Goal: Information Seeking & Learning: Learn about a topic

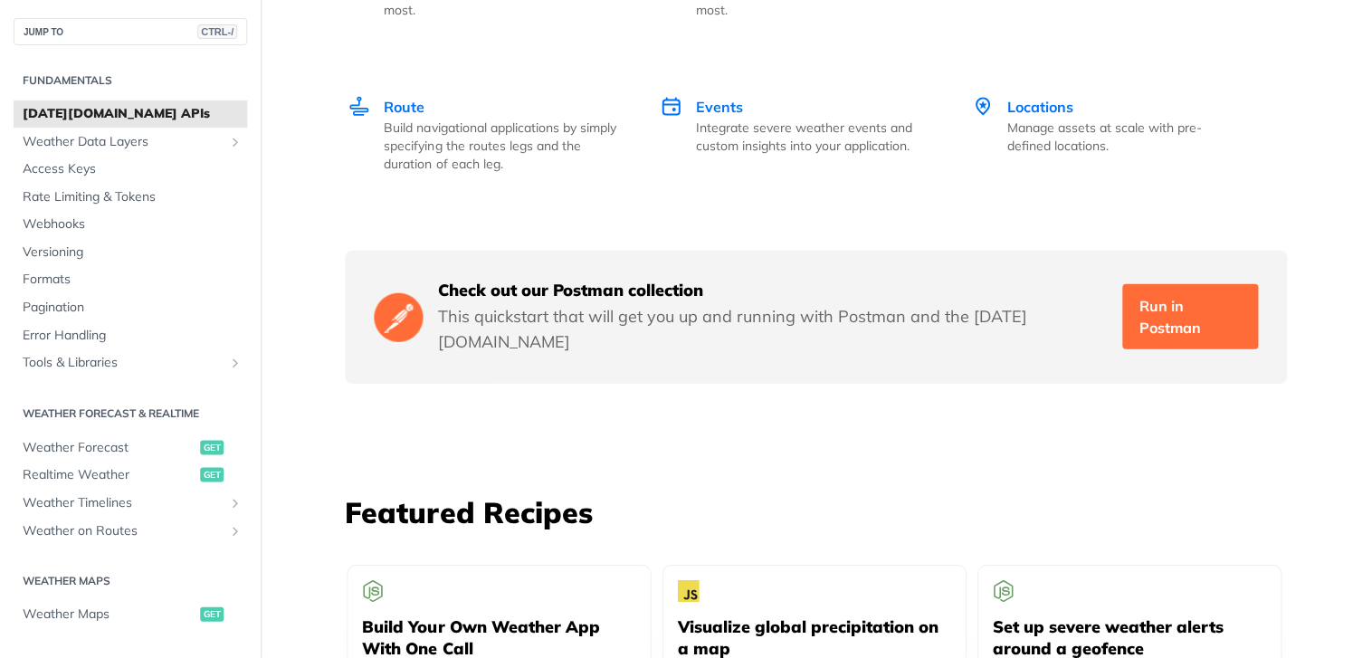
scroll to position [2897, 0]
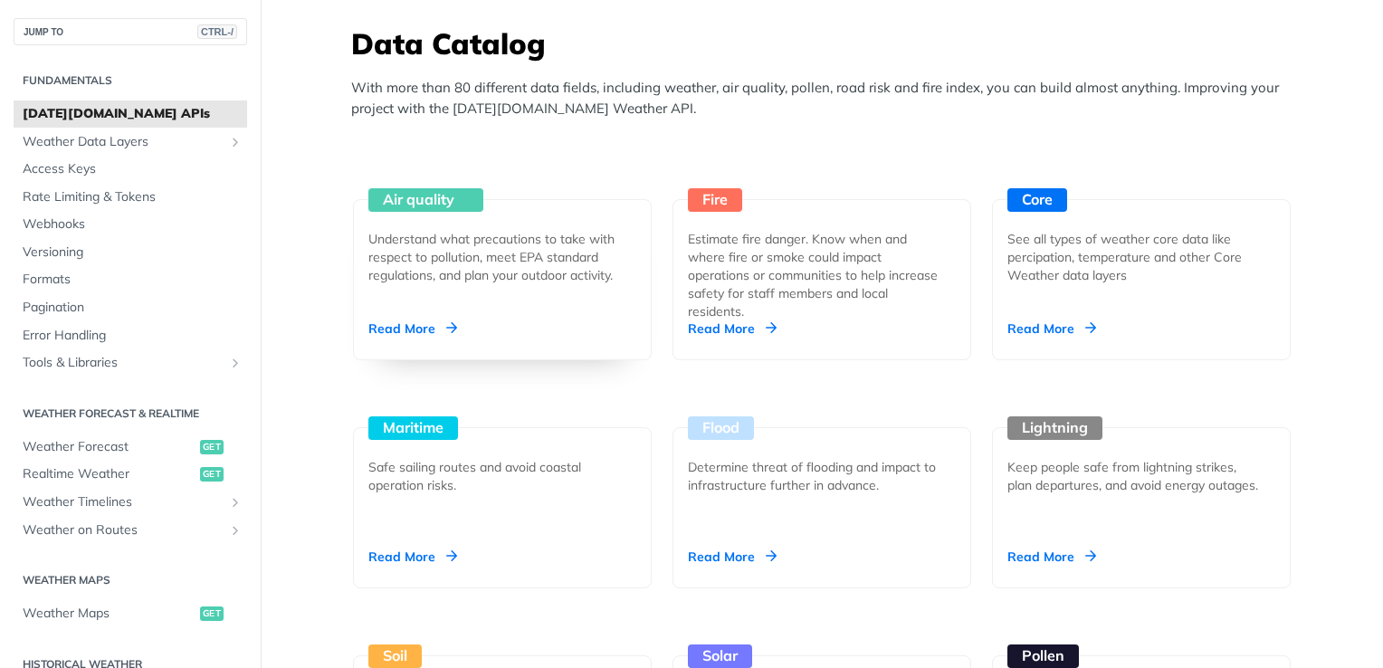
scroll to position [1629, 0]
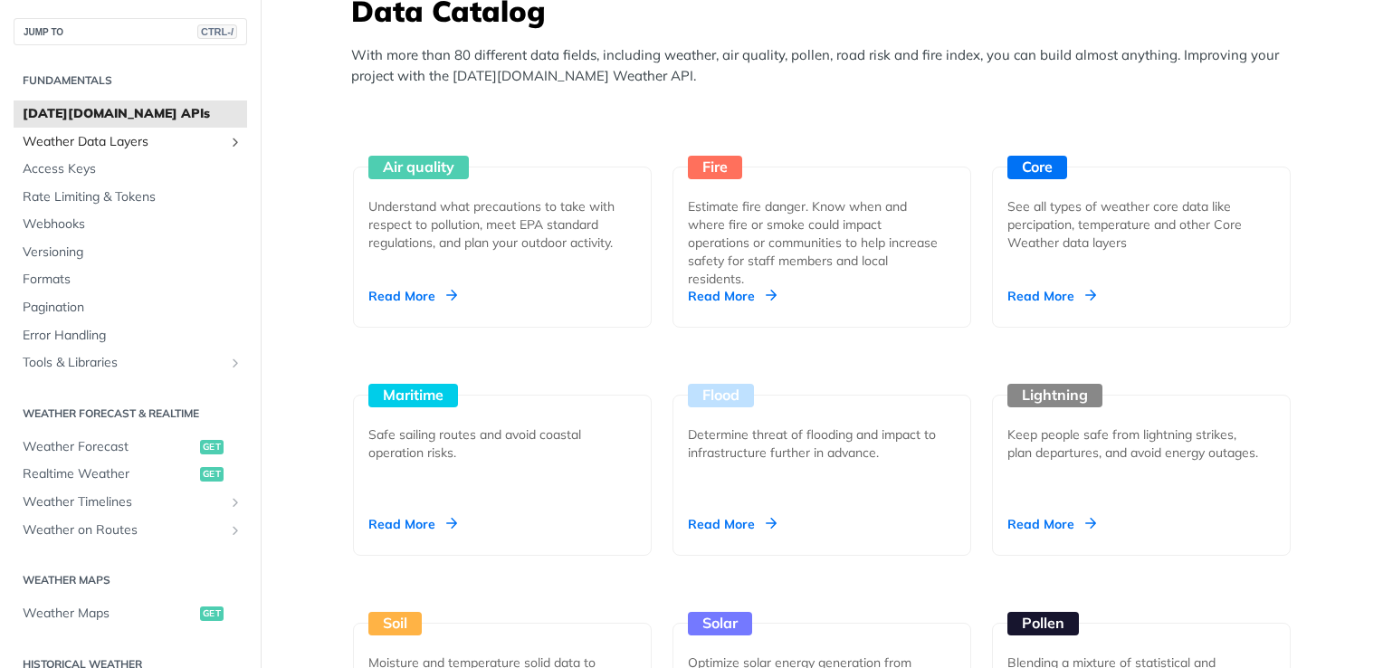
click at [228, 142] on icon "Show subpages for Weather Data Layers" at bounding box center [235, 142] width 14 height 14
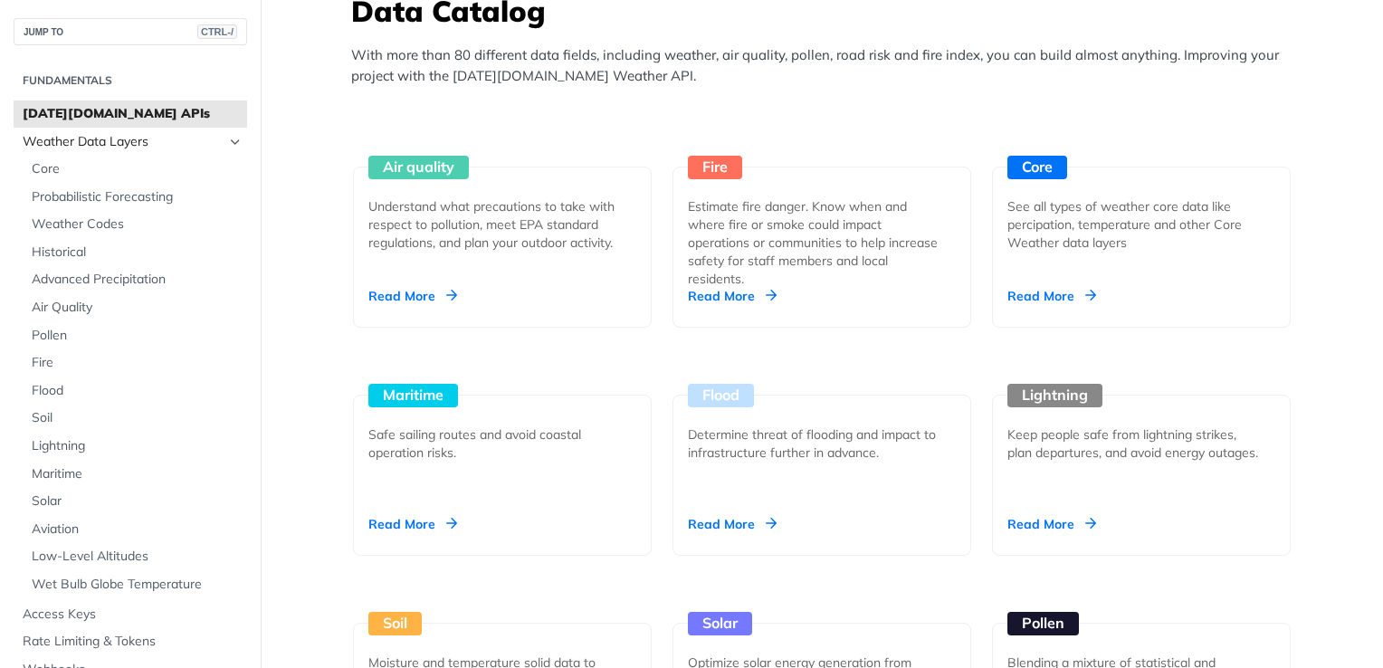
click at [228, 142] on icon "Hide subpages for Weather Data Layers" at bounding box center [235, 142] width 14 height 14
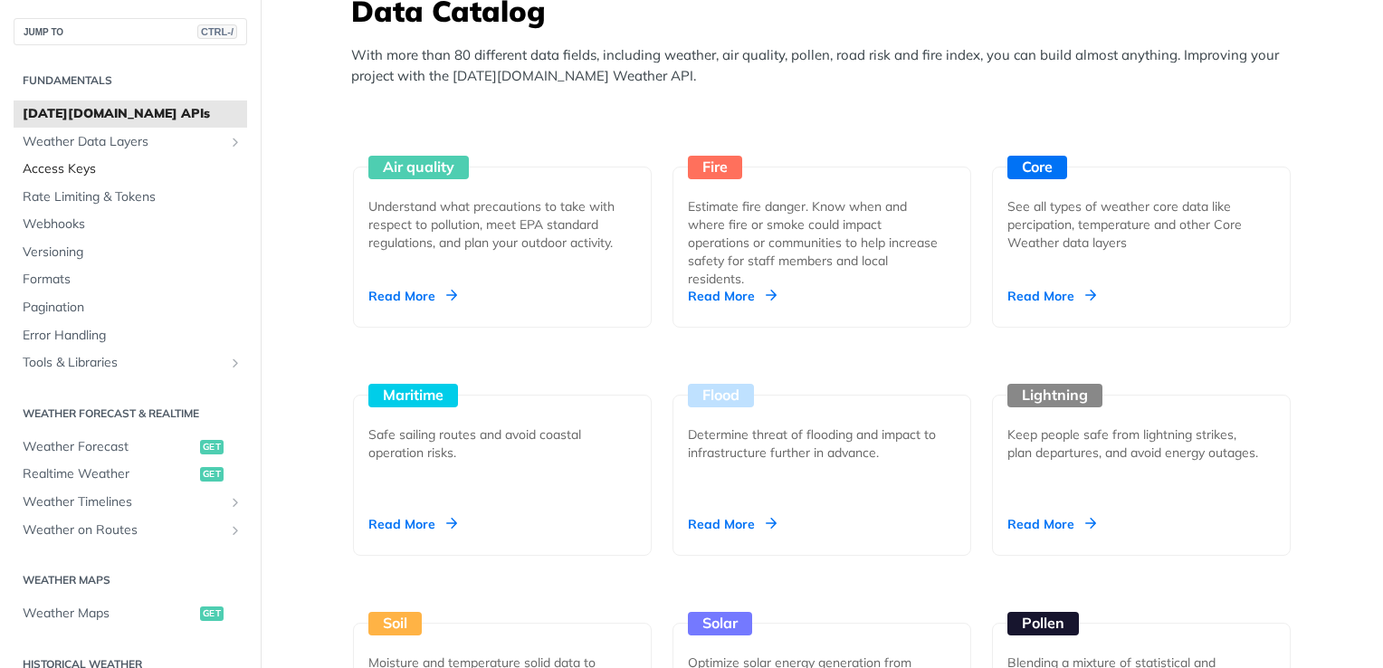
click at [77, 172] on span "Access Keys" at bounding box center [133, 169] width 220 height 18
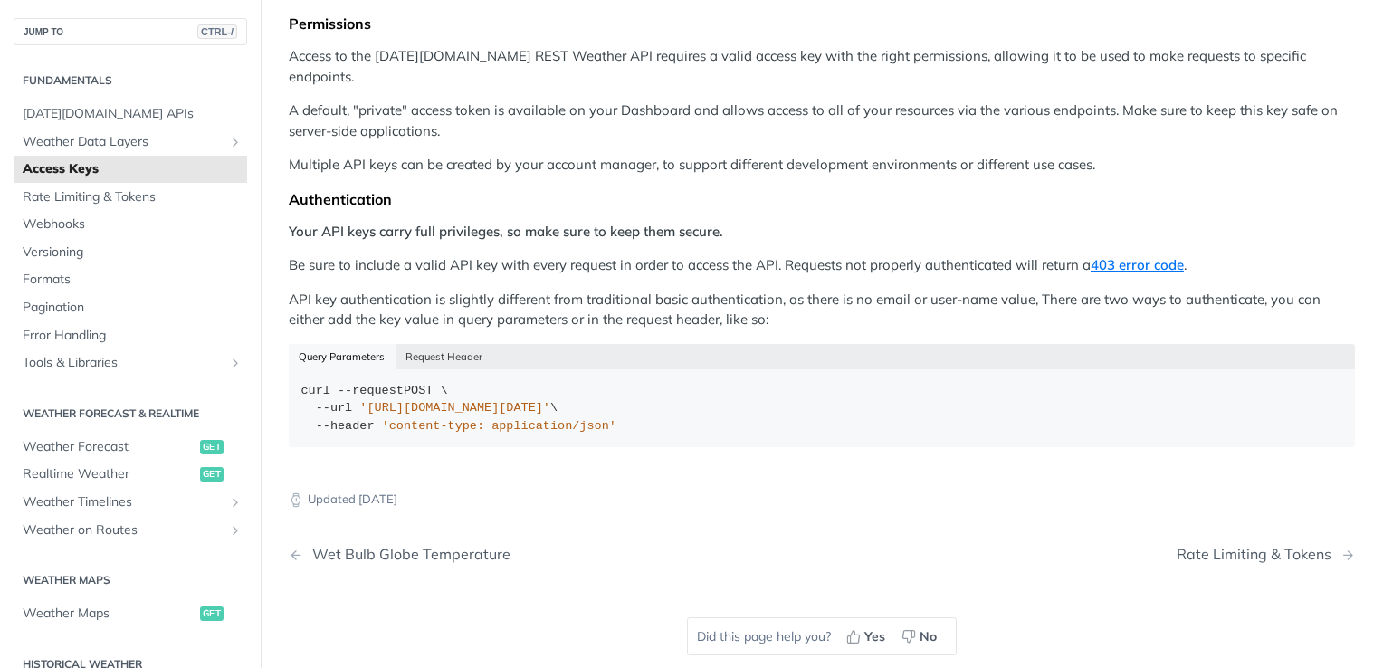
scroll to position [181, 0]
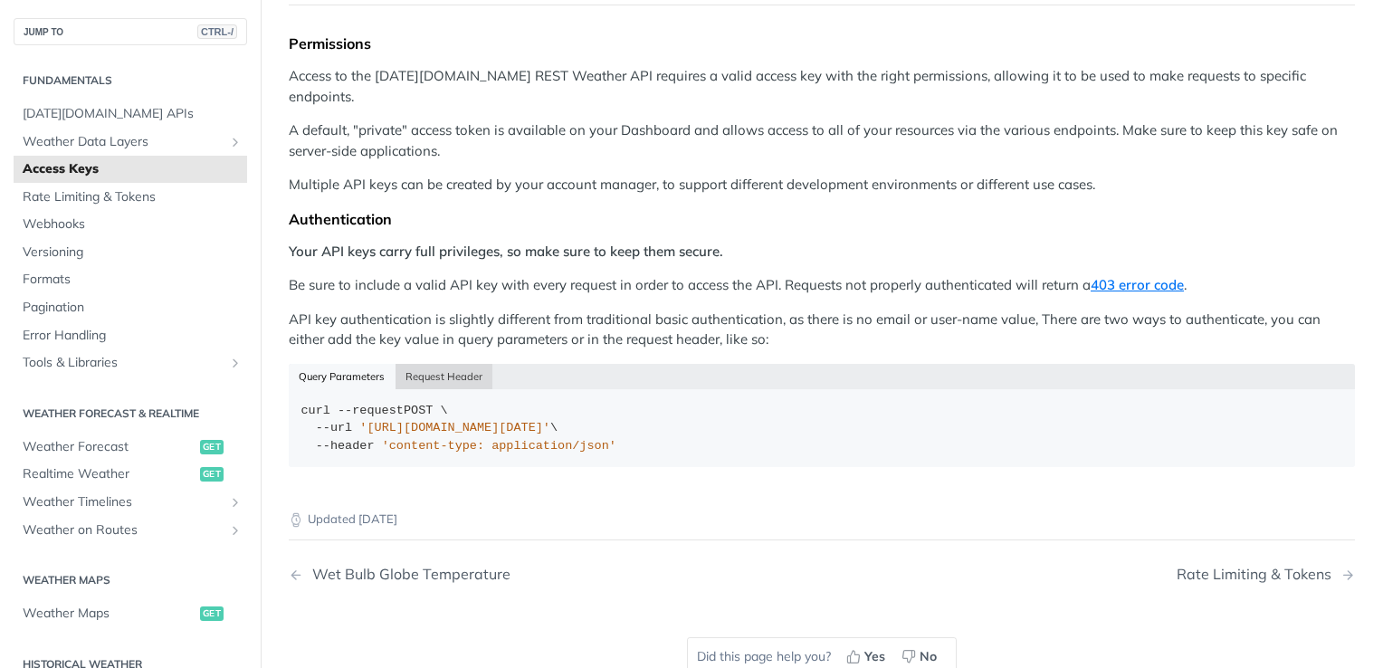
click at [449, 364] on button "Request Header" at bounding box center [445, 376] width 98 height 25
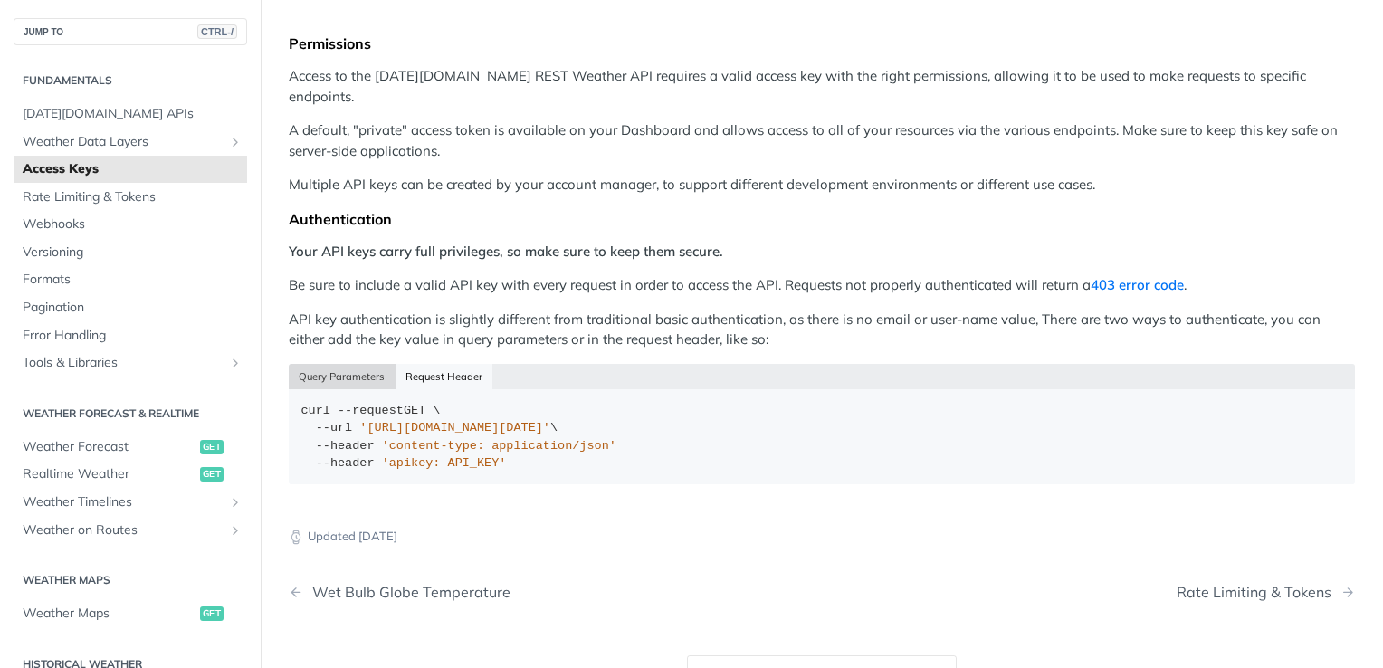
click at [335, 364] on button "Query Parameters" at bounding box center [342, 376] width 107 height 25
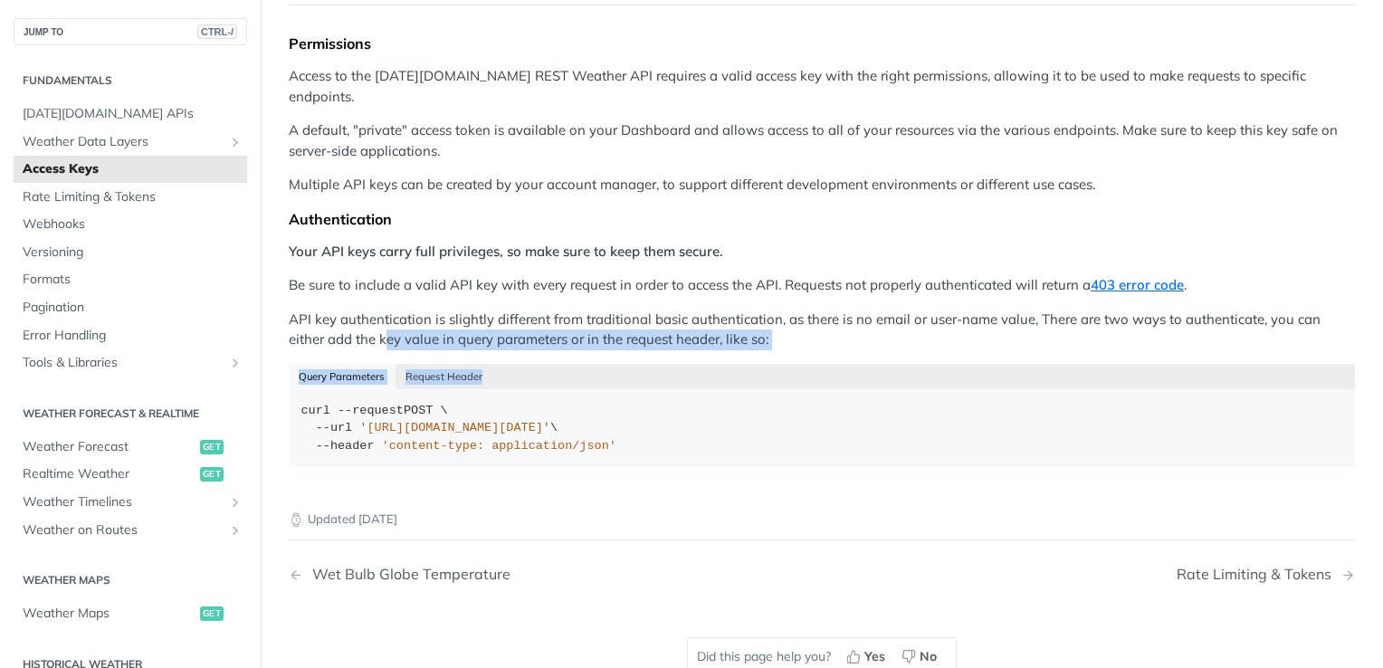
drag, startPoint x: 384, startPoint y: 322, endPoint x: 795, endPoint y: 329, distance: 411.0
click at [795, 329] on div "Permissions Access to the [DATE][DOMAIN_NAME] REST Weather API requires a valid…" at bounding box center [822, 256] width 1066 height 445
click at [437, 364] on button "Request Header" at bounding box center [445, 376] width 98 height 25
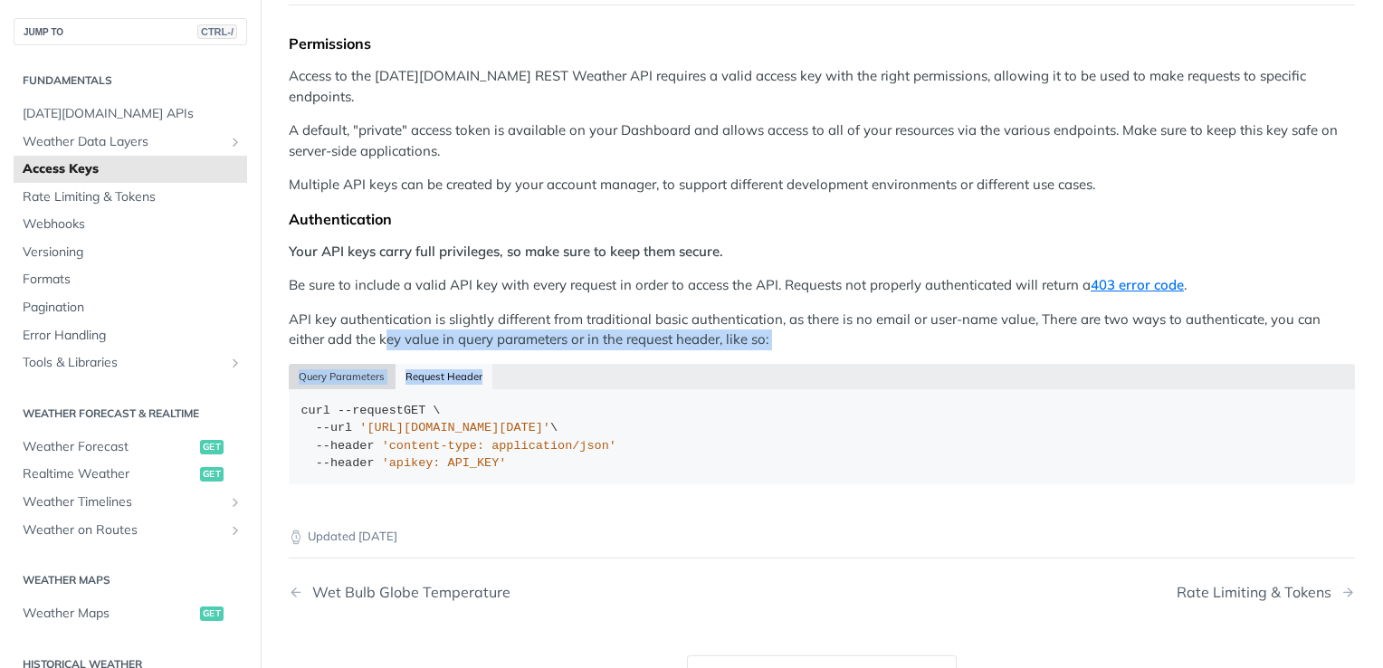
click at [369, 364] on button "Query Parameters" at bounding box center [342, 376] width 107 height 25
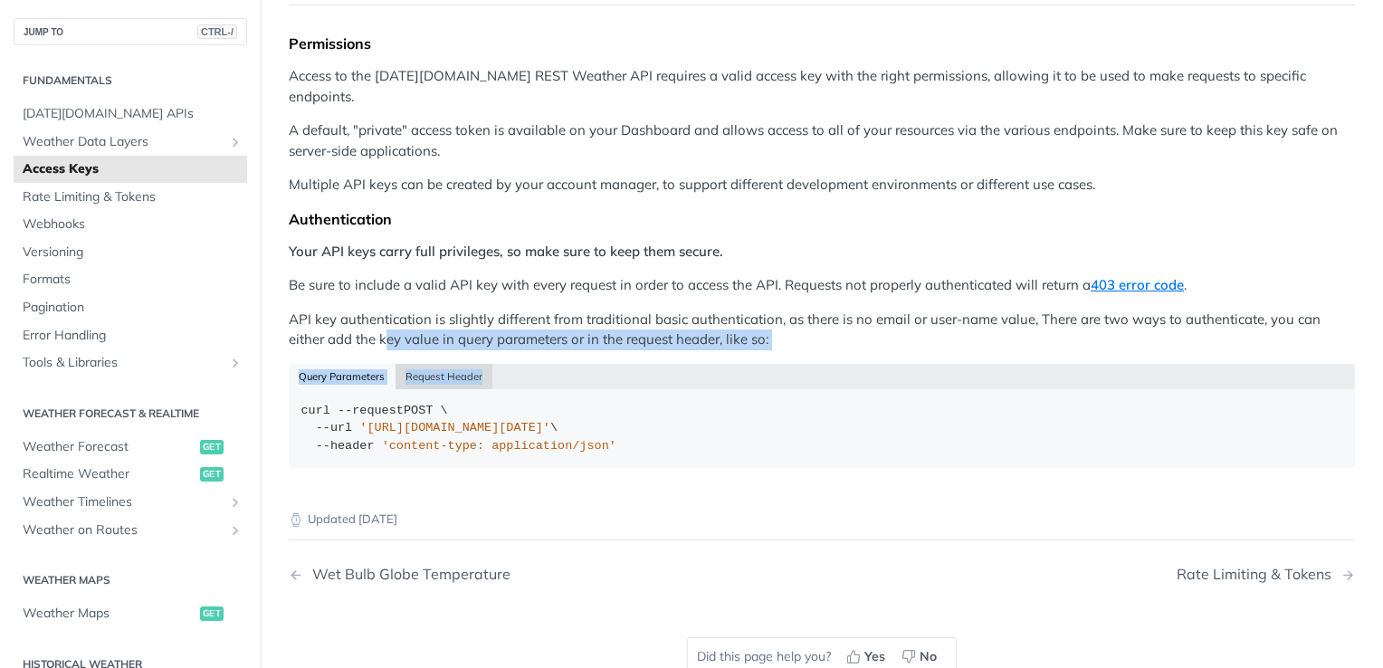
click at [445, 364] on button "Request Header" at bounding box center [445, 376] width 98 height 25
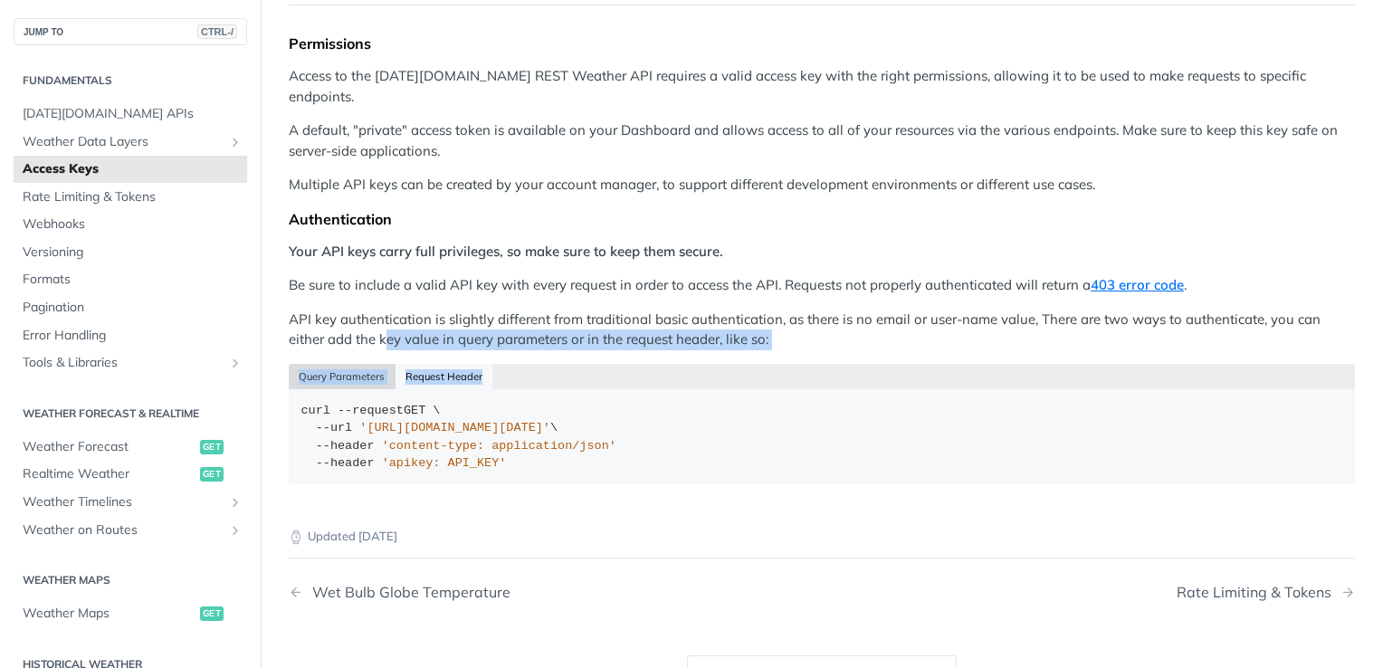
click at [380, 364] on button "Query Parameters" at bounding box center [342, 376] width 107 height 25
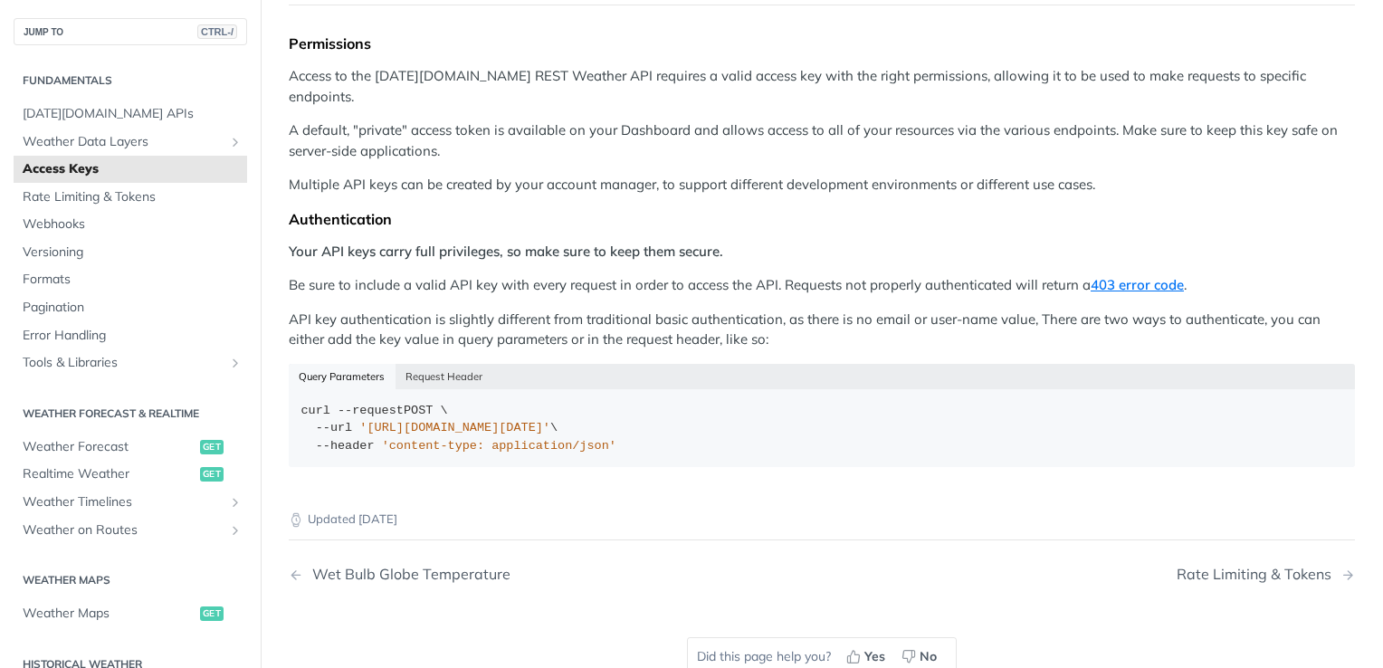
click at [511, 242] on p "Your API keys carry full privileges, so make sure to keep them secure." at bounding box center [822, 252] width 1066 height 21
click at [419, 364] on button "Request Header" at bounding box center [445, 376] width 98 height 25
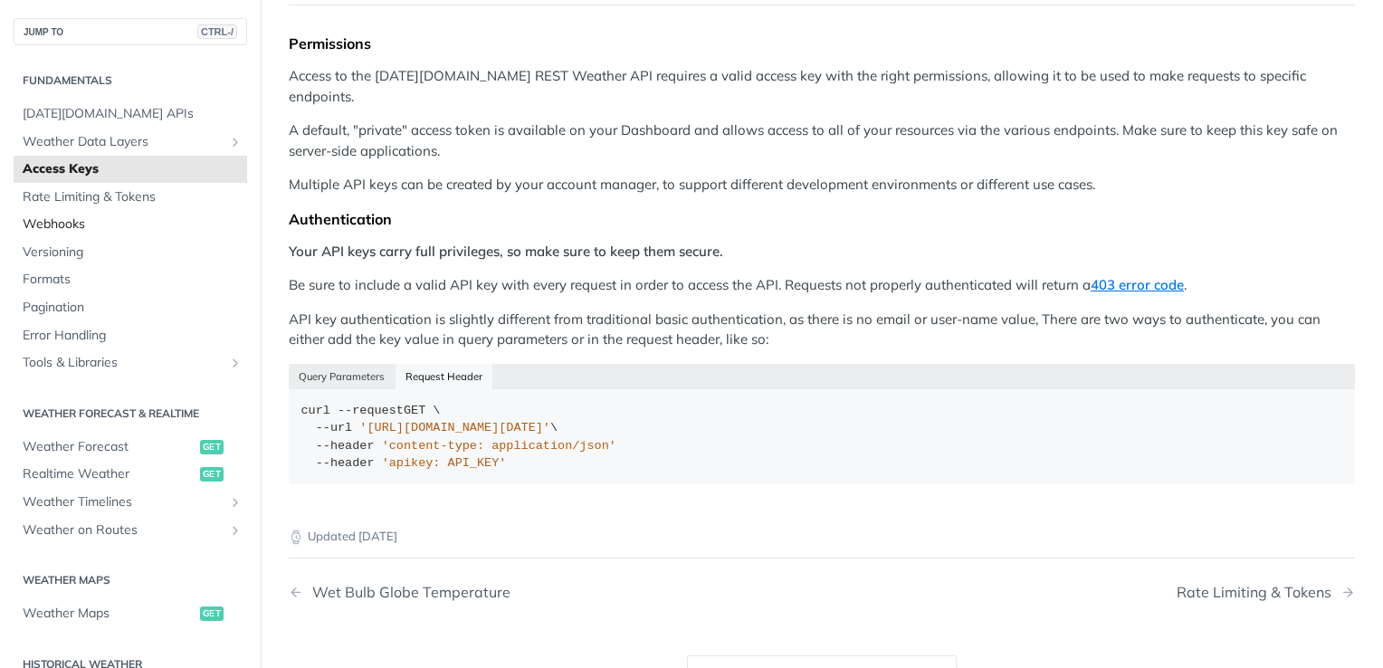
click at [74, 222] on span "Webhooks" at bounding box center [133, 224] width 220 height 18
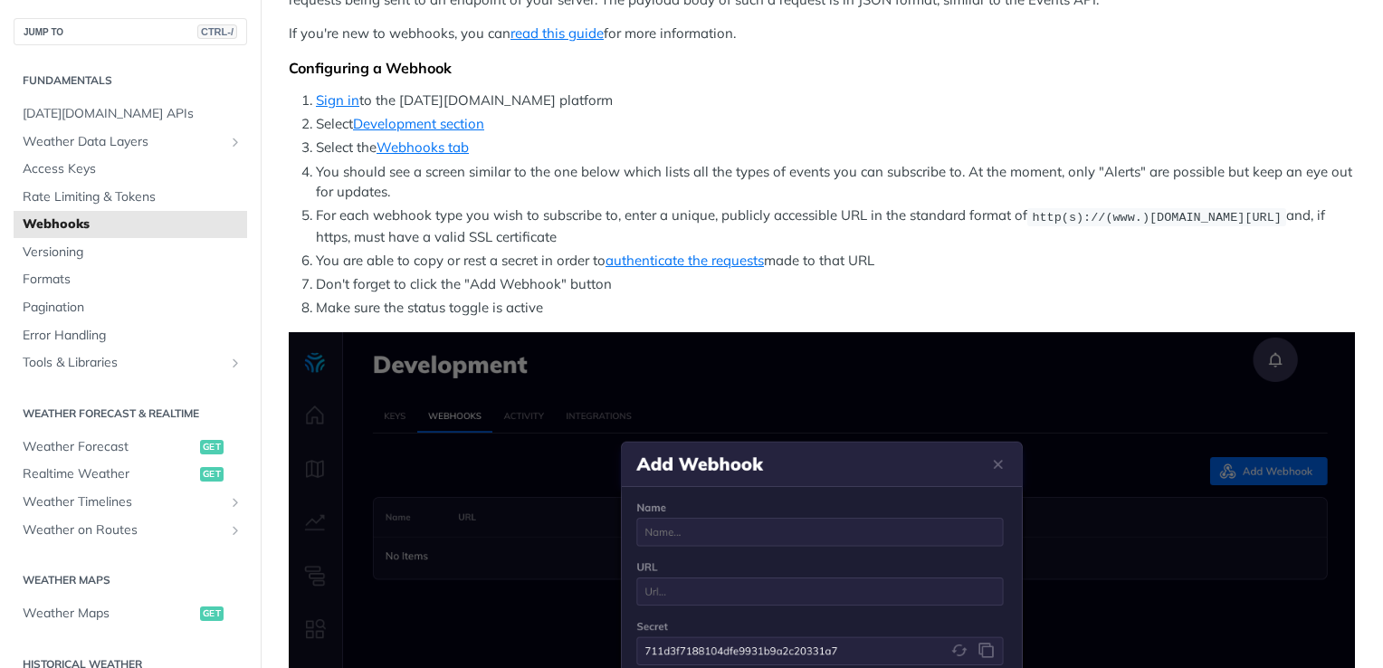
scroll to position [272, 0]
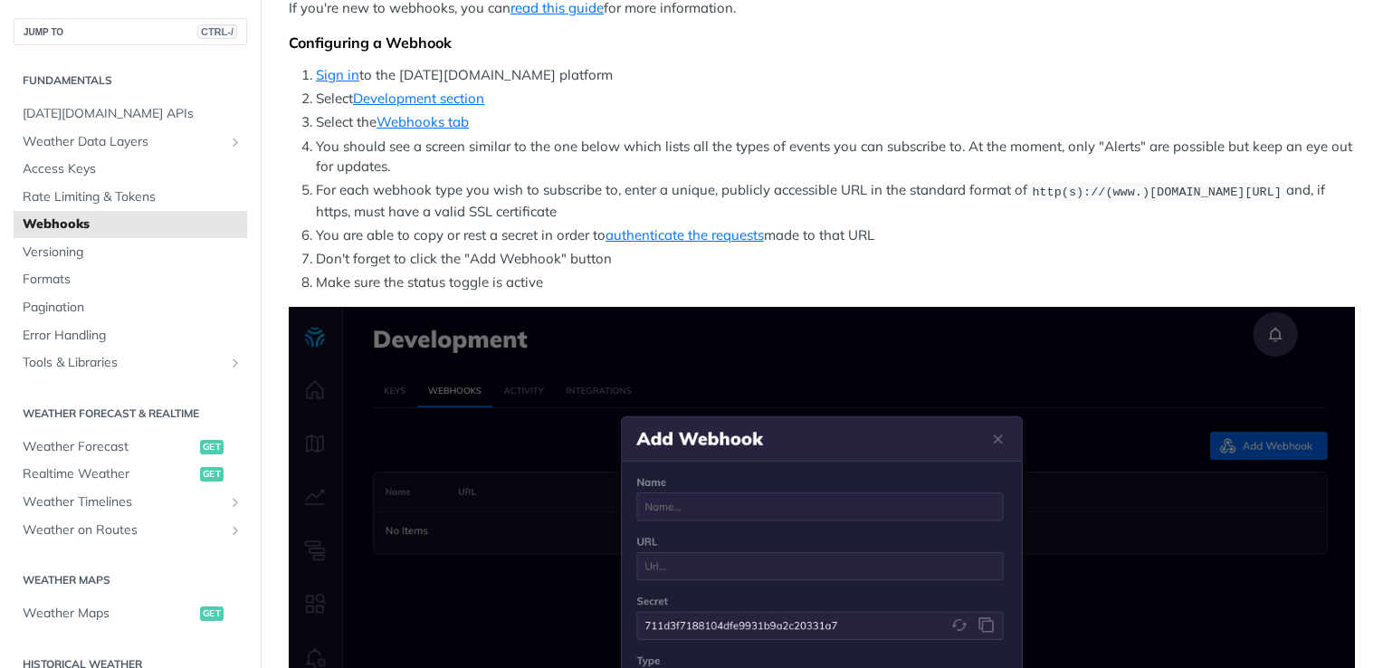
drag, startPoint x: 494, startPoint y: 194, endPoint x: 1300, endPoint y: 212, distance: 805.9
click at [1300, 212] on li "For each webhook type you wish to subscribe to, enter a unique, publicly access…" at bounding box center [835, 201] width 1039 height 42
drag, startPoint x: 1300, startPoint y: 212, endPoint x: 1155, endPoint y: 168, distance: 151.2
click at [1155, 168] on li "You should see a screen similar to the one below which lists all the types of e…" at bounding box center [835, 157] width 1039 height 41
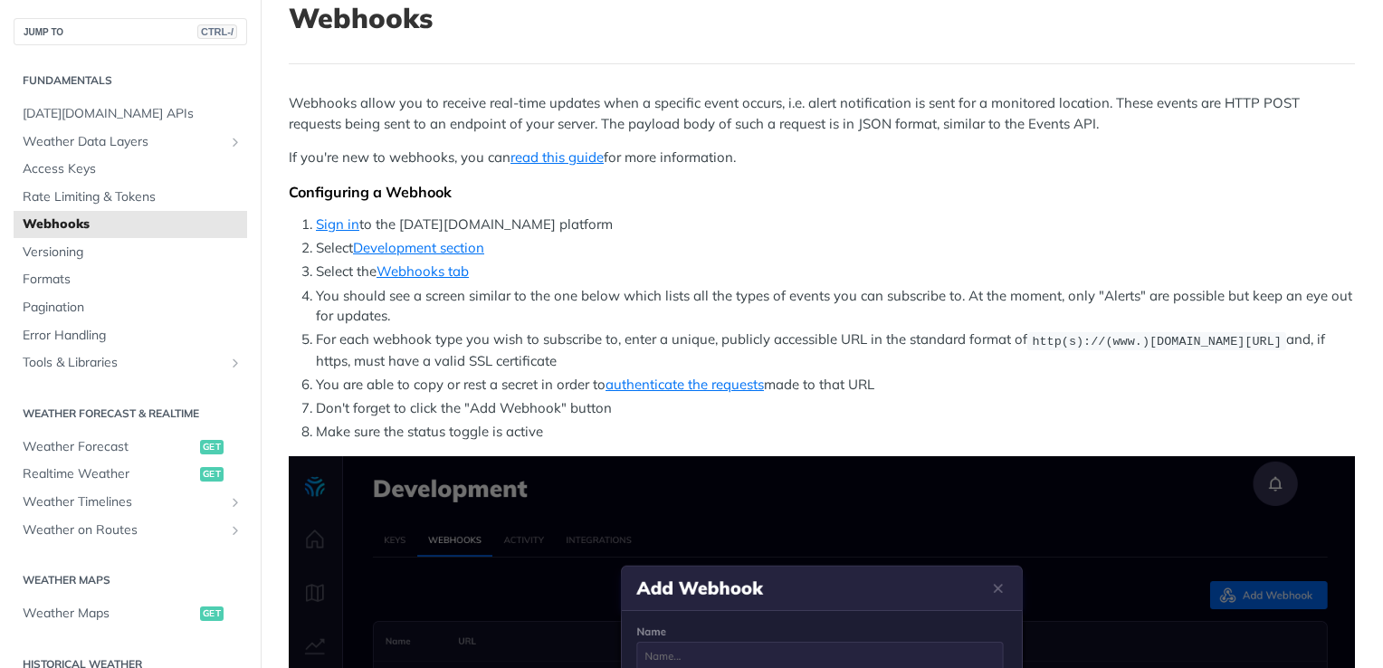
scroll to position [0, 0]
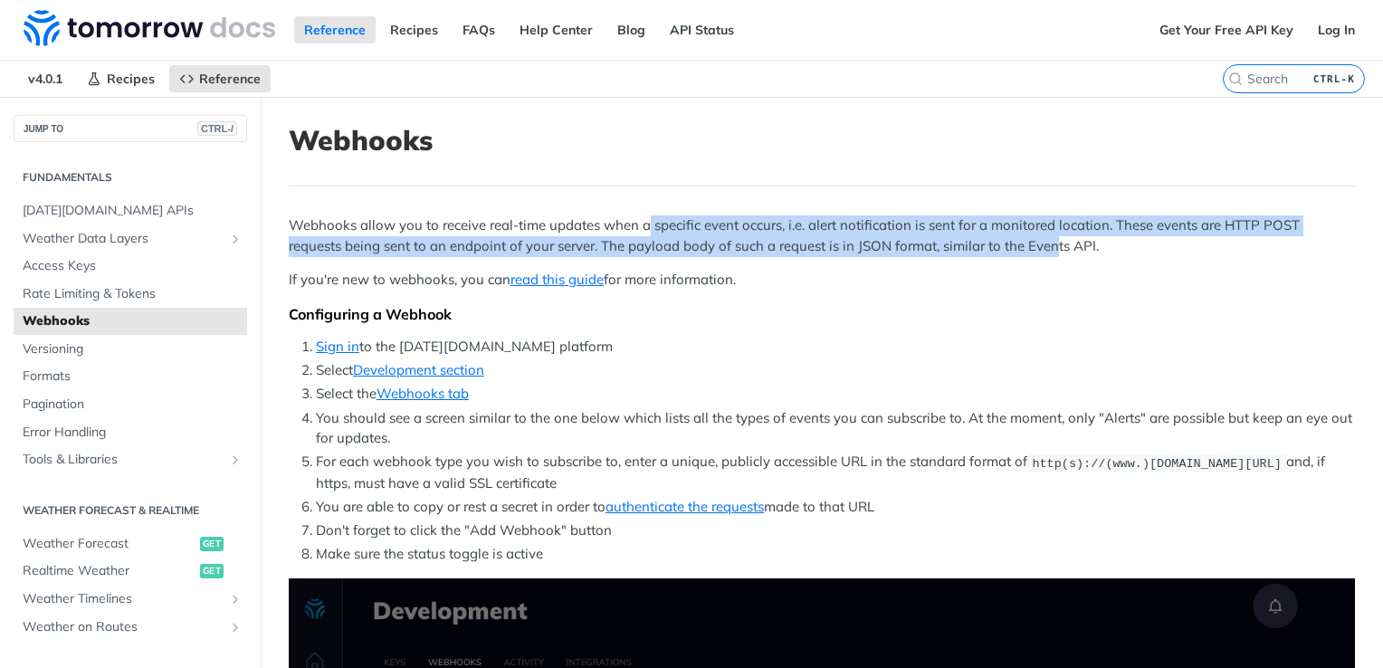
drag, startPoint x: 646, startPoint y: 229, endPoint x: 1057, endPoint y: 252, distance: 411.6
click at [1057, 252] on p "Webhooks allow you to receive real-time updates when a specific event occurs, i…" at bounding box center [822, 235] width 1066 height 41
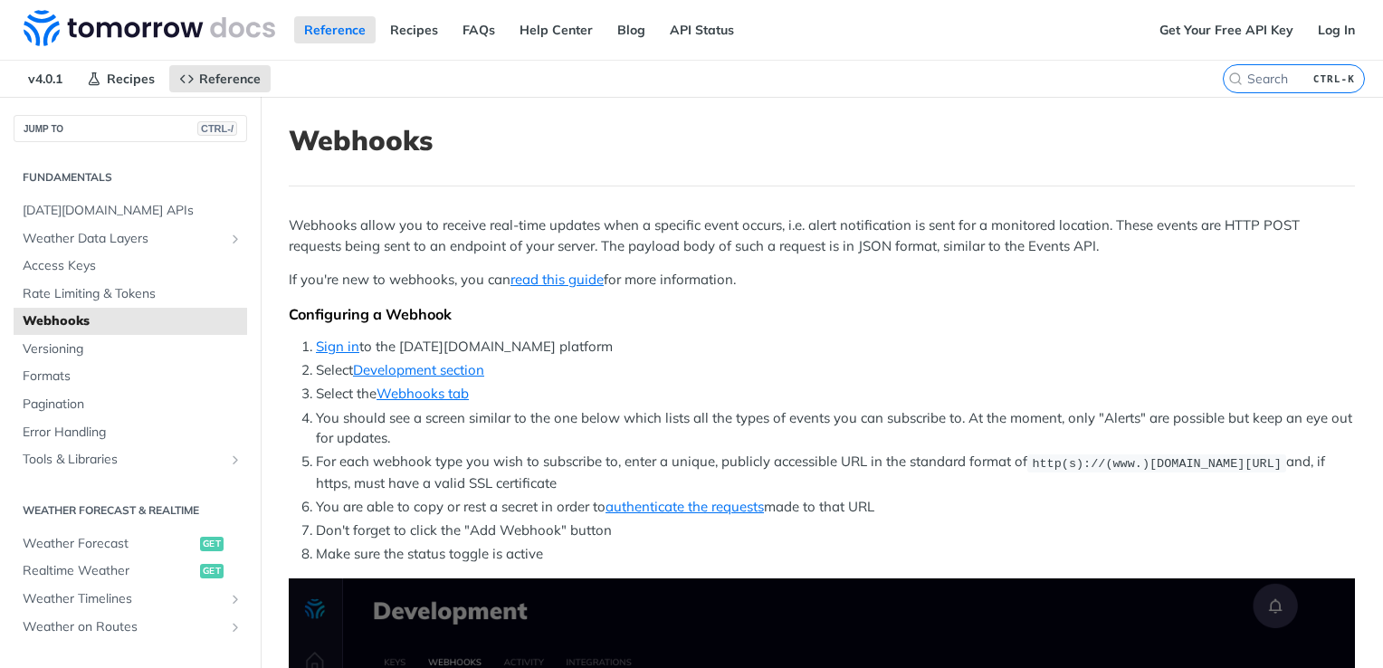
drag, startPoint x: 1057, startPoint y: 252, endPoint x: 903, endPoint y: 273, distance: 156.3
click at [903, 273] on p "If you're new to webhooks, you can read this guide for more information." at bounding box center [822, 280] width 1066 height 21
click at [887, 241] on p "Webhooks allow you to receive real-time updates when a specific event occurs, i…" at bounding box center [822, 235] width 1066 height 41
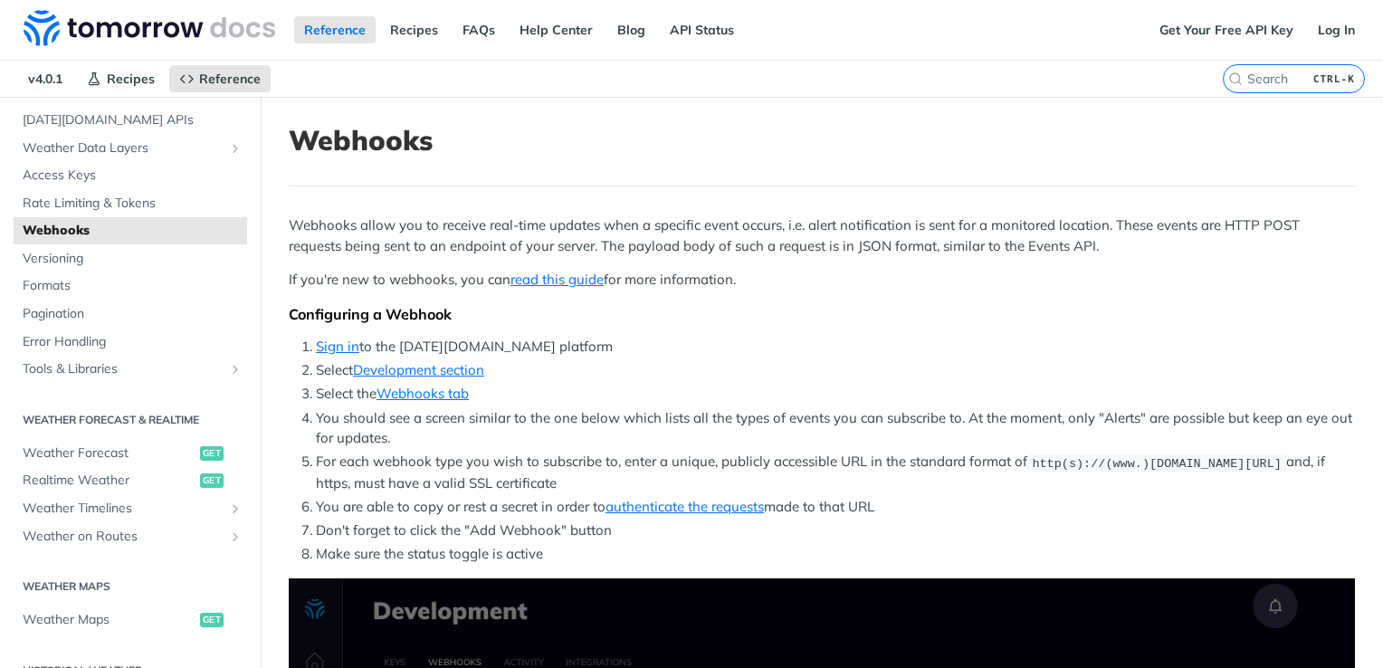
scroll to position [181, 0]
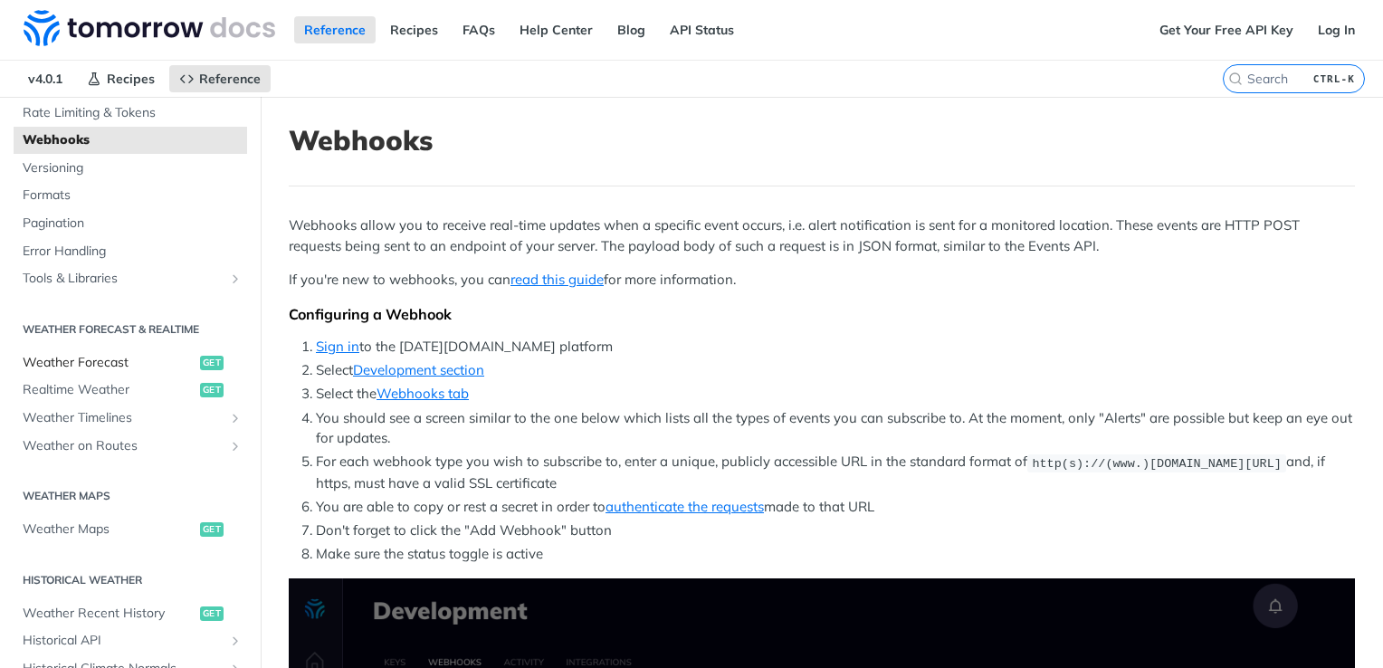
click at [101, 362] on span "Weather Forecast" at bounding box center [109, 363] width 173 height 18
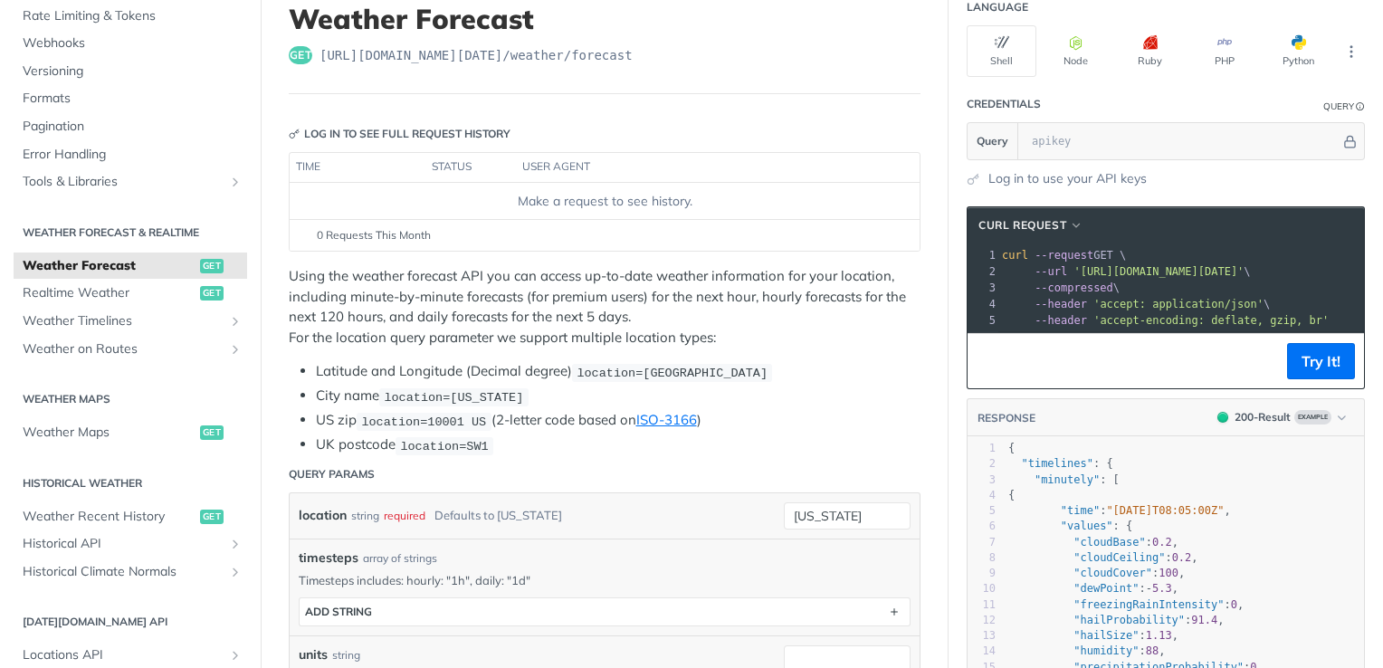
scroll to position [91, 0]
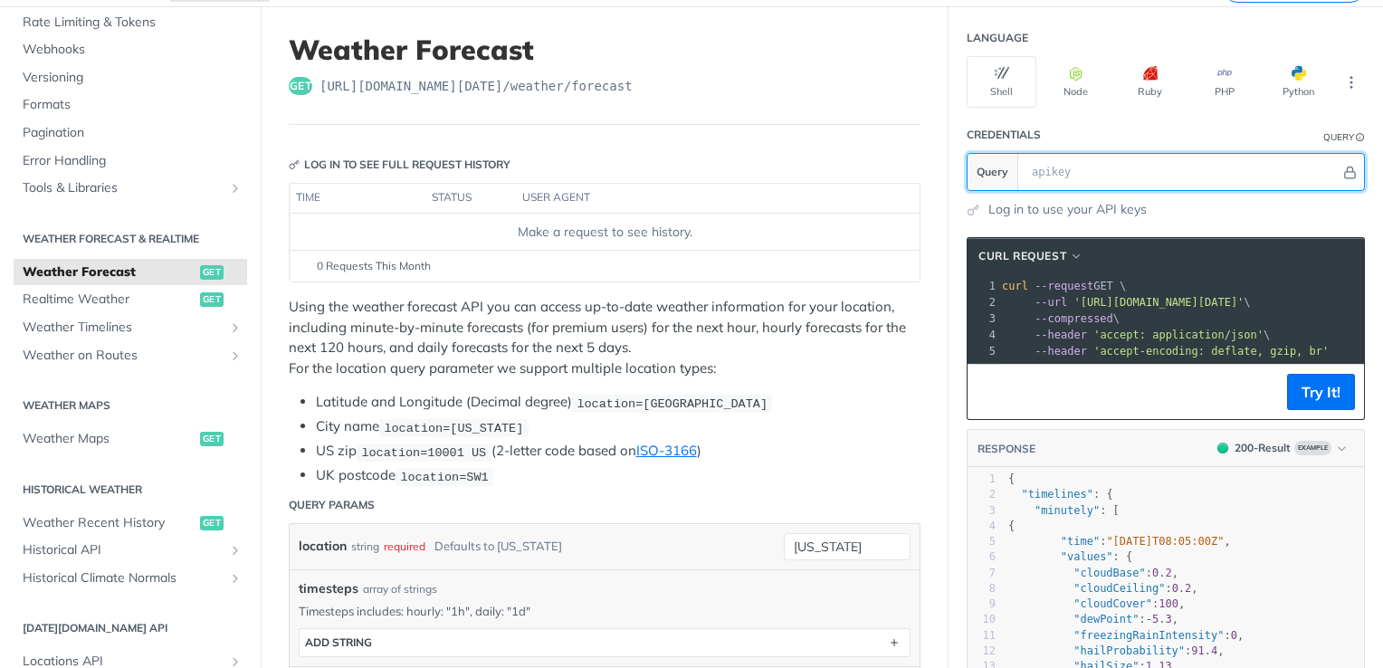
click at [1063, 170] on input "text" at bounding box center [1182, 172] width 318 height 36
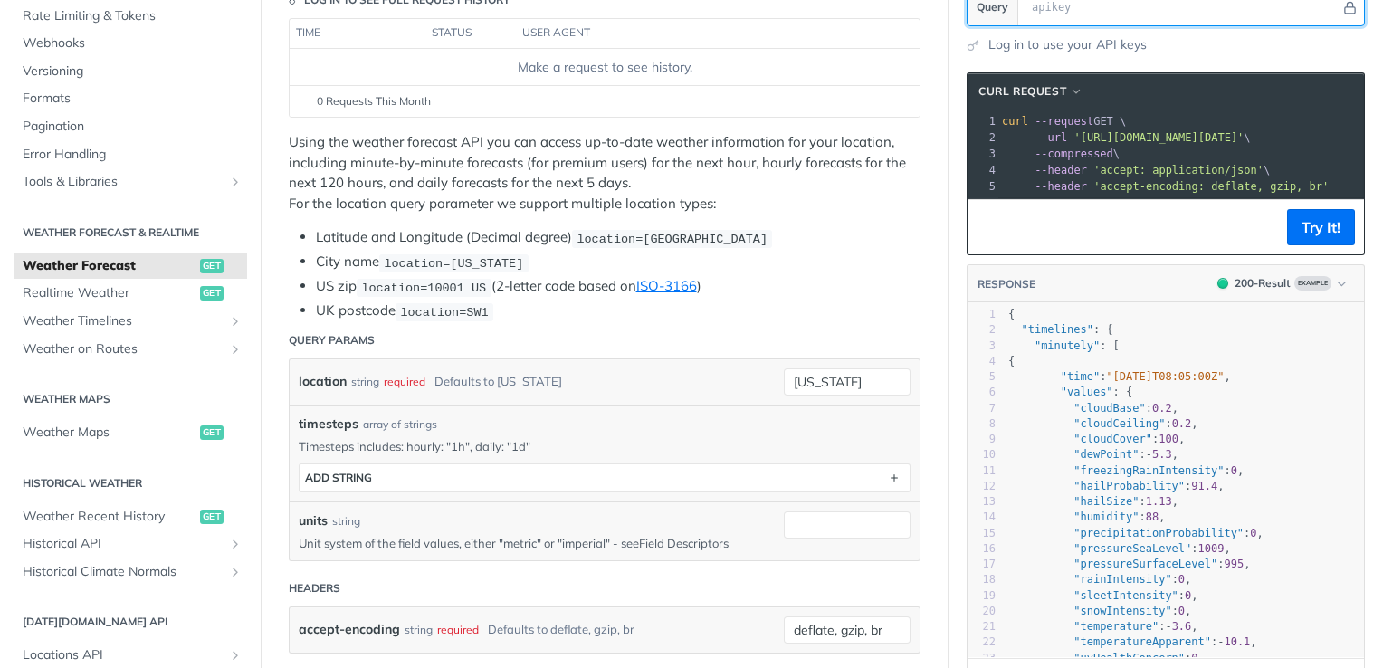
scroll to position [272, 0]
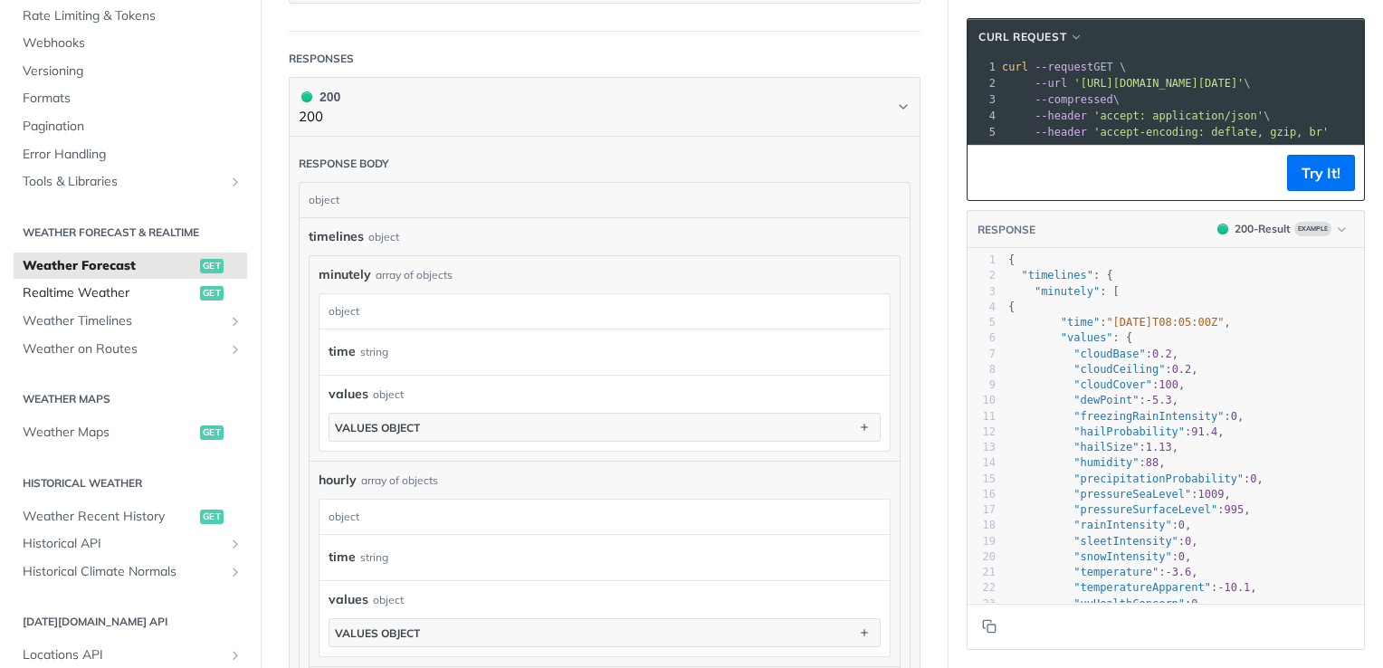
click at [85, 290] on span "Realtime Weather" at bounding box center [109, 293] width 173 height 18
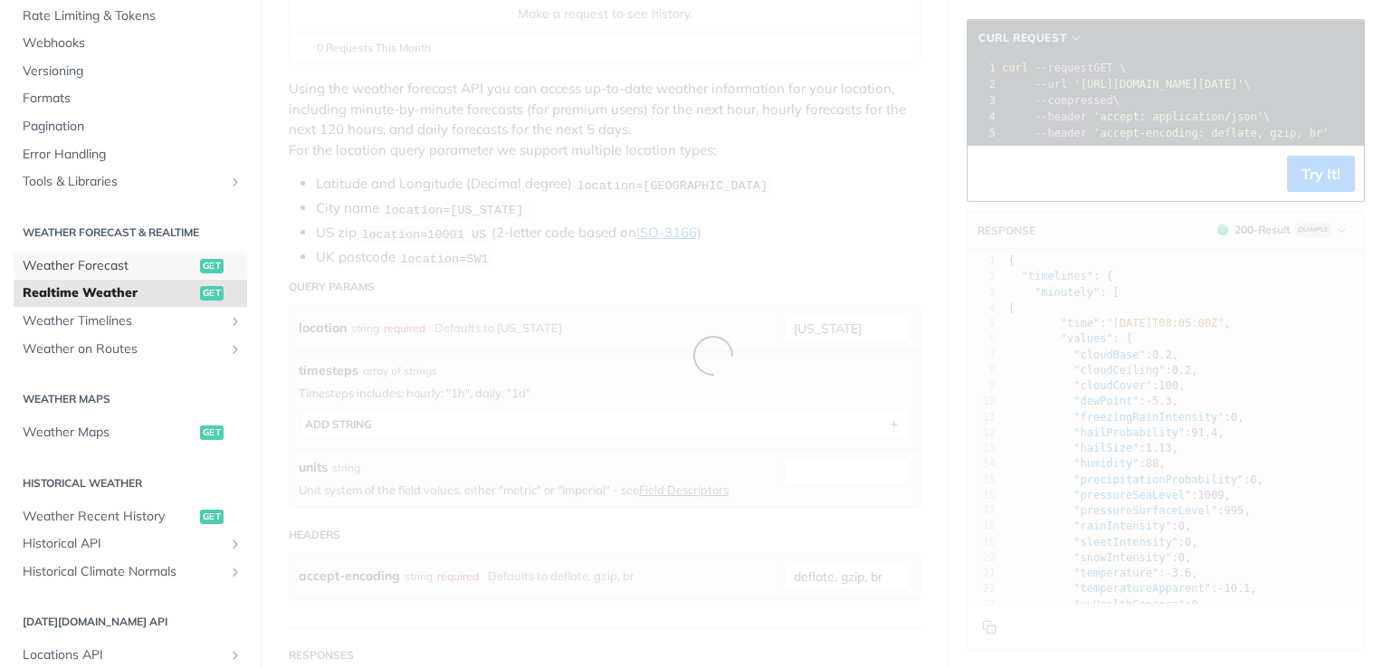
scroll to position [15, 0]
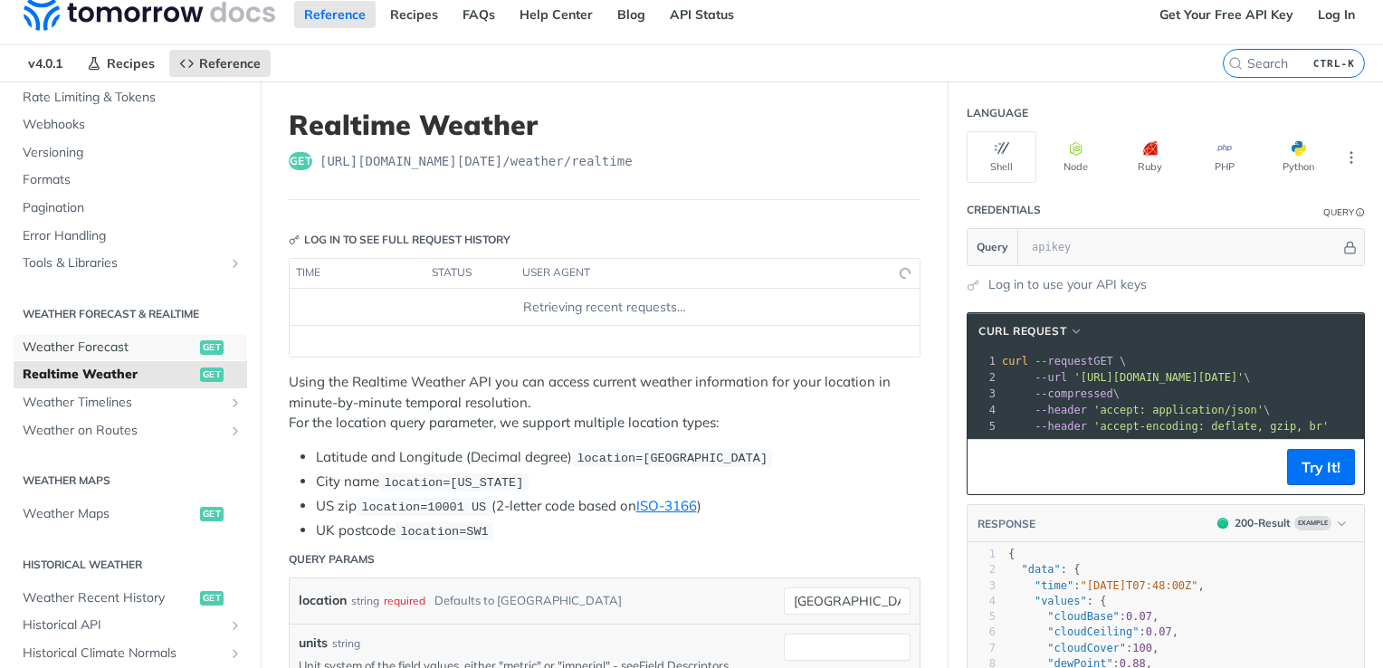
click at [109, 320] on section "Weather Forecast & realtime Weather Forecast get Realtime Weather get Weather T…" at bounding box center [131, 371] width 234 height 148
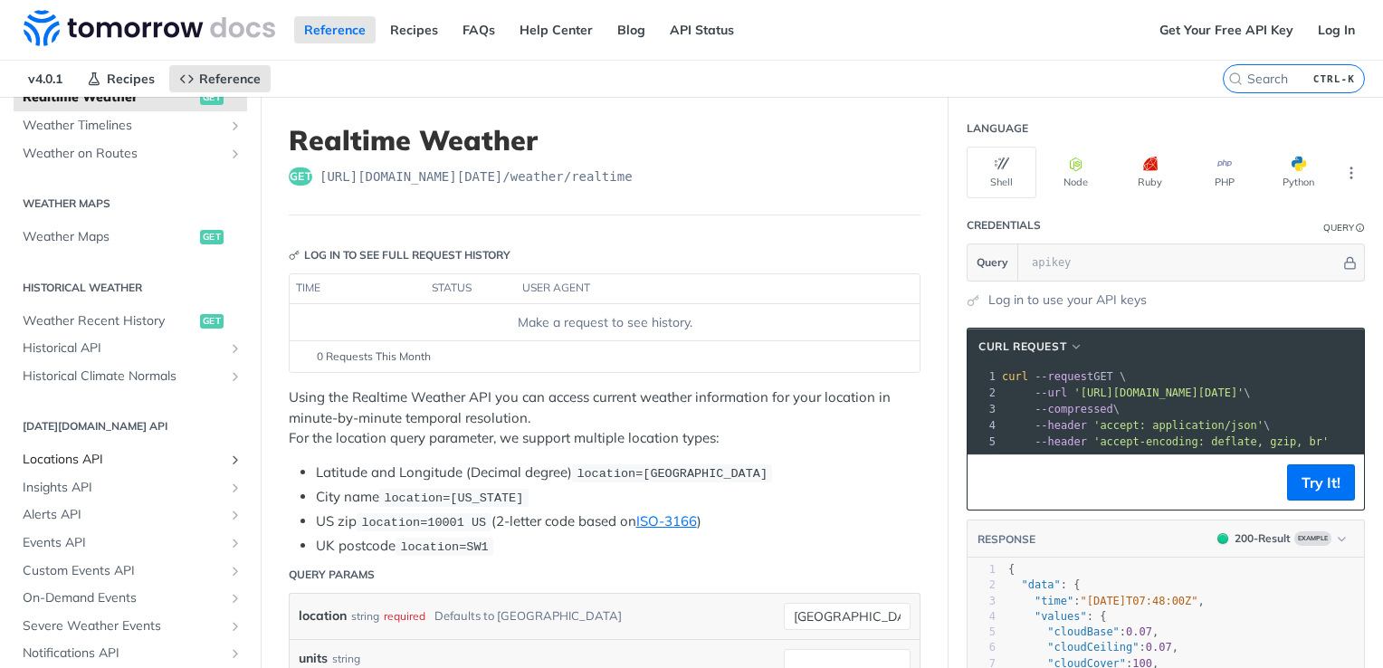
scroll to position [534, 0]
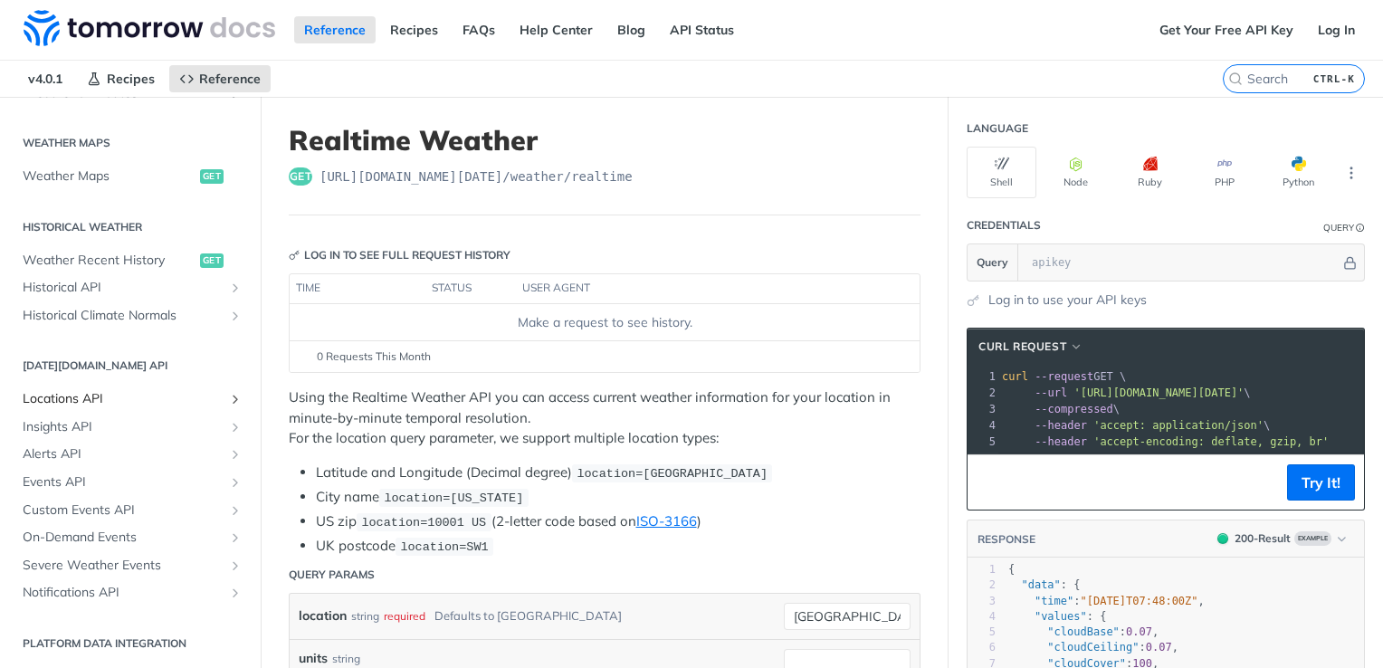
click at [228, 398] on icon "Show subpages for Locations API" at bounding box center [235, 399] width 14 height 14
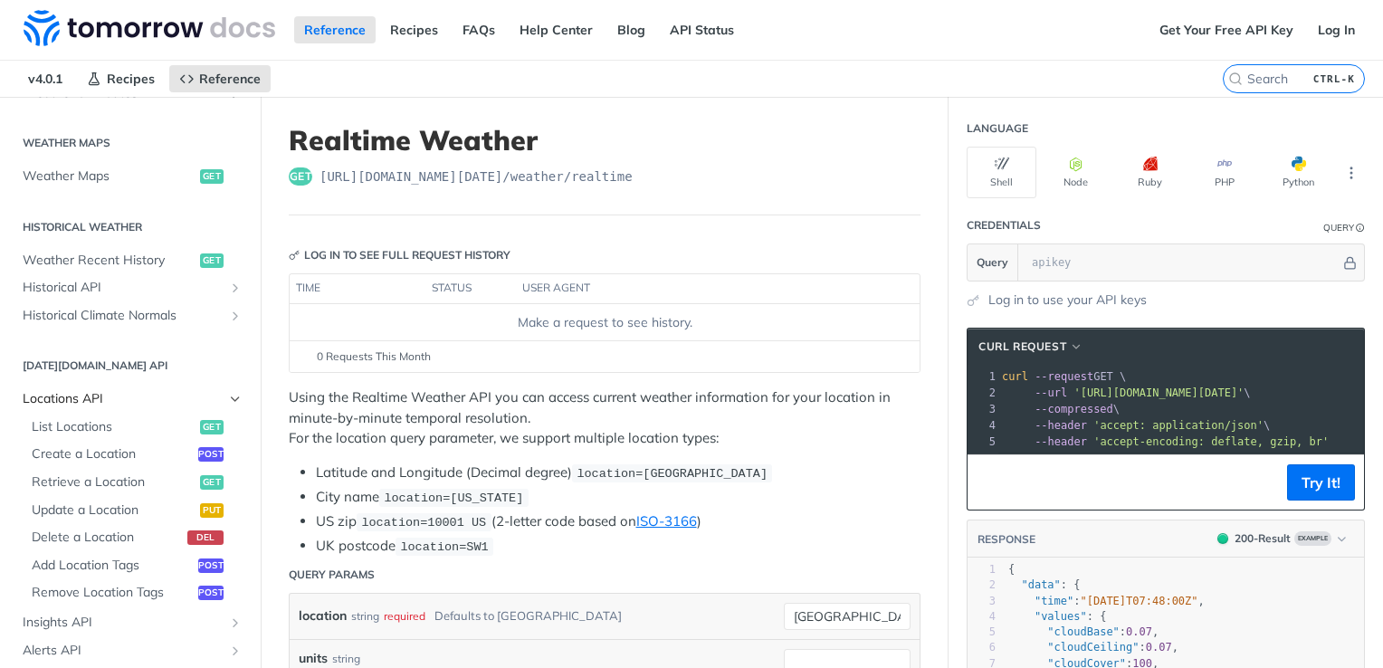
click at [228, 397] on icon "Hide subpages for Locations API" at bounding box center [235, 399] width 14 height 14
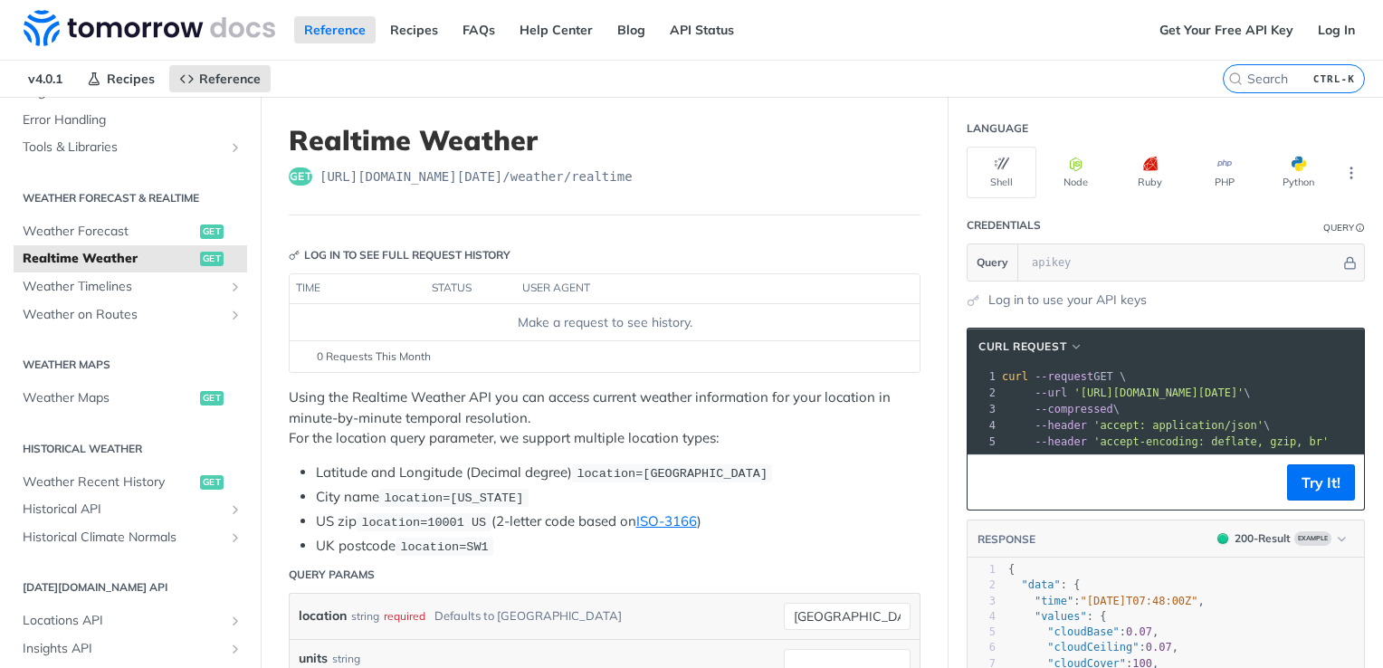
scroll to position [263, 0]
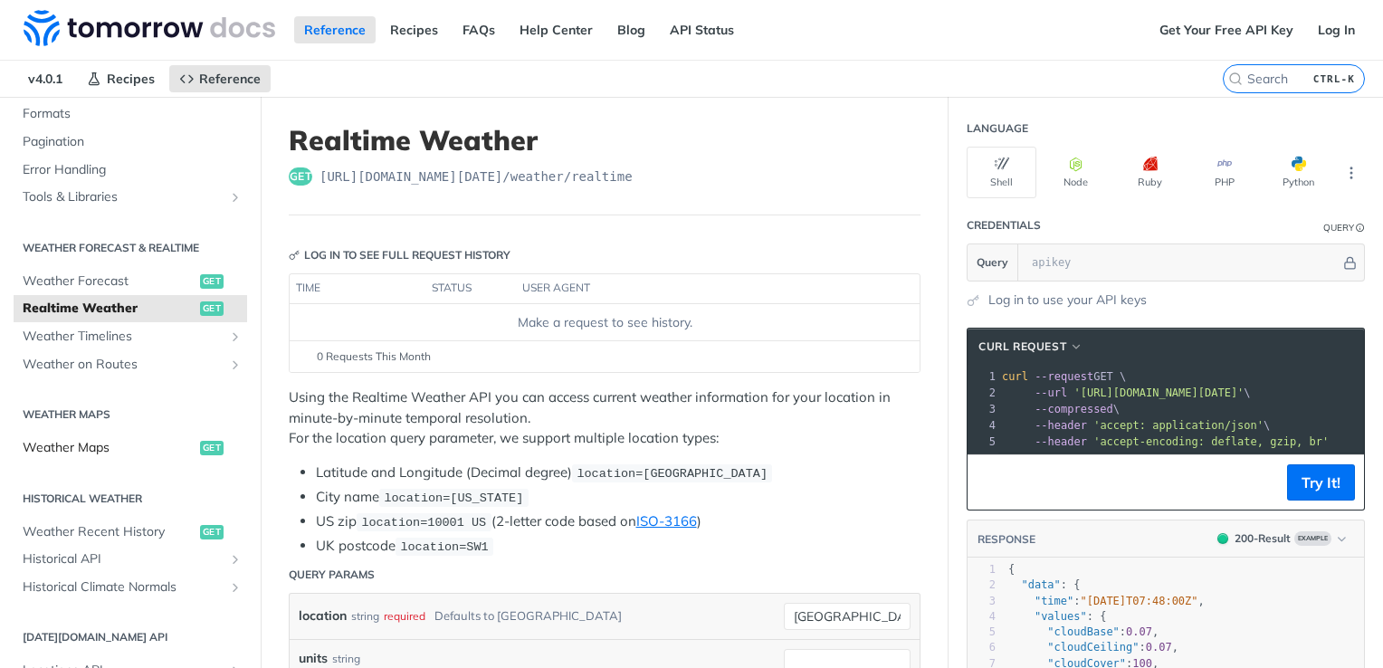
click at [88, 447] on span "Weather Maps" at bounding box center [109, 448] width 173 height 18
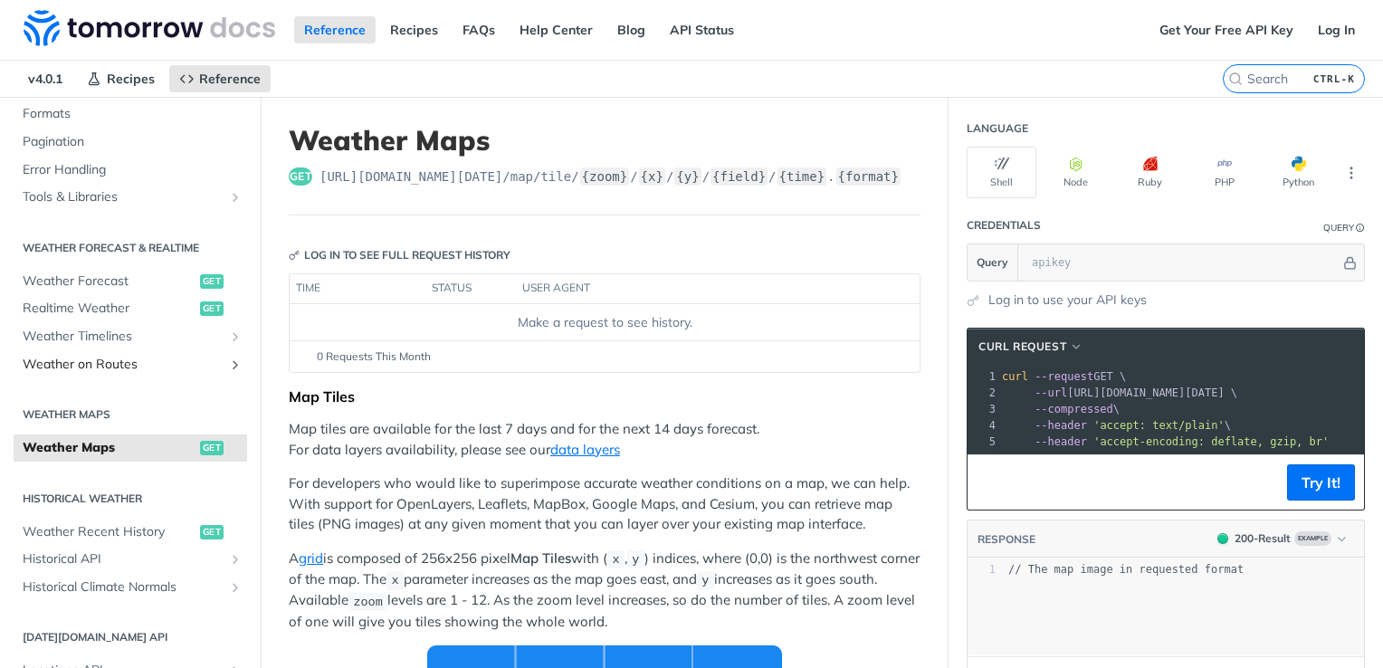
click at [101, 366] on span "Weather on Routes" at bounding box center [123, 365] width 201 height 18
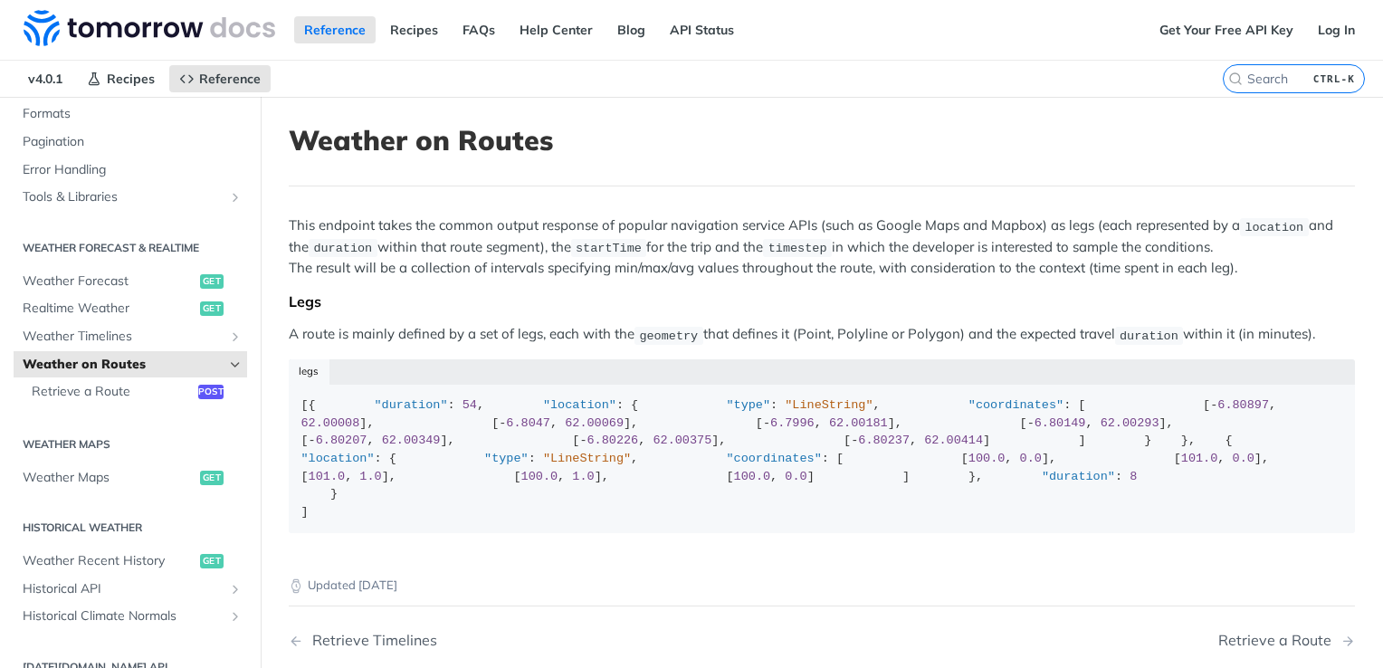
click at [107, 368] on span "Weather on Routes" at bounding box center [123, 365] width 201 height 18
click at [228, 365] on icon "Hide subpages for Weather on Routes" at bounding box center [235, 365] width 14 height 14
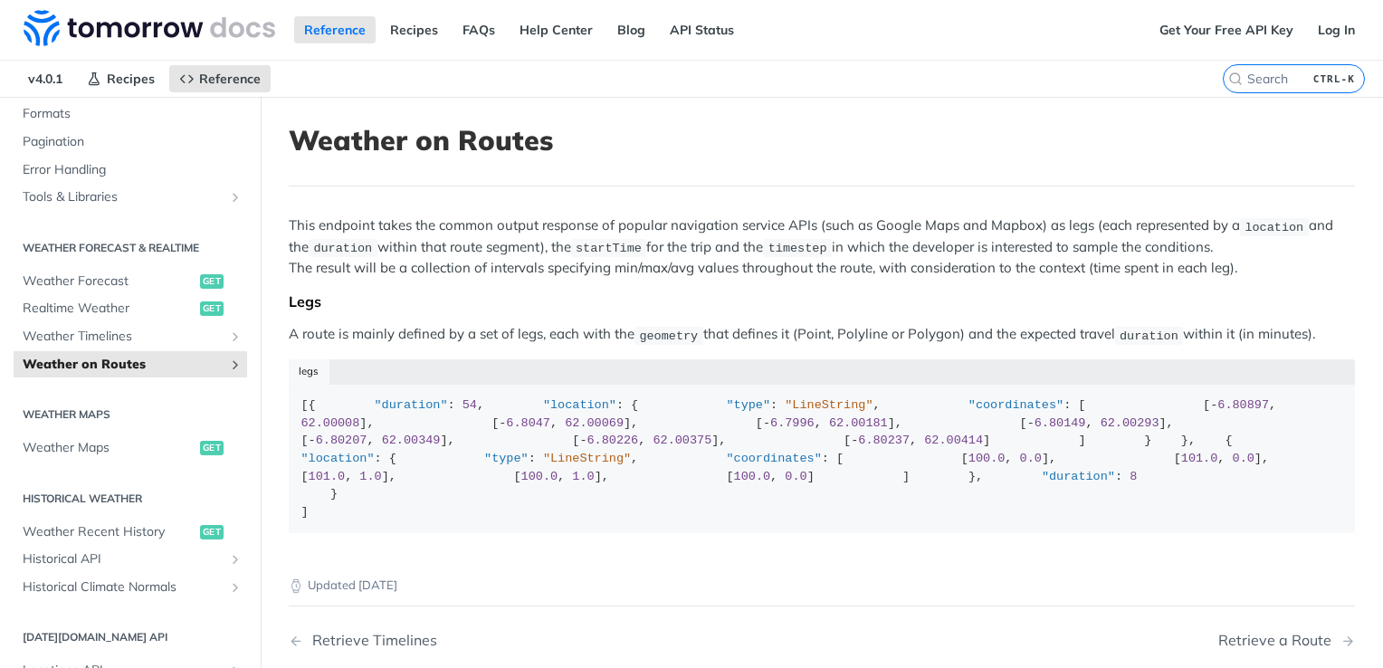
click at [228, 365] on icon "Show subpages for Weather on Routes" at bounding box center [235, 365] width 14 height 14
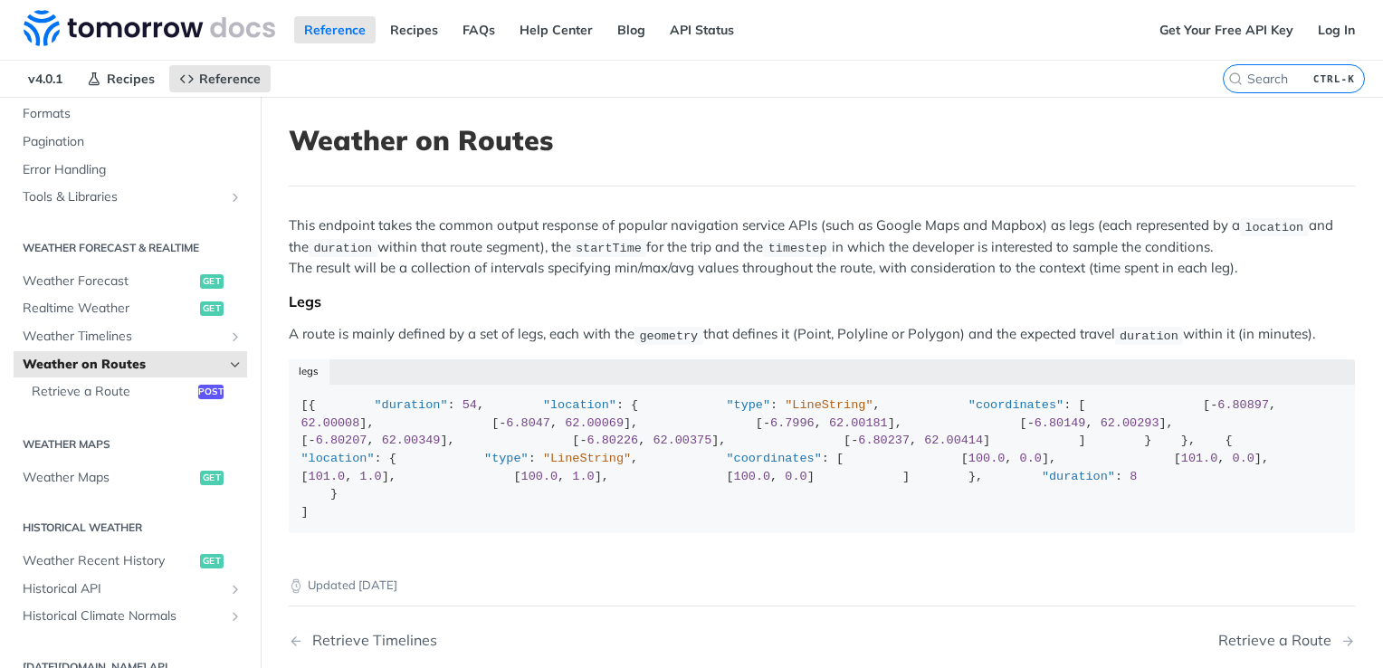
click at [228, 365] on icon "Hide subpages for Weather on Routes" at bounding box center [235, 365] width 14 height 14
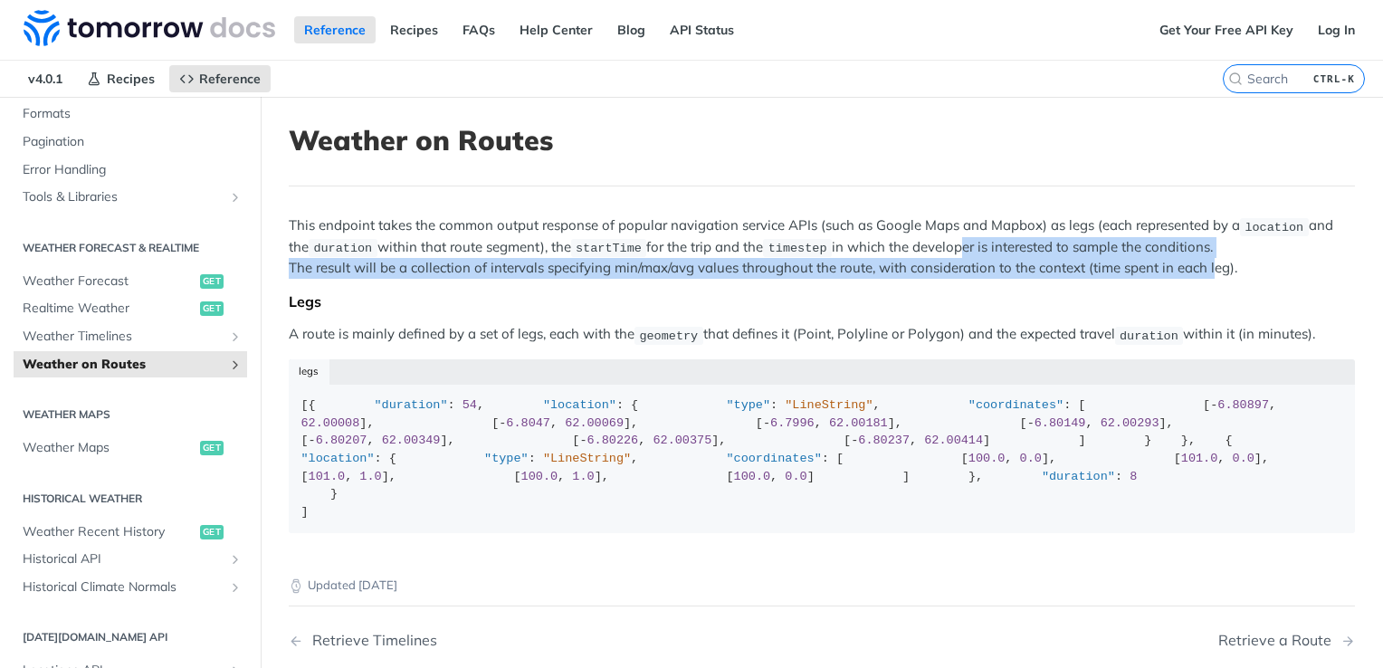
drag, startPoint x: 956, startPoint y: 248, endPoint x: 1210, endPoint y: 273, distance: 255.6
click at [1210, 273] on p "This endpoint takes the common output response of popular navigation service AP…" at bounding box center [822, 246] width 1066 height 62
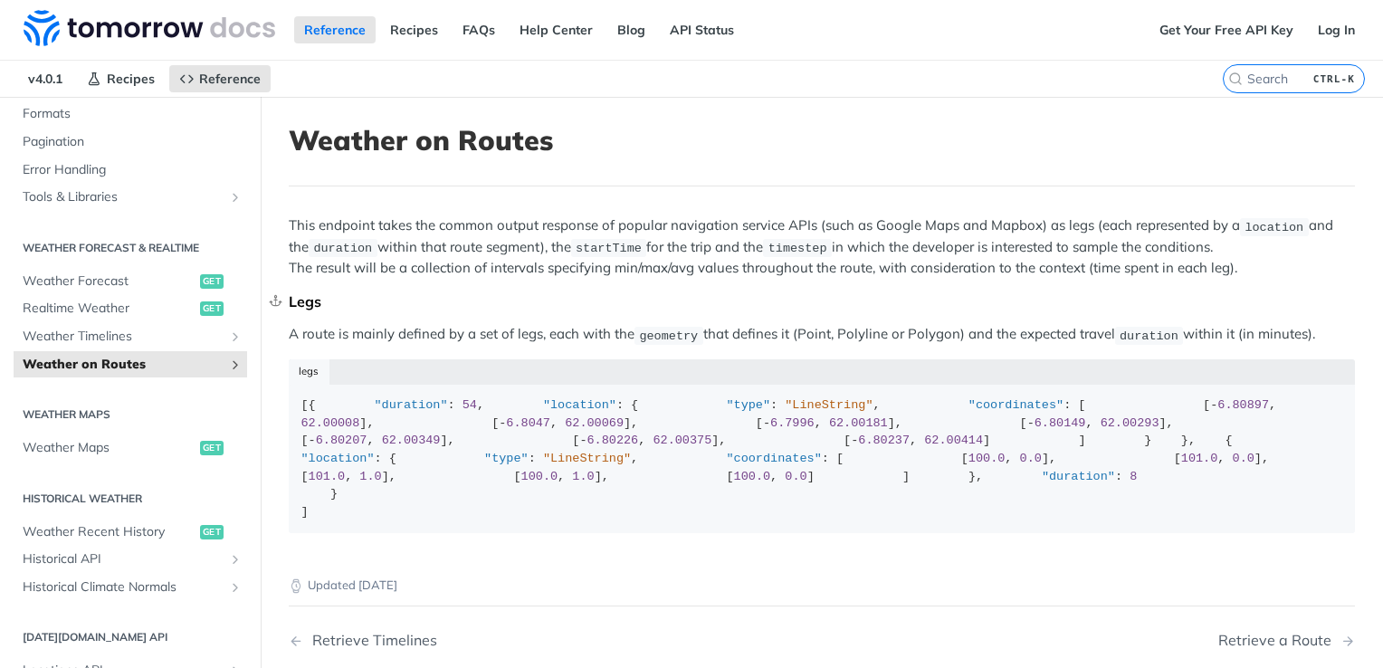
click at [542, 302] on div "Legs" at bounding box center [822, 301] width 1066 height 18
click at [122, 283] on span "Weather Forecast" at bounding box center [109, 281] width 173 height 18
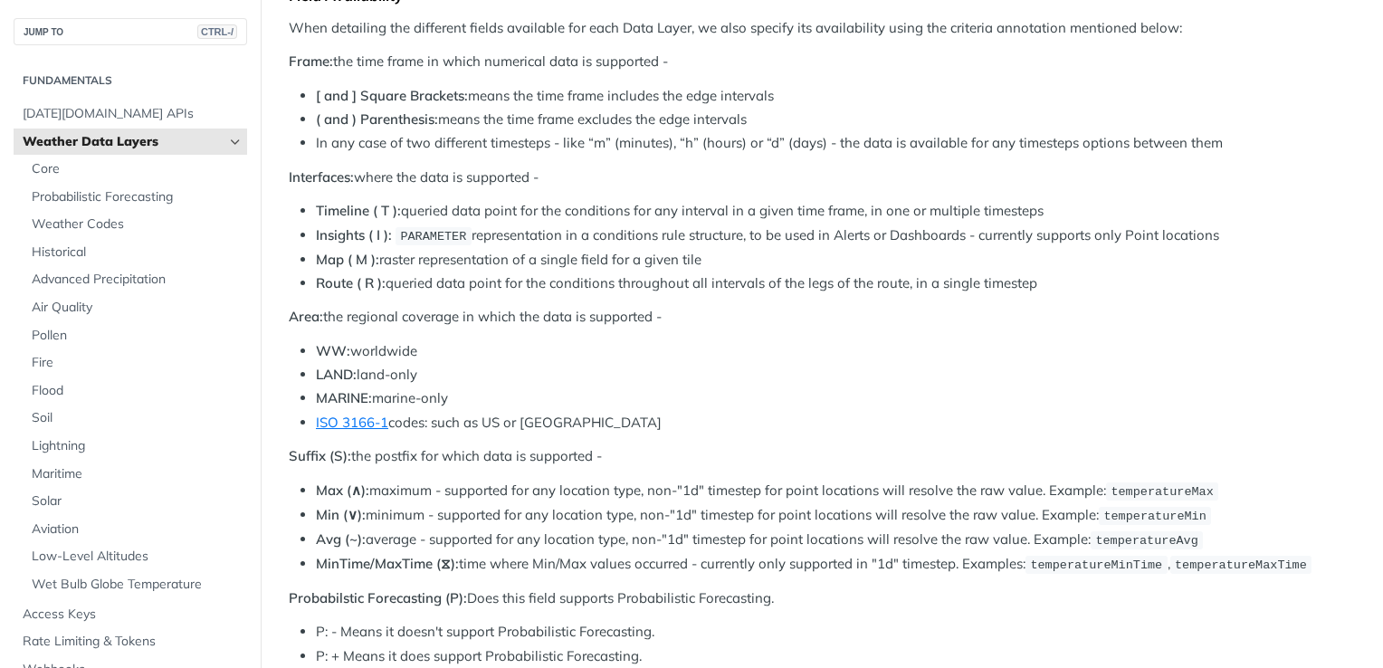
scroll to position [815, 0]
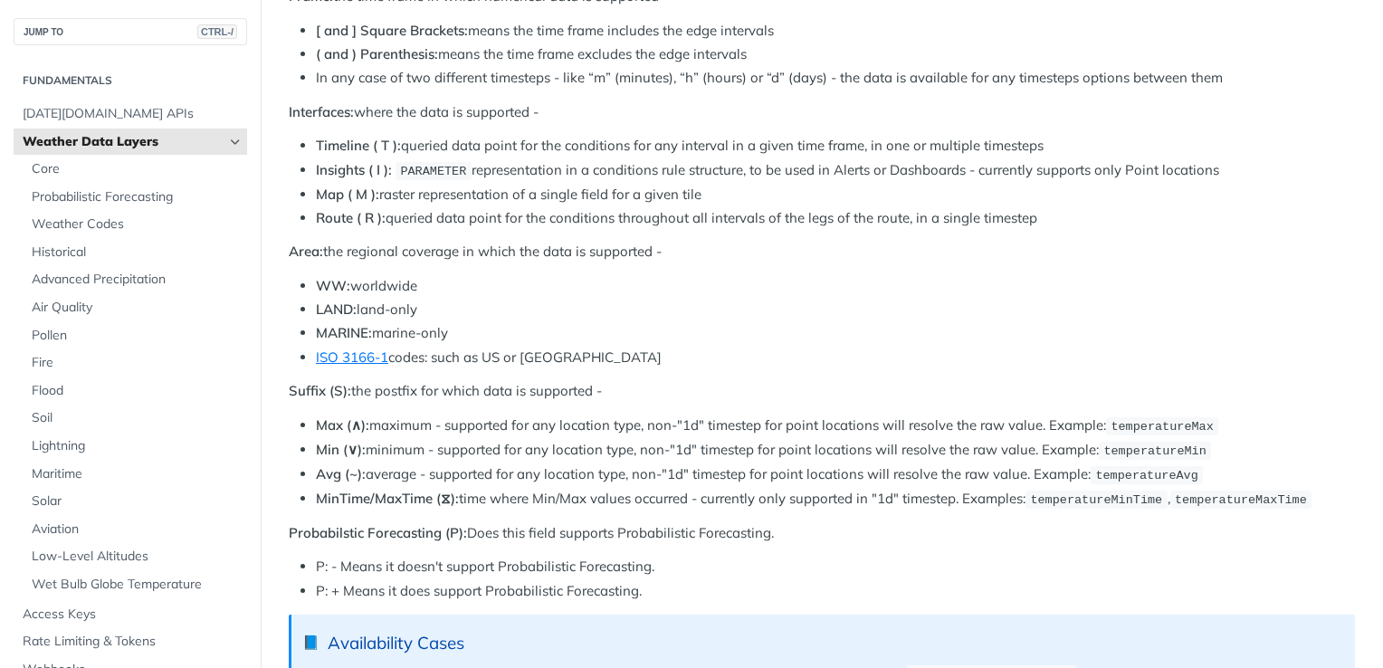
click at [1077, 185] on li "Map ( M ): raster representation of a single field for a given tile" at bounding box center [835, 195] width 1039 height 21
click at [1062, 109] on p "Interfaces: where the data is supported -" at bounding box center [822, 112] width 1066 height 21
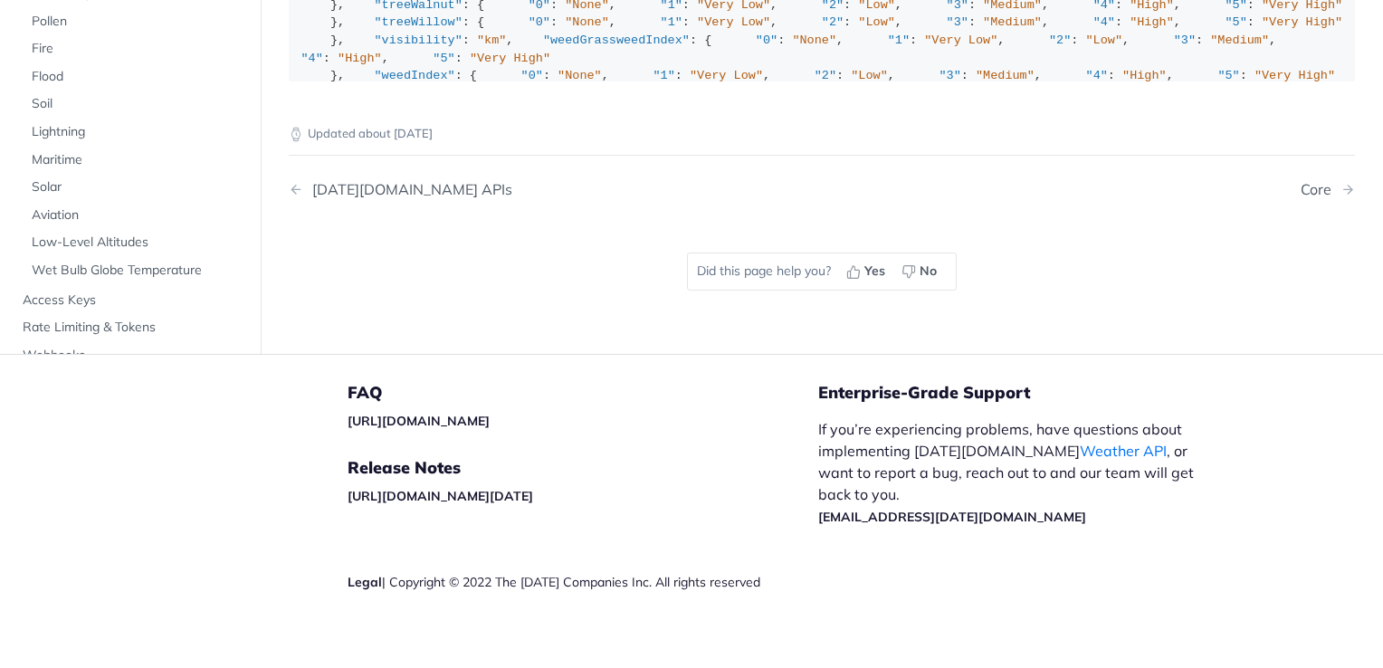
scroll to position [1988, 0]
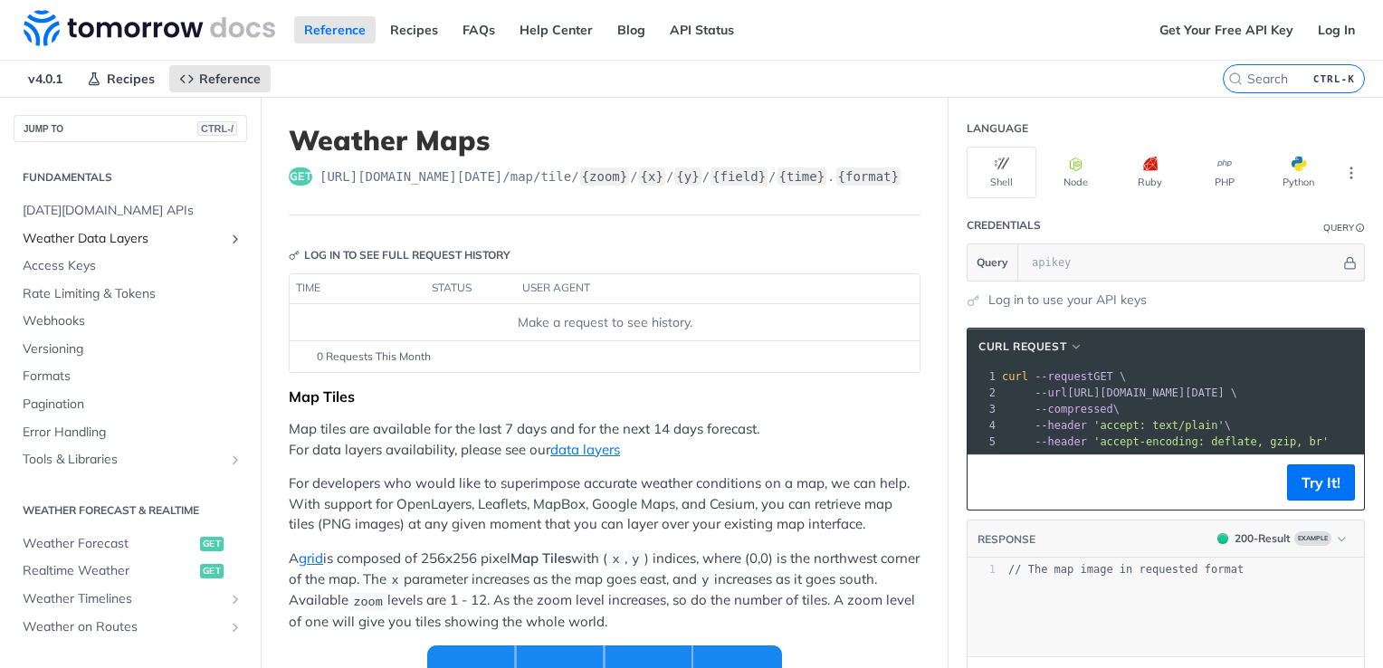
click at [203, 238] on span "Weather Data Layers" at bounding box center [123, 239] width 201 height 18
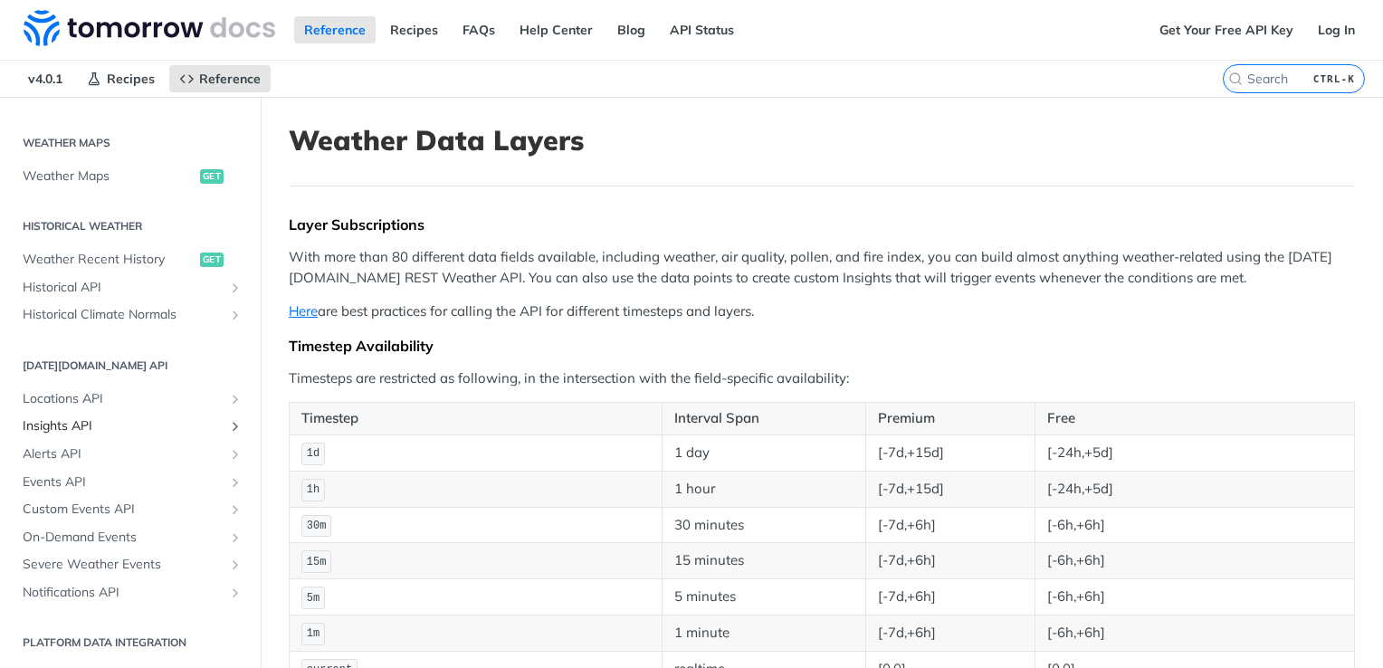
scroll to position [889, 0]
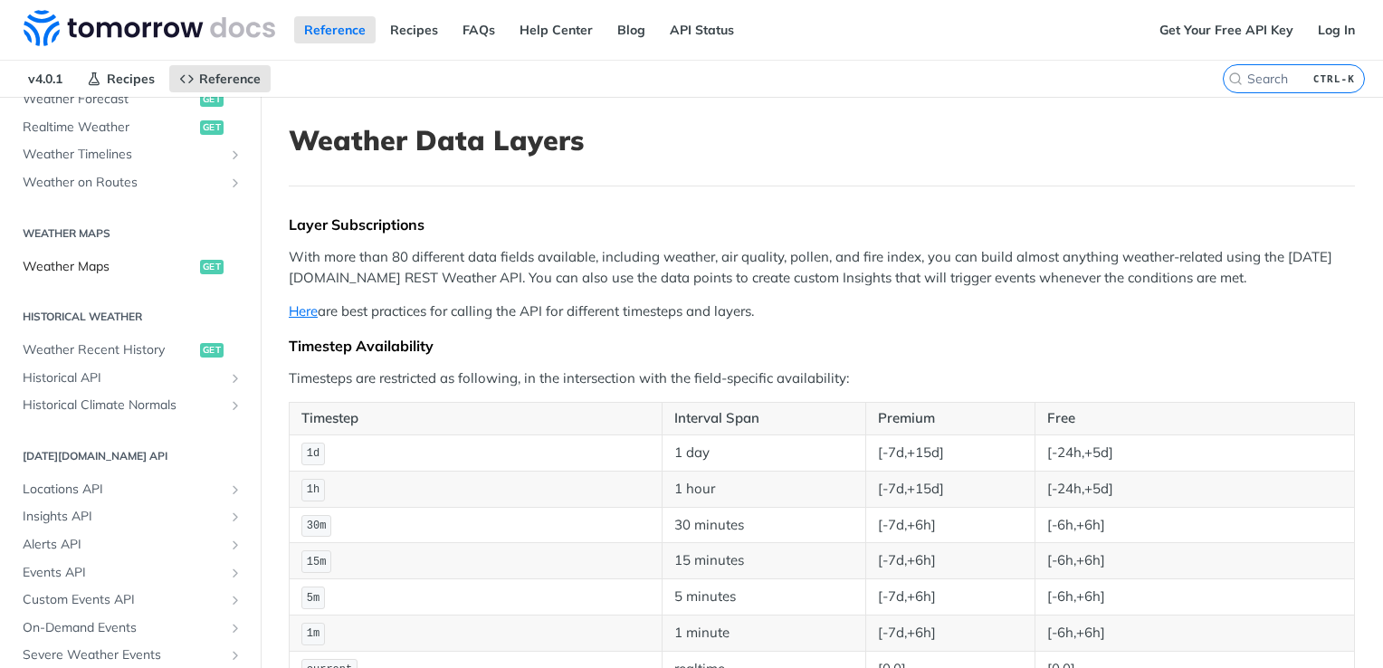
click at [81, 267] on span "Weather Maps" at bounding box center [109, 267] width 173 height 18
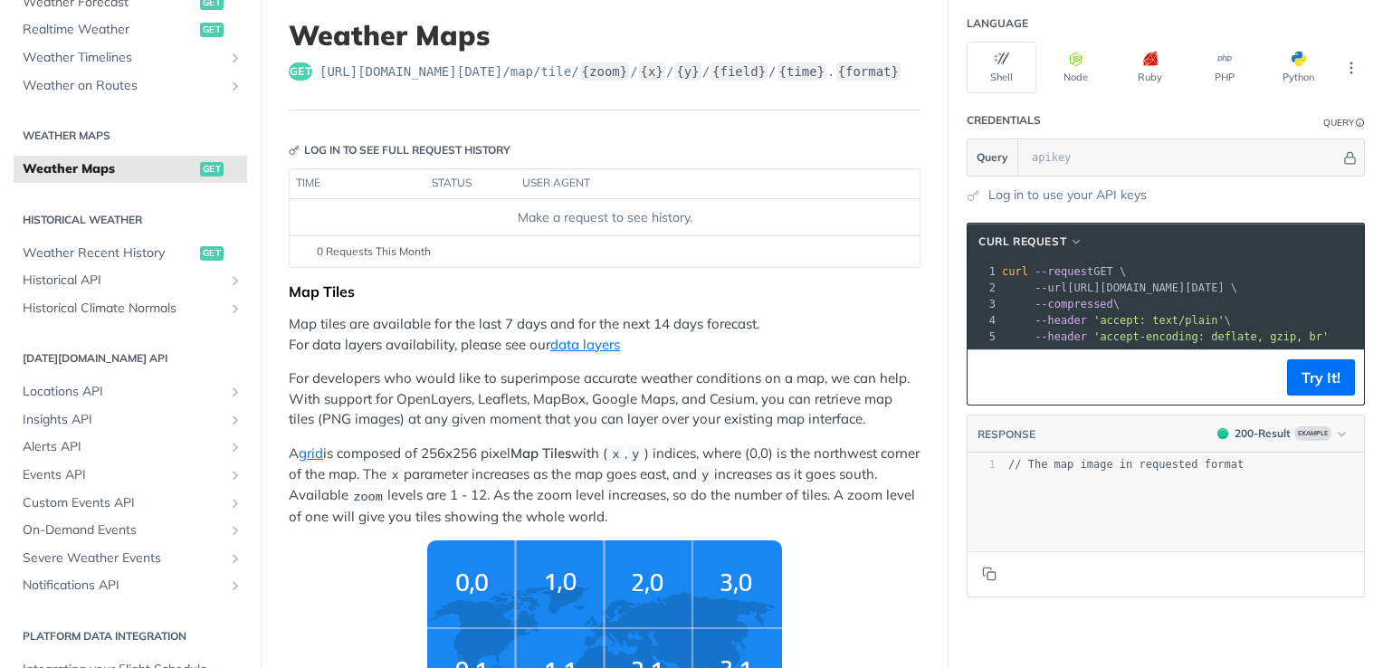
scroll to position [100, 0]
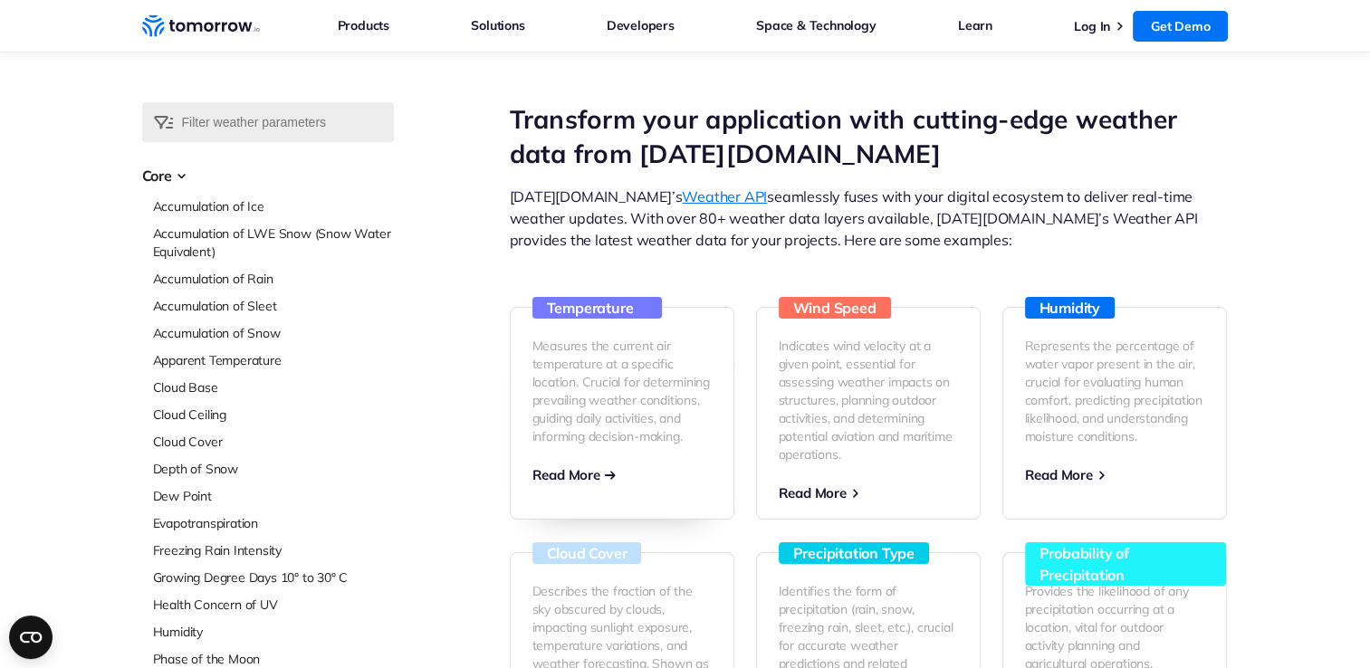
click at [594, 410] on p "Measures the current air temperature at a specific location. Crucial for determ…" at bounding box center [621, 391] width 179 height 109
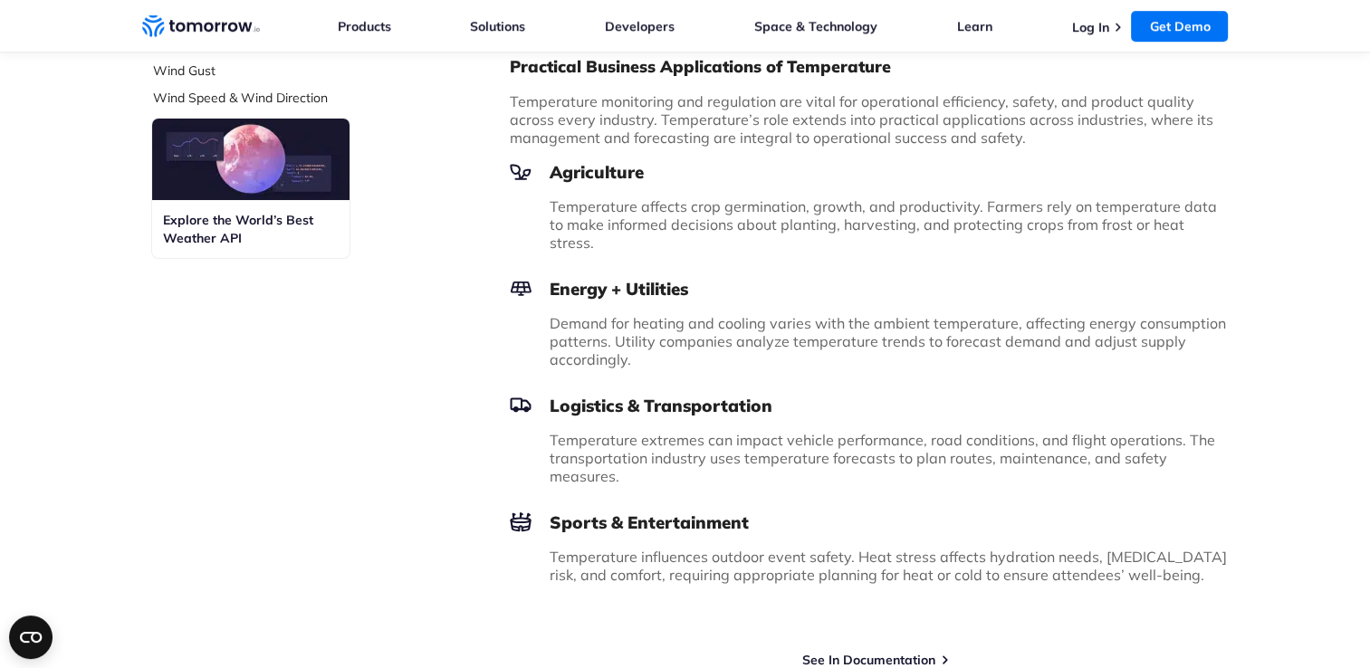
scroll to position [1177, 0]
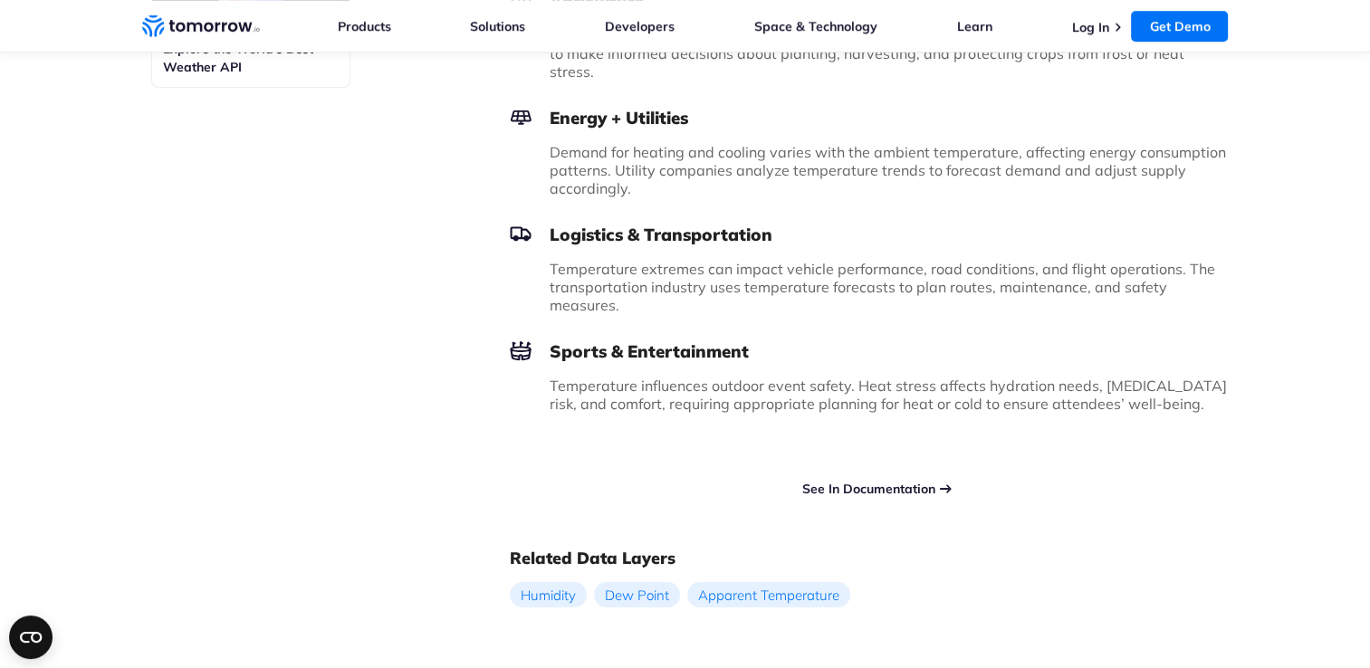
click at [916, 481] on link "See In Documentation" at bounding box center [868, 489] width 133 height 16
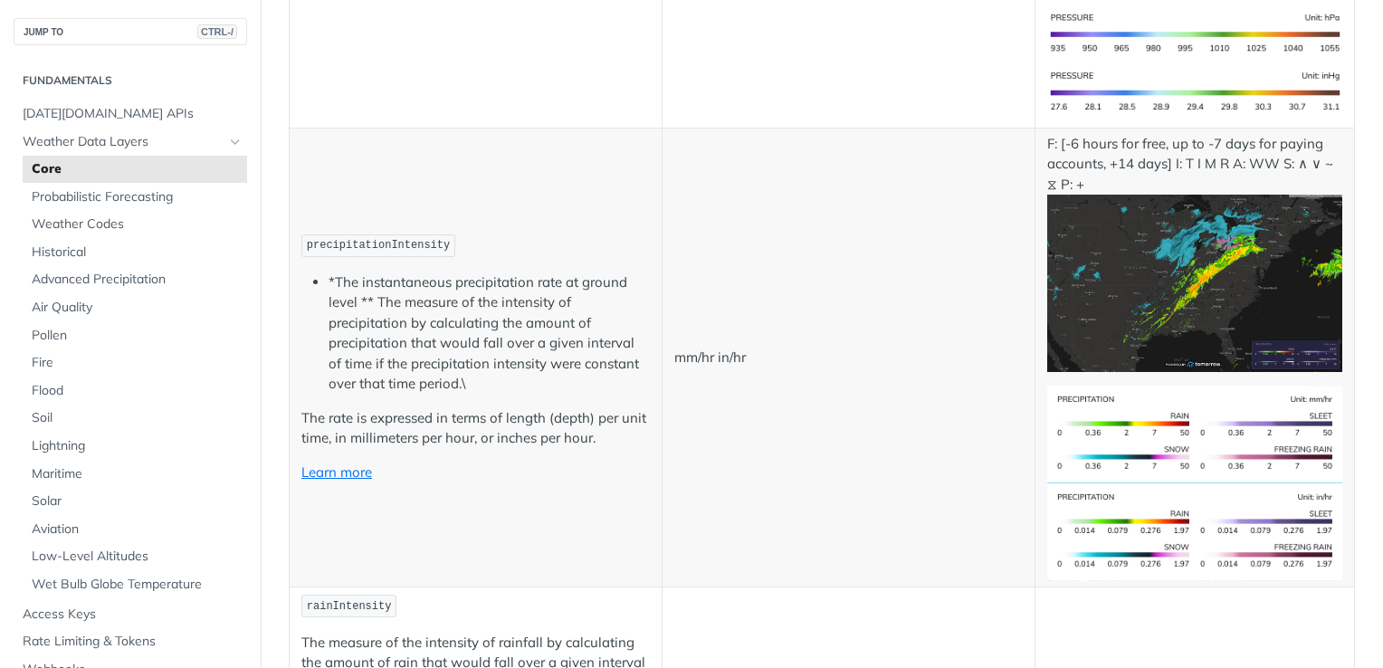
scroll to position [3440, 0]
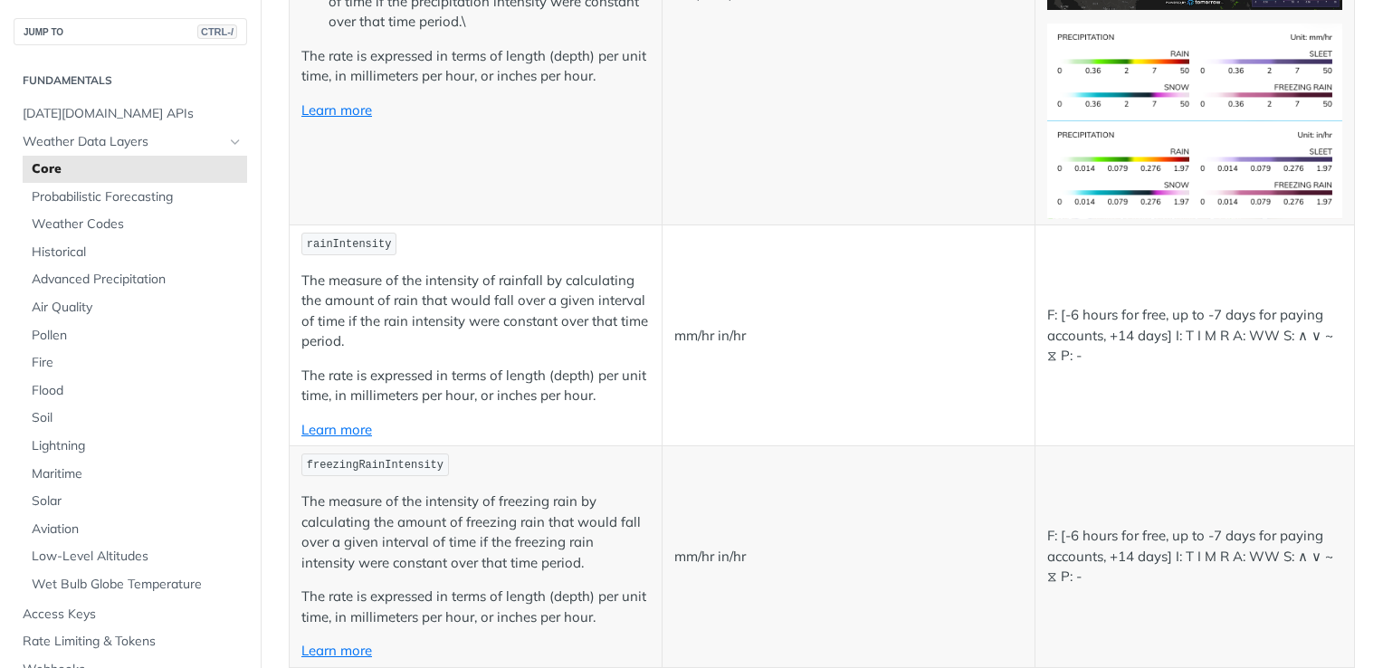
click at [410, 459] on span "freezingRainIntensity" at bounding box center [375, 465] width 137 height 13
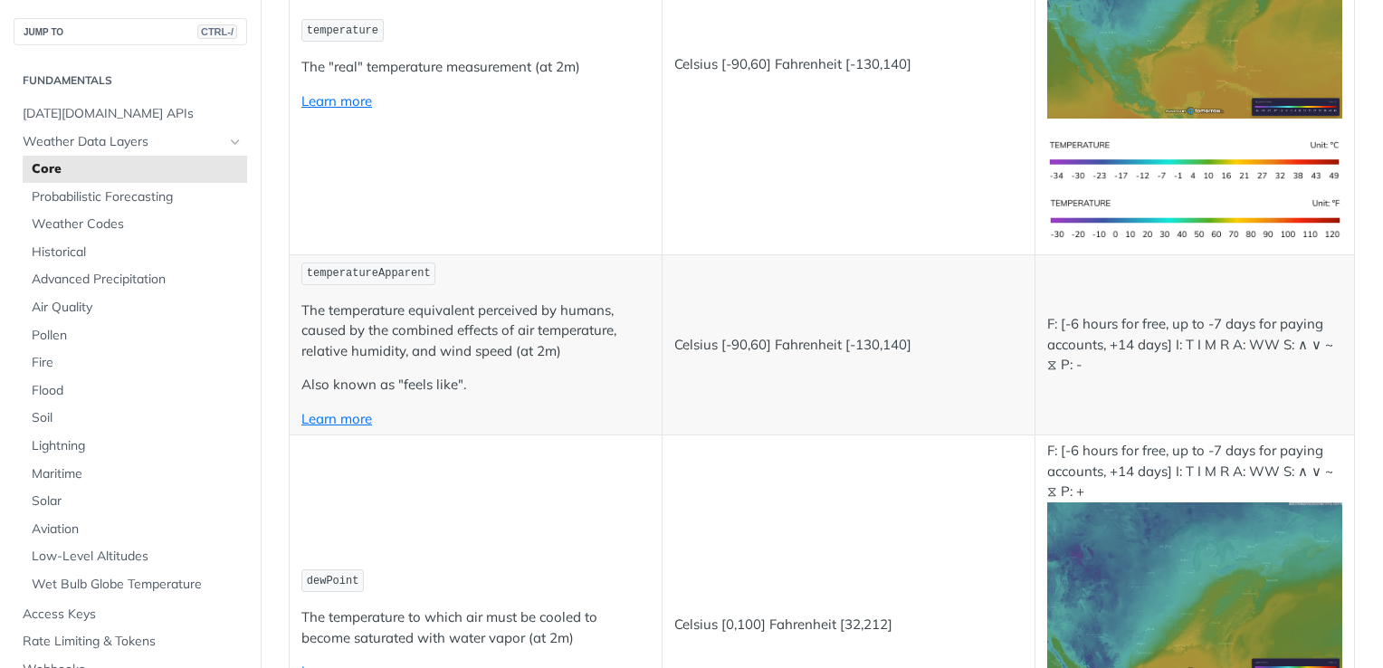
scroll to position [0, 0]
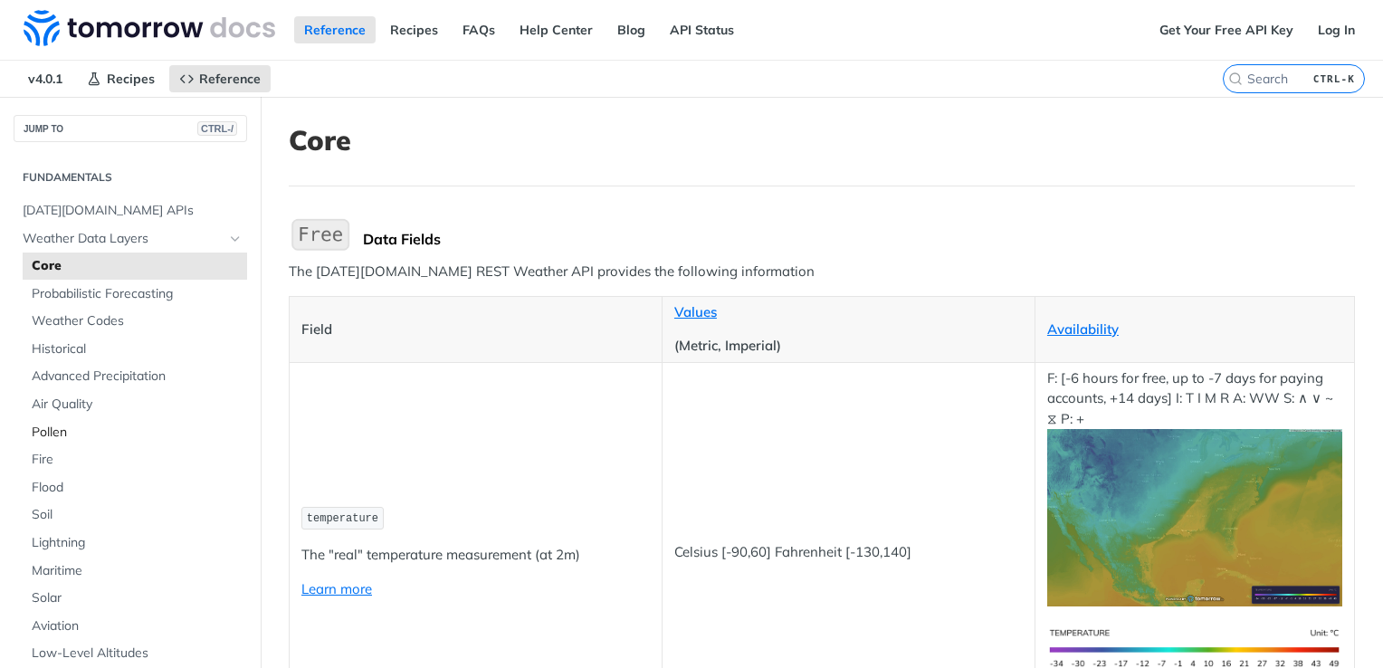
click at [45, 435] on span "Pollen" at bounding box center [137, 433] width 211 height 18
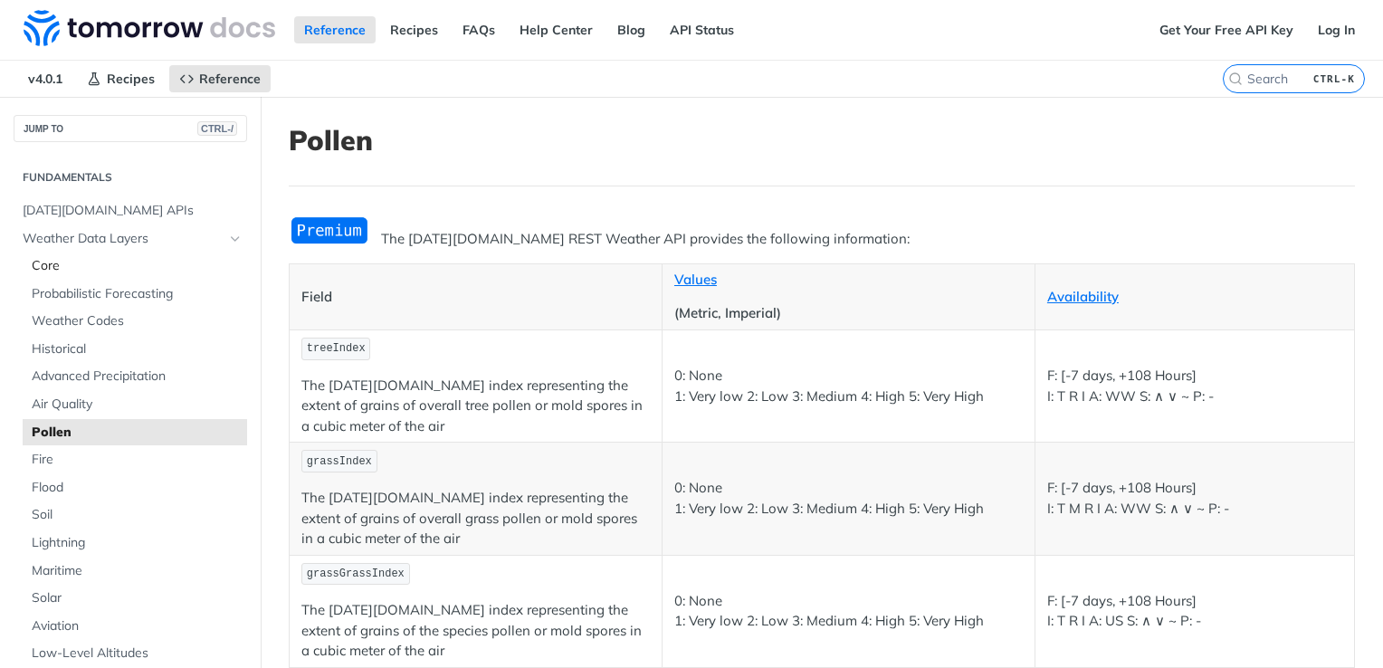
click at [61, 262] on span "Core" at bounding box center [137, 266] width 211 height 18
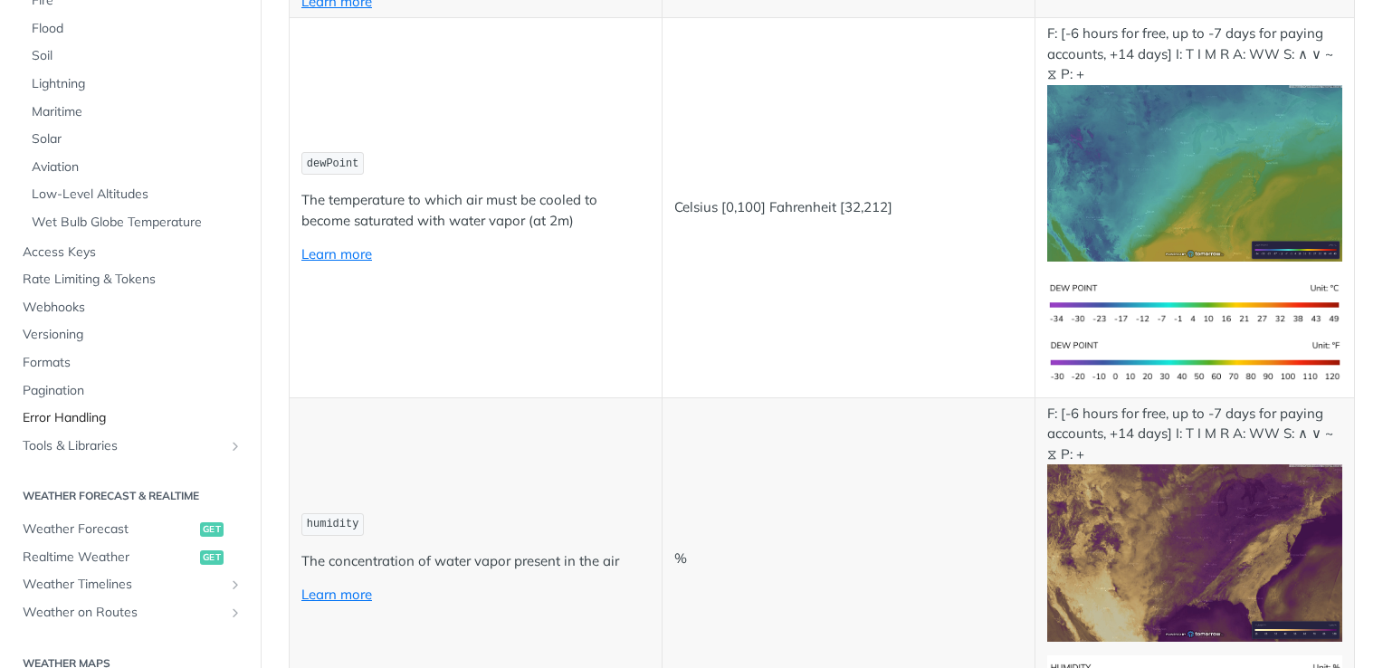
scroll to position [272, 0]
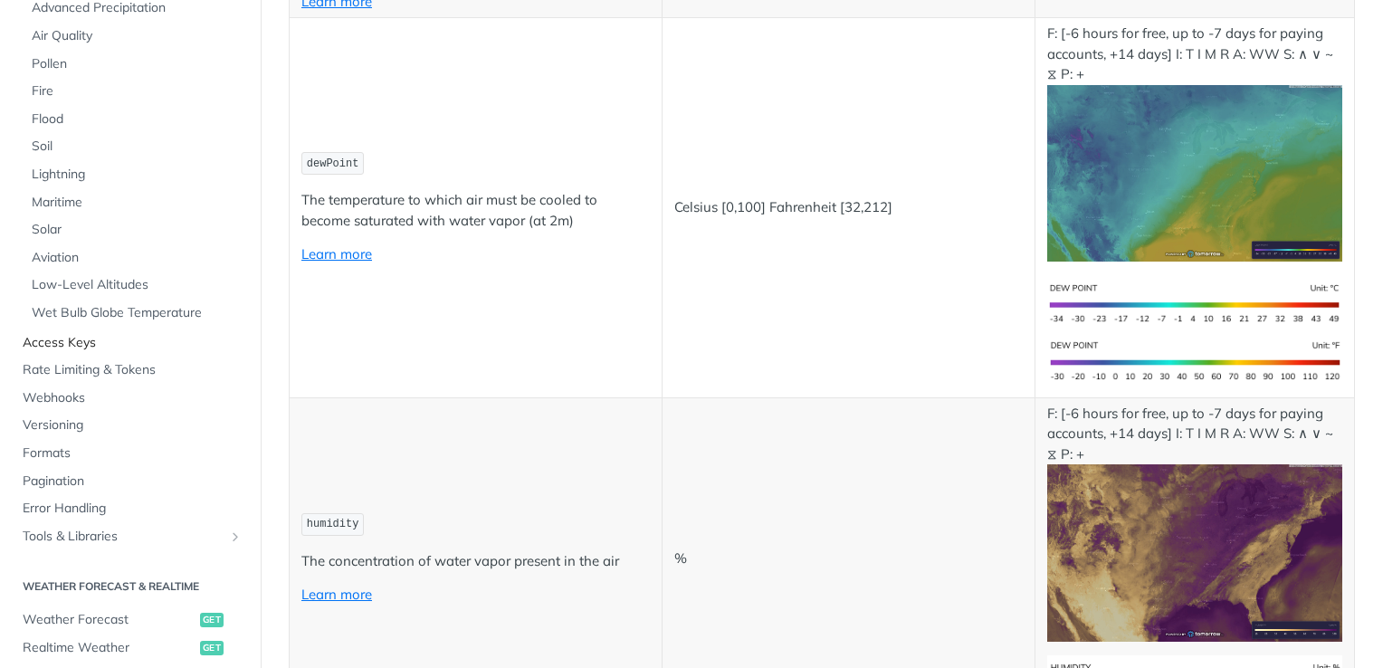
click at [75, 345] on span "Access Keys" at bounding box center [133, 343] width 220 height 18
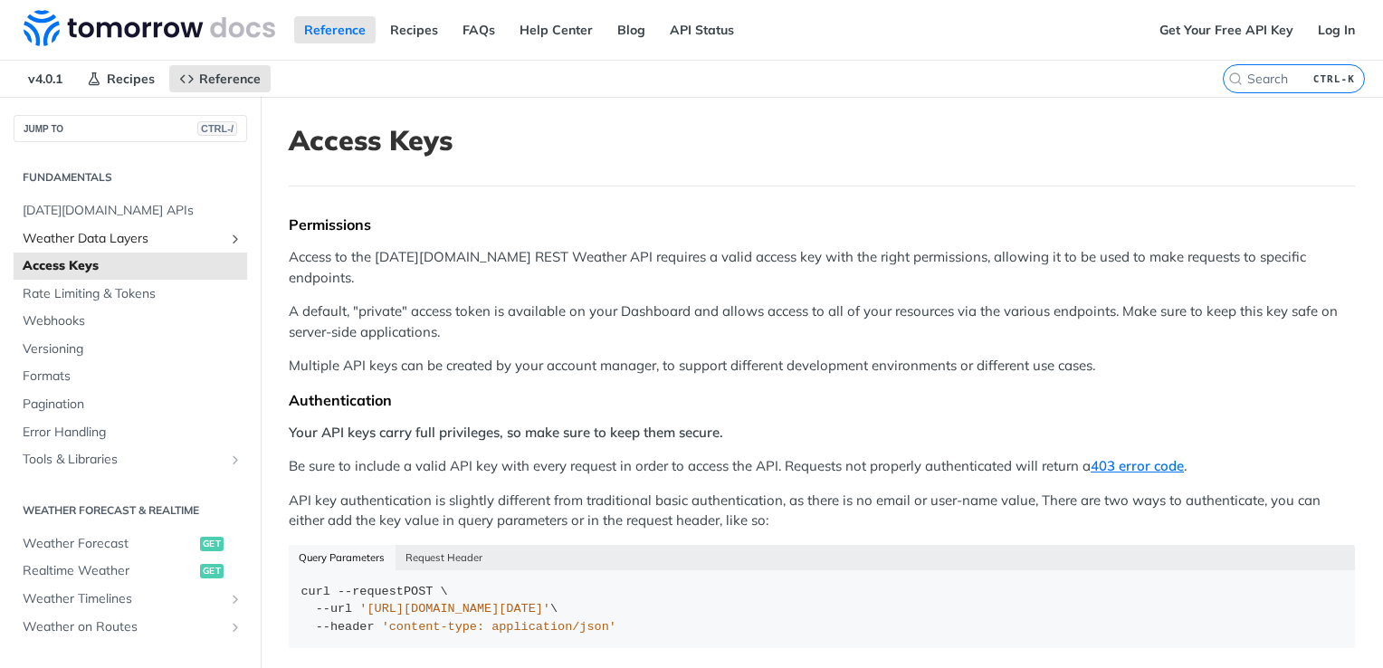
click at [133, 247] on link "Weather Data Layers" at bounding box center [131, 238] width 234 height 27
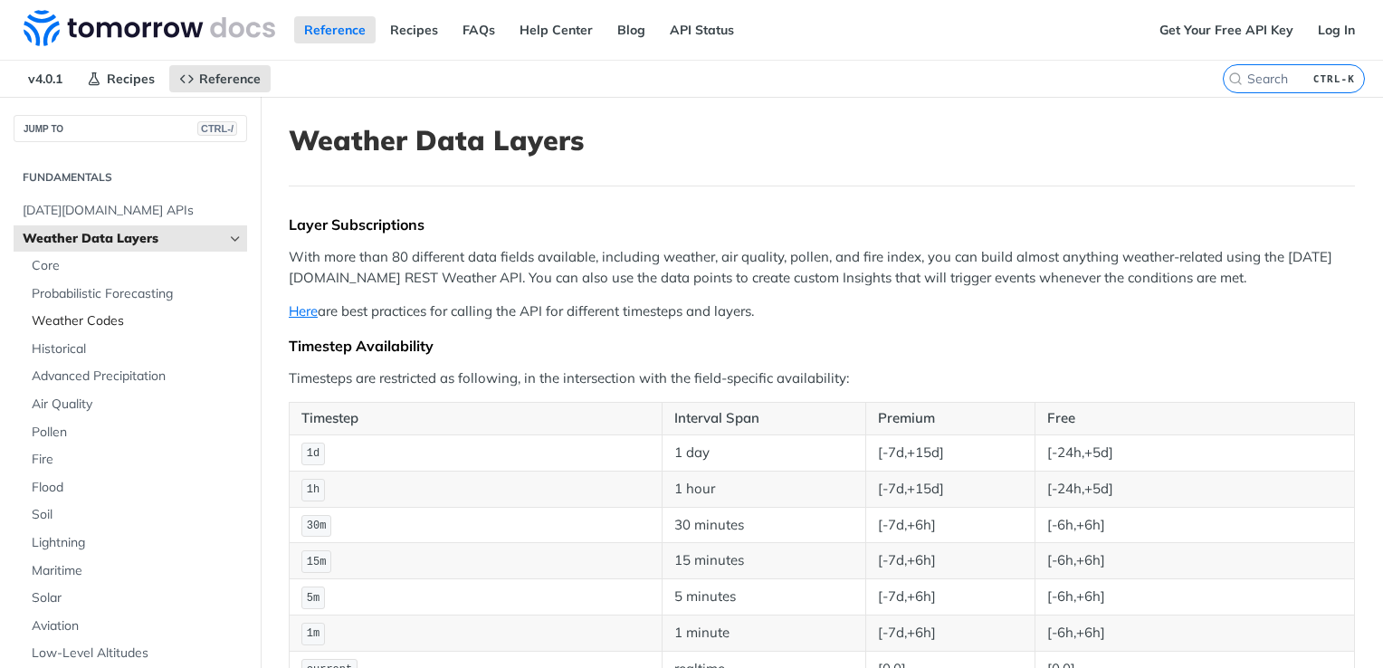
click at [114, 321] on span "Weather Codes" at bounding box center [137, 321] width 211 height 18
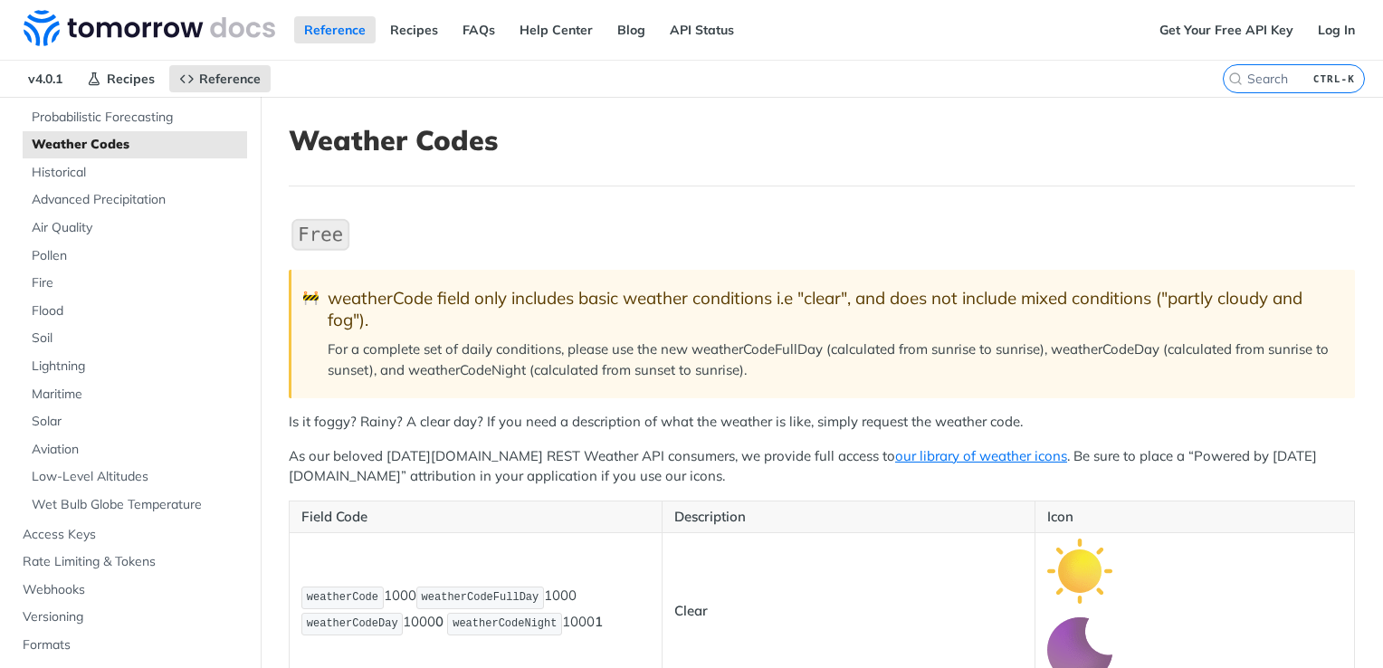
scroll to position [181, 0]
click at [51, 257] on span "Pollen" at bounding box center [137, 252] width 211 height 18
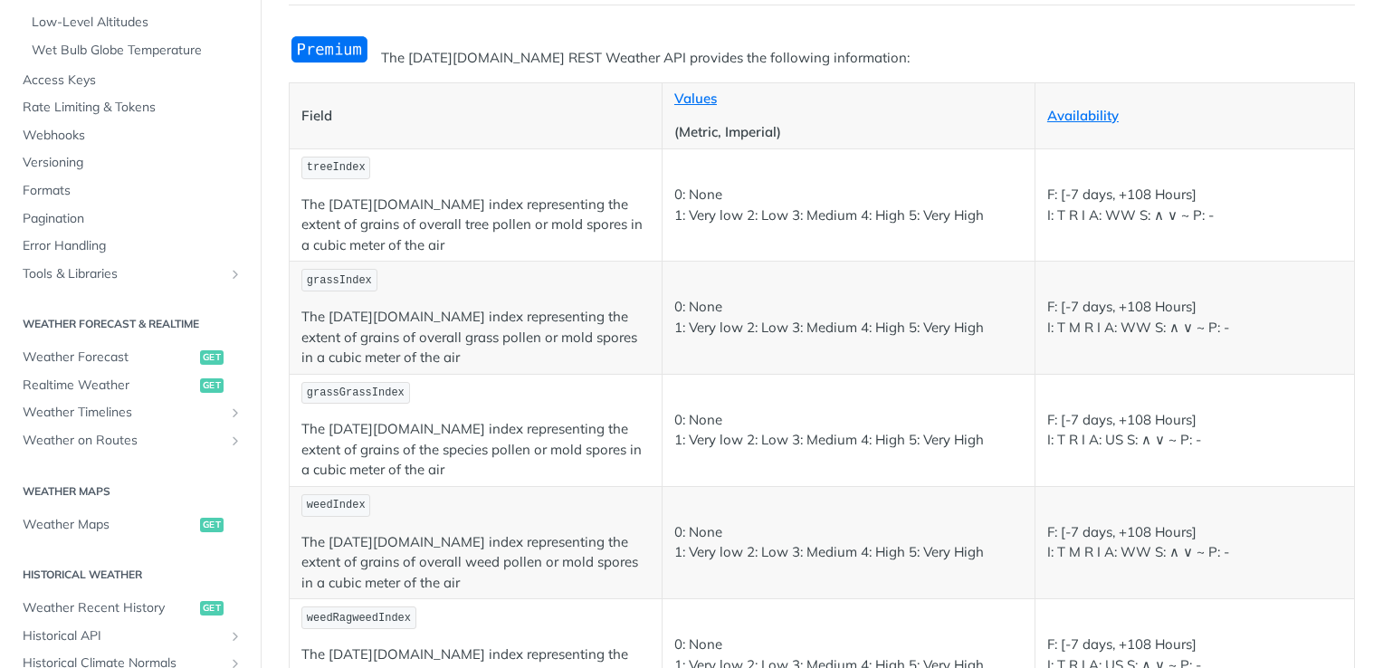
scroll to position [543, 0]
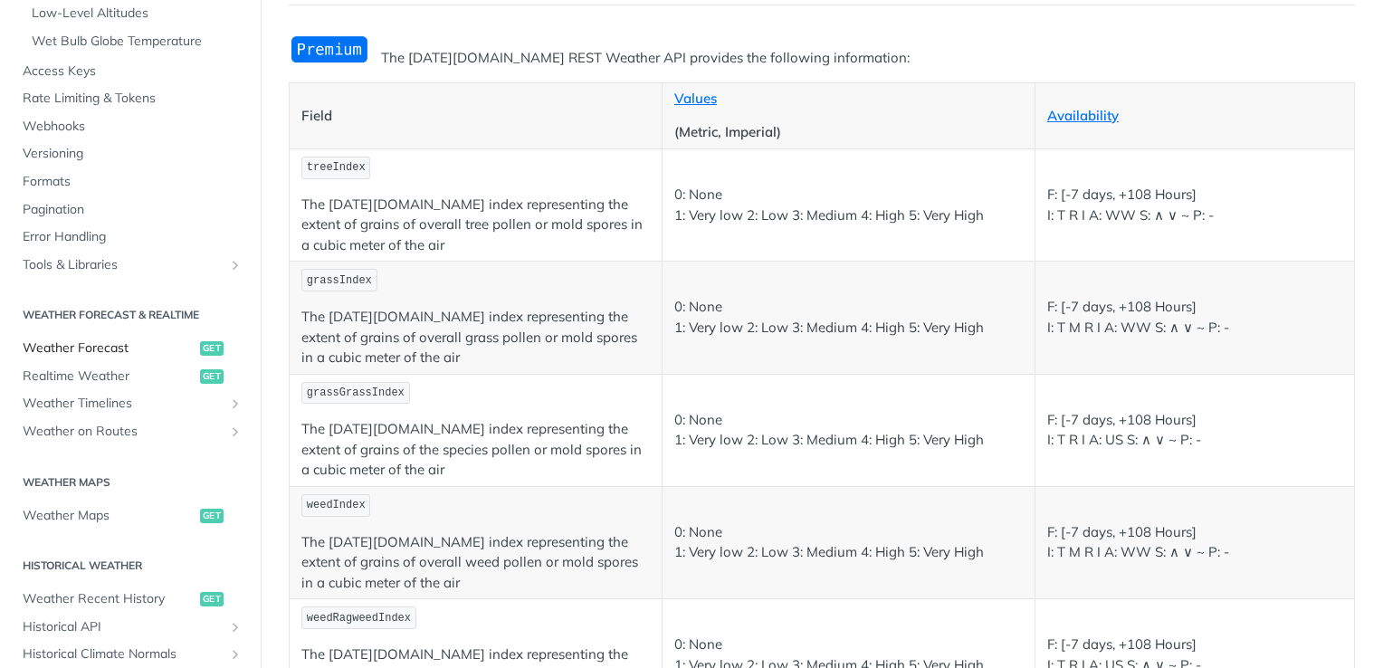
click at [116, 344] on span "Weather Forecast" at bounding box center [109, 348] width 173 height 18
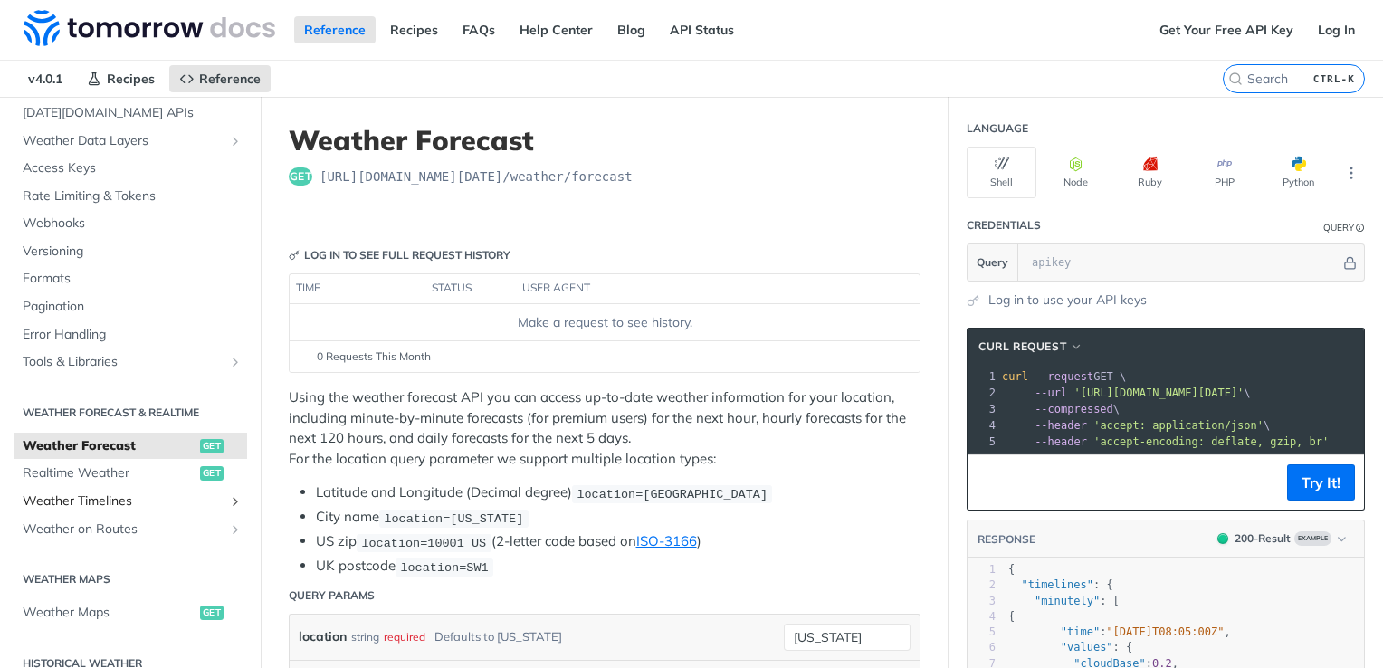
click at [114, 504] on span "Weather Timelines" at bounding box center [123, 501] width 201 height 18
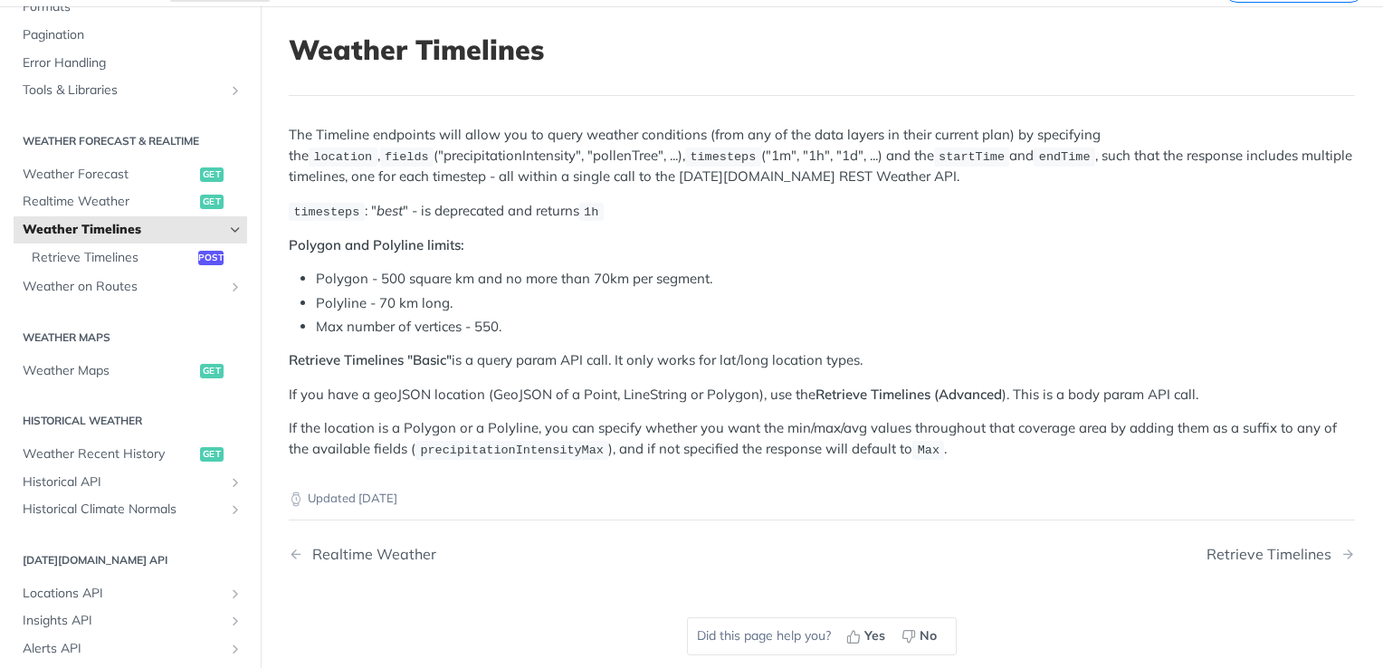
scroll to position [181, 0]
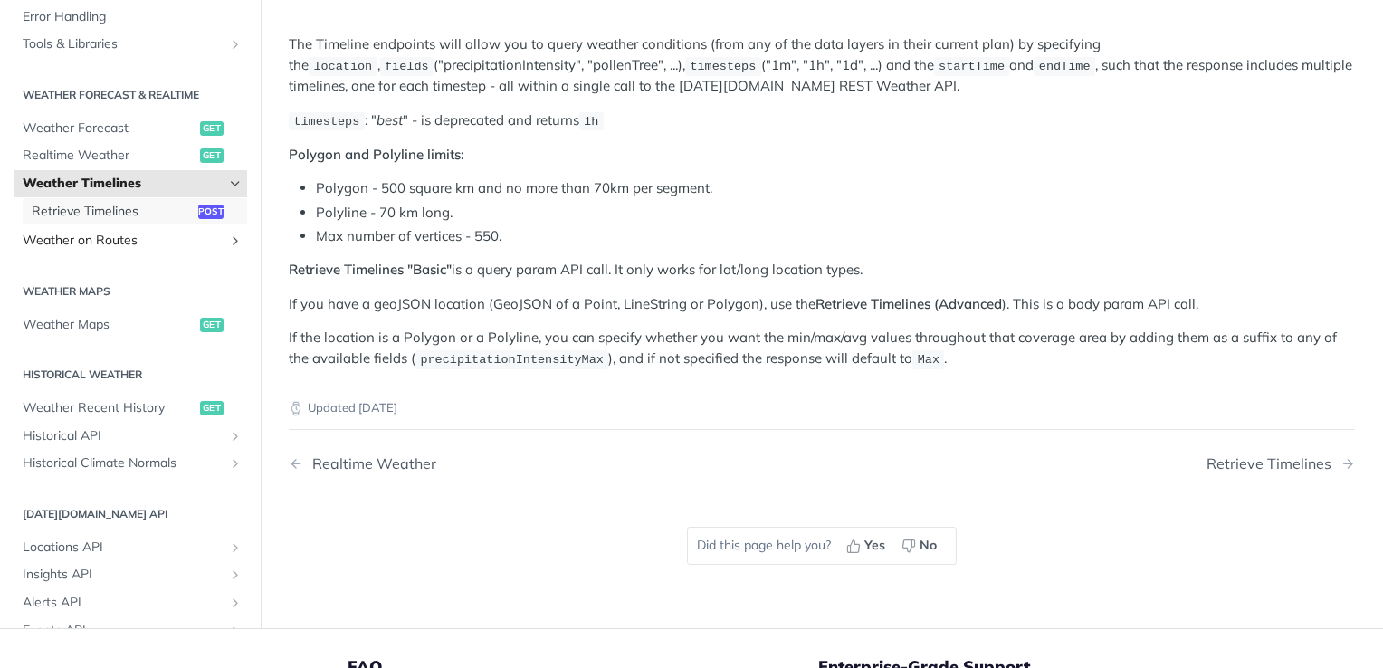
click at [109, 206] on span "Retrieve Timelines" at bounding box center [113, 211] width 162 height 18
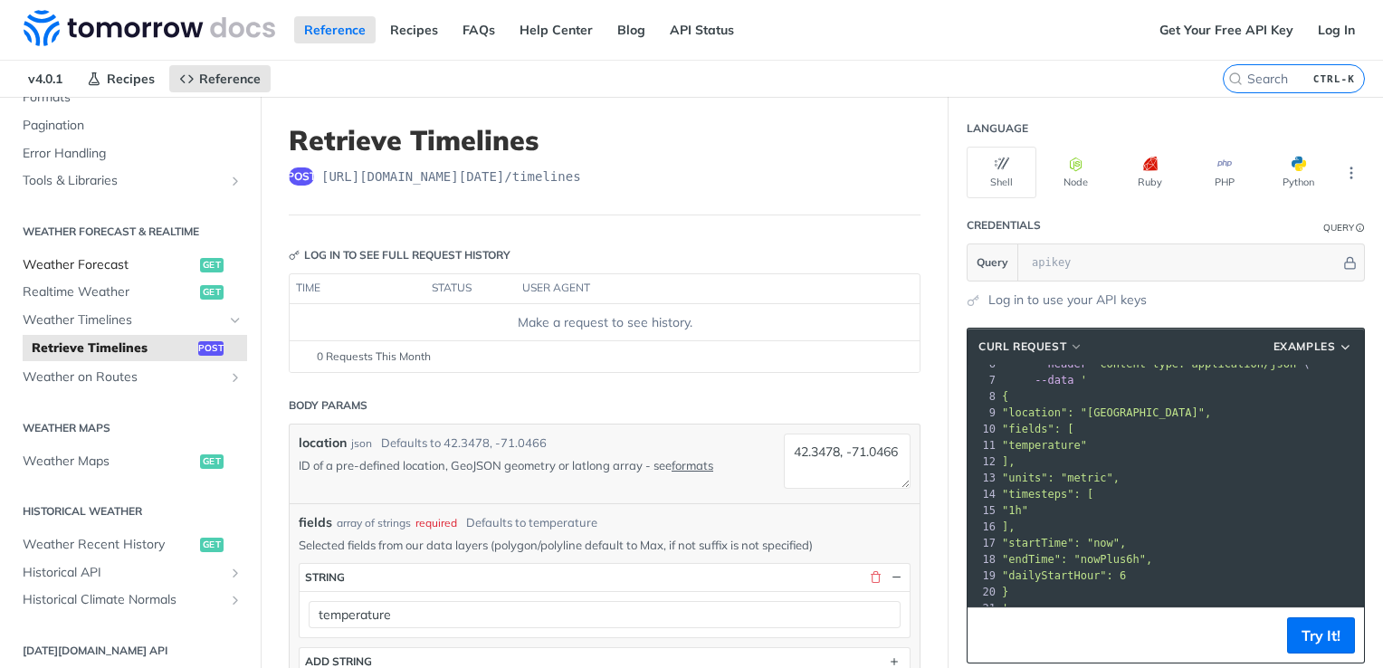
click at [127, 266] on span "Weather Forecast" at bounding box center [109, 265] width 173 height 18
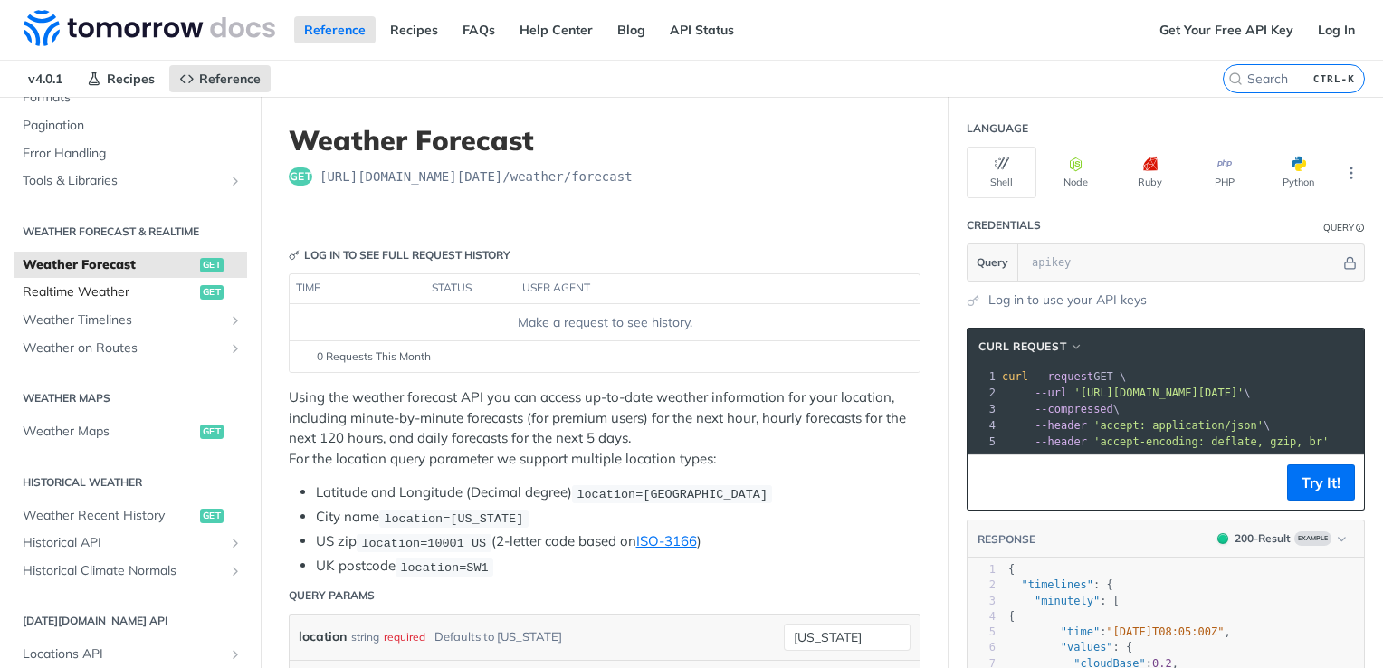
click at [123, 300] on link "Realtime Weather get" at bounding box center [131, 292] width 234 height 27
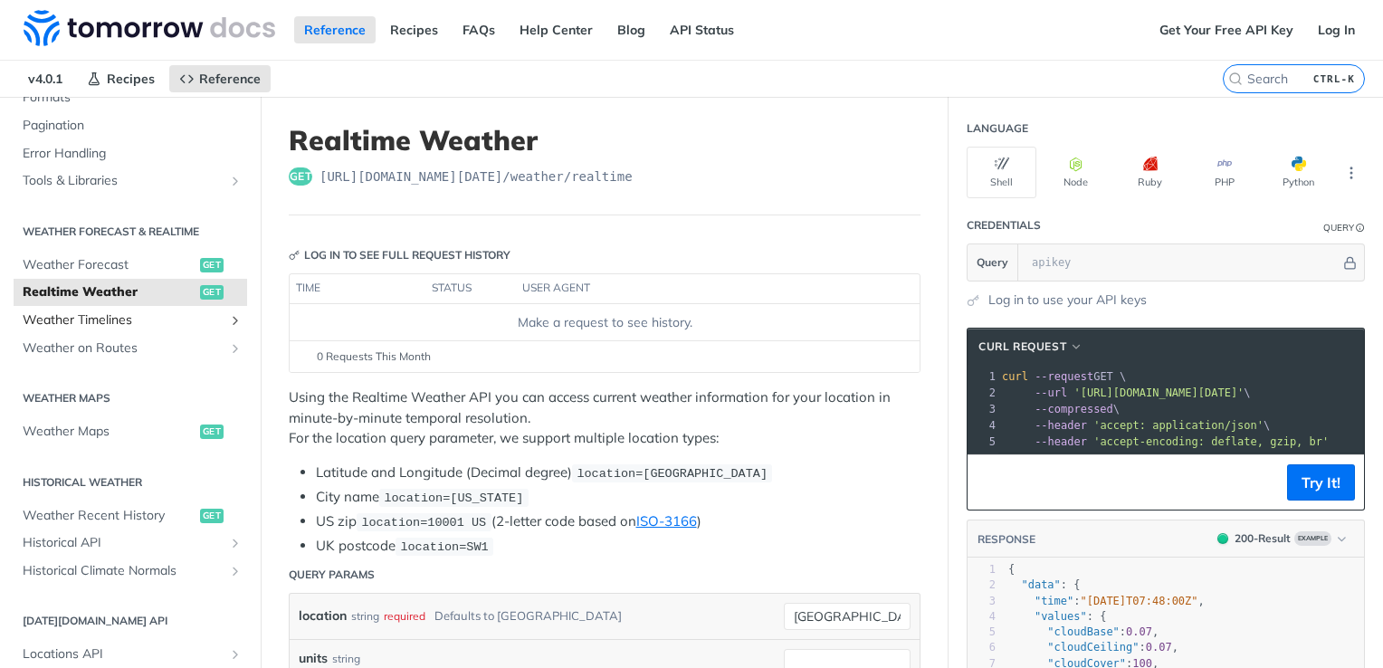
click at [128, 322] on span "Weather Timelines" at bounding box center [123, 320] width 201 height 18
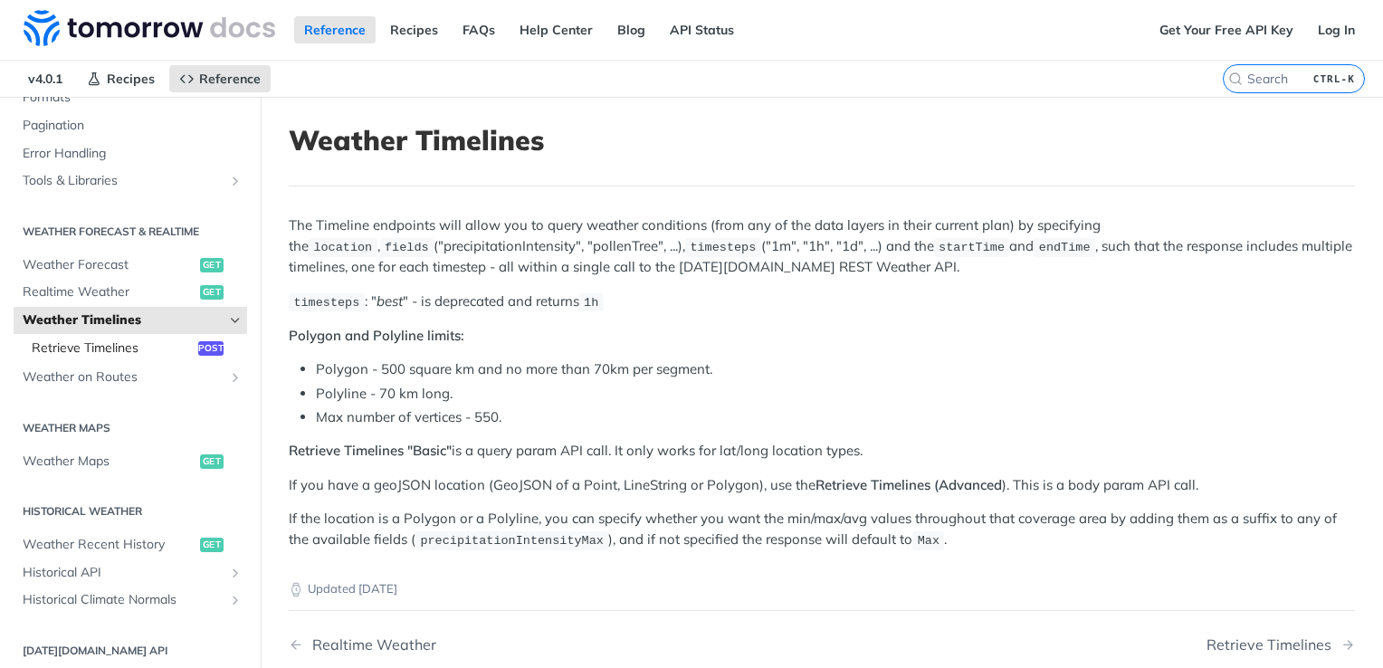
click at [109, 354] on span "Retrieve Timelines" at bounding box center [113, 348] width 162 height 18
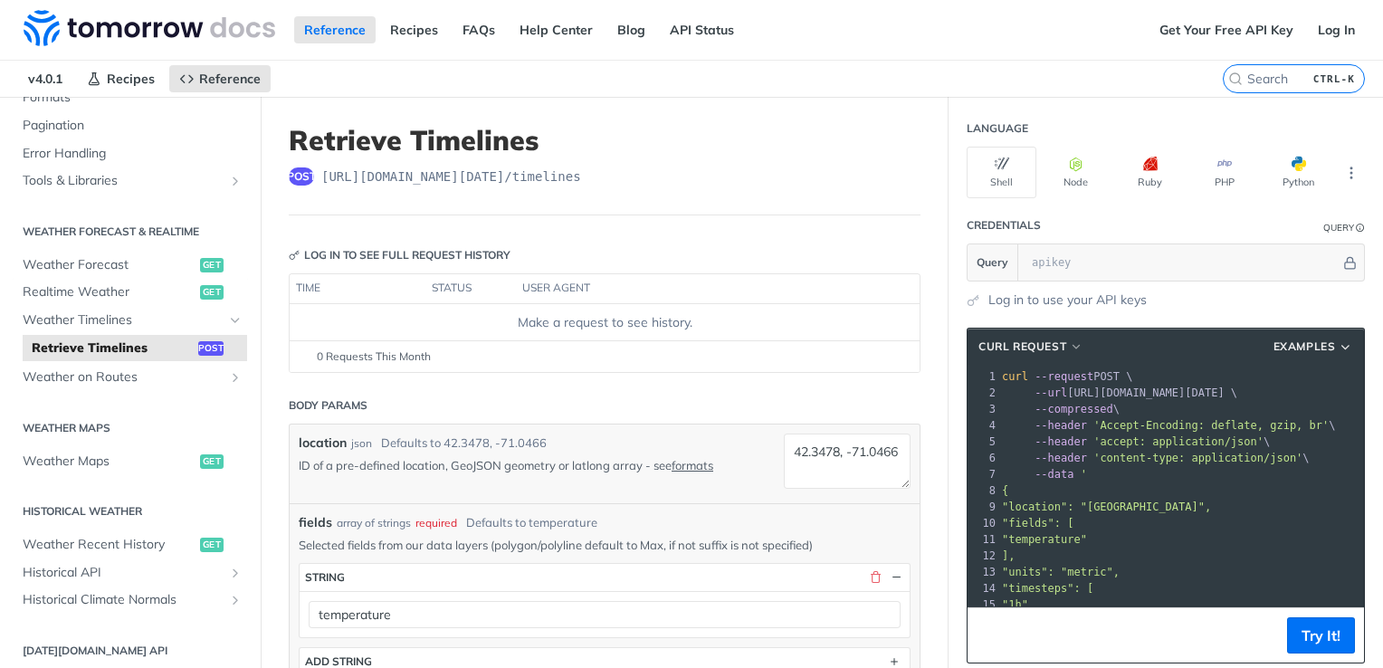
click at [628, 325] on div "Make a request to see history." at bounding box center [605, 322] width 616 height 19
click at [542, 365] on footer "0 Requests This Month" at bounding box center [605, 356] width 630 height 32
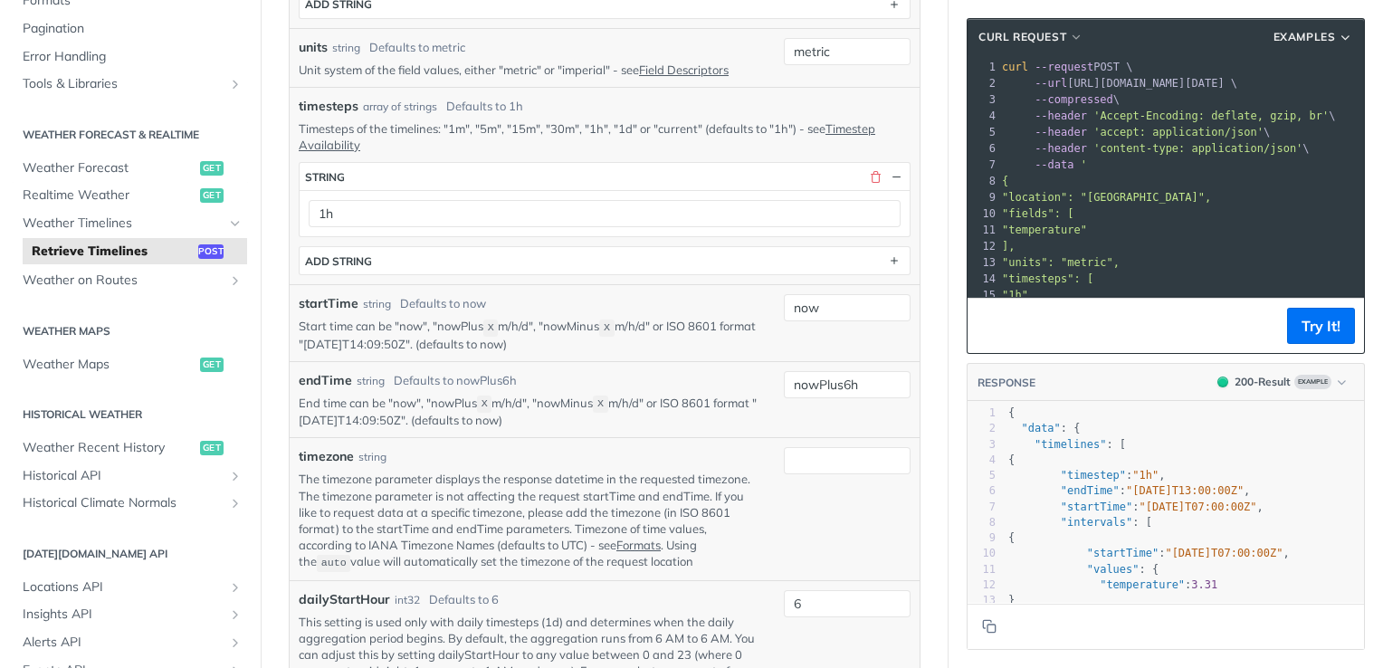
scroll to position [632, 0]
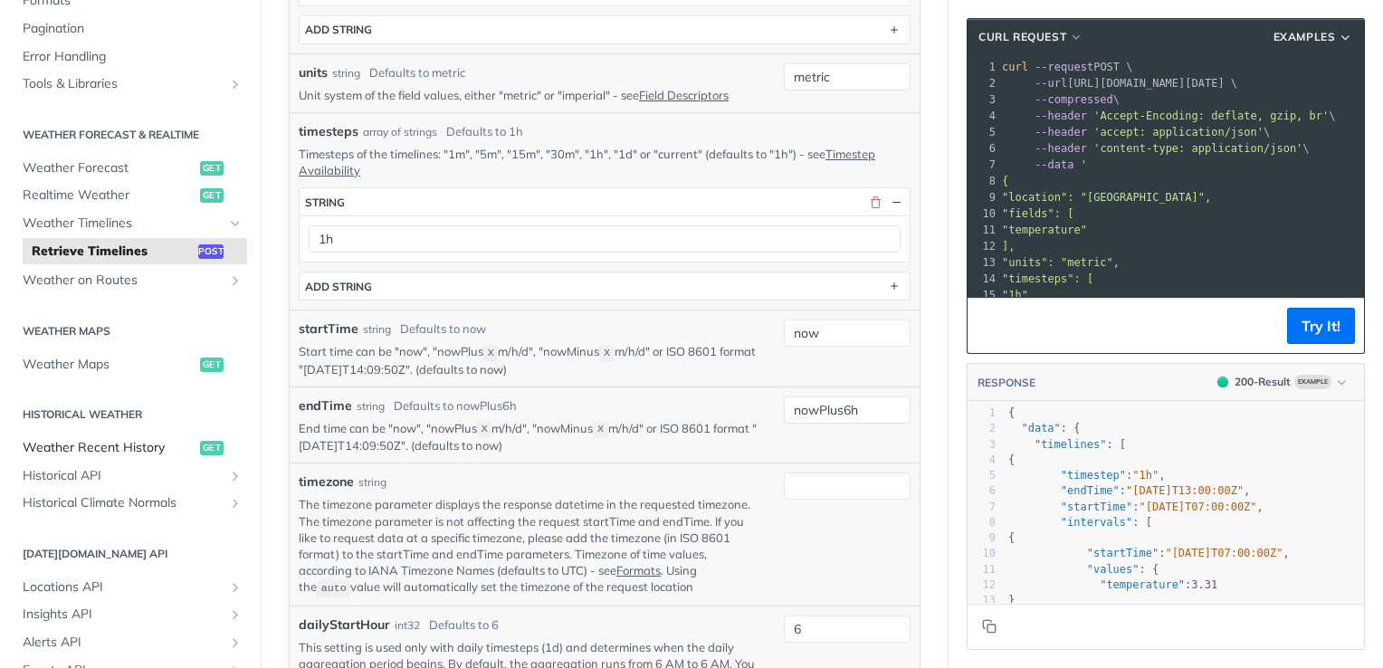
click at [163, 448] on span "Weather Recent History" at bounding box center [109, 448] width 173 height 18
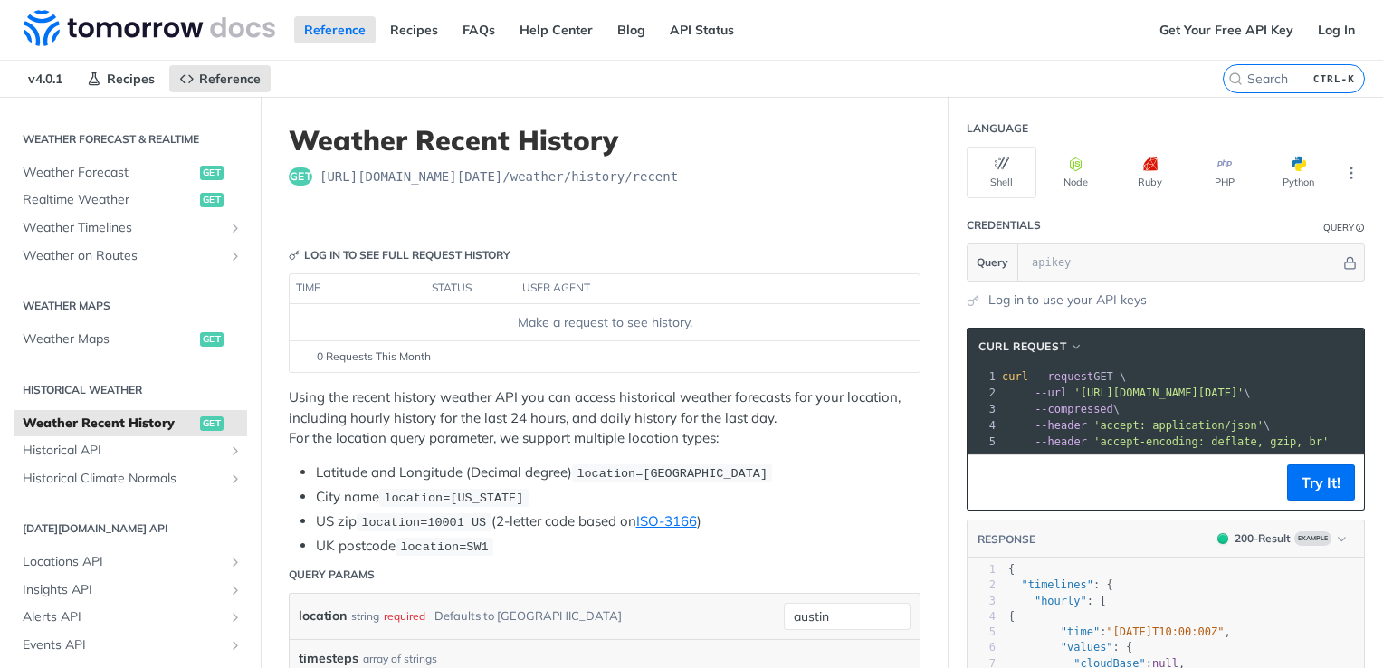
scroll to position [460, 0]
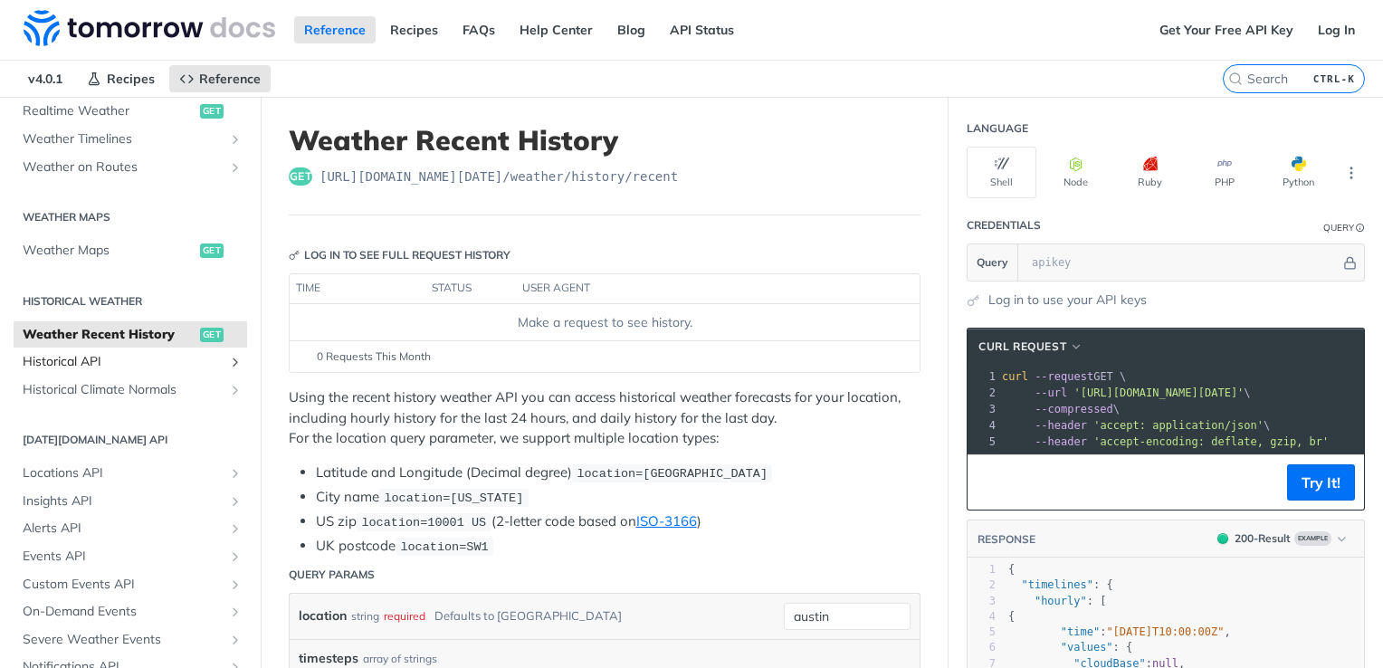
click at [166, 364] on span "Historical API" at bounding box center [123, 362] width 201 height 18
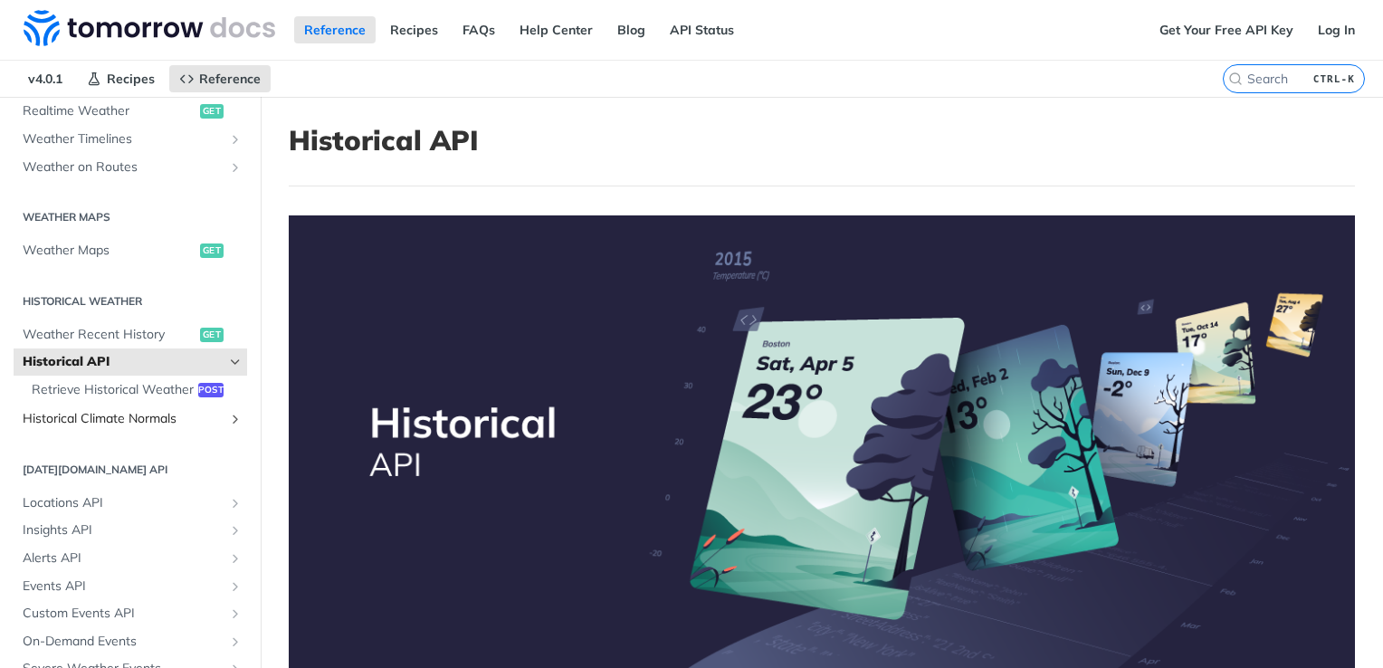
click at [156, 428] on span "Historical Climate Normals" at bounding box center [123, 419] width 201 height 18
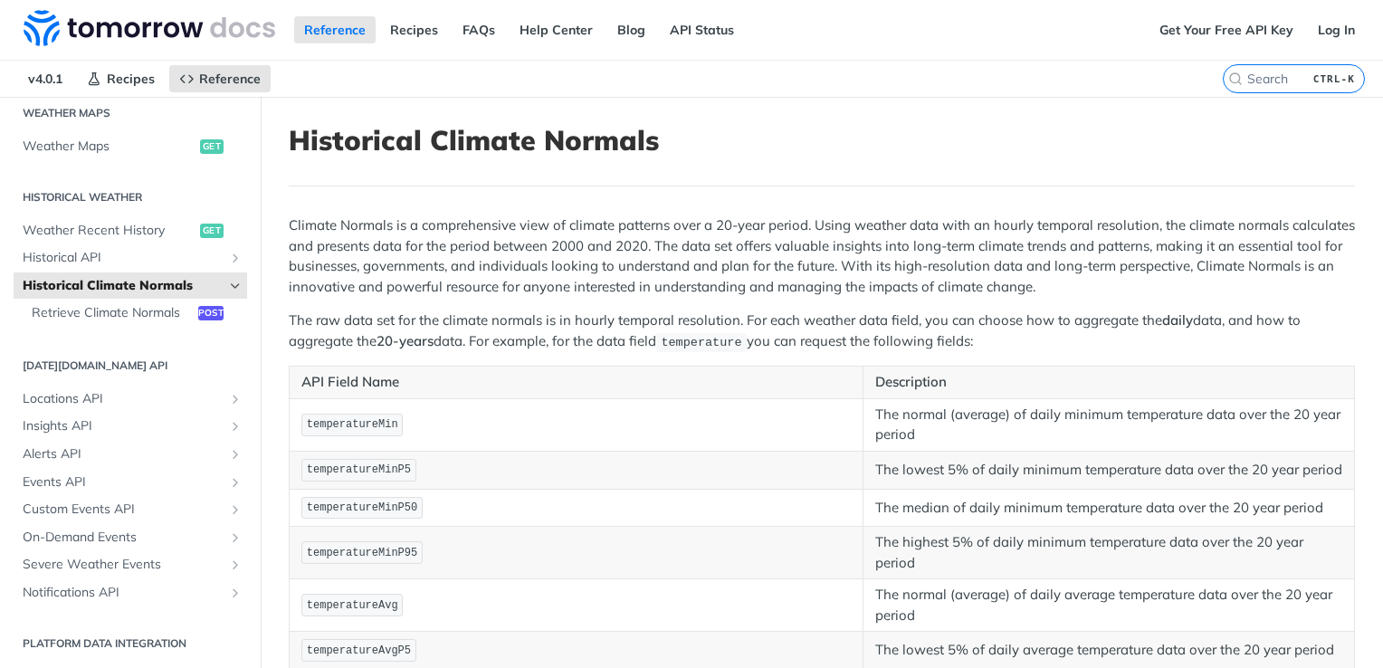
scroll to position [581, 0]
click at [148, 403] on span "Locations API" at bounding box center [123, 399] width 201 height 18
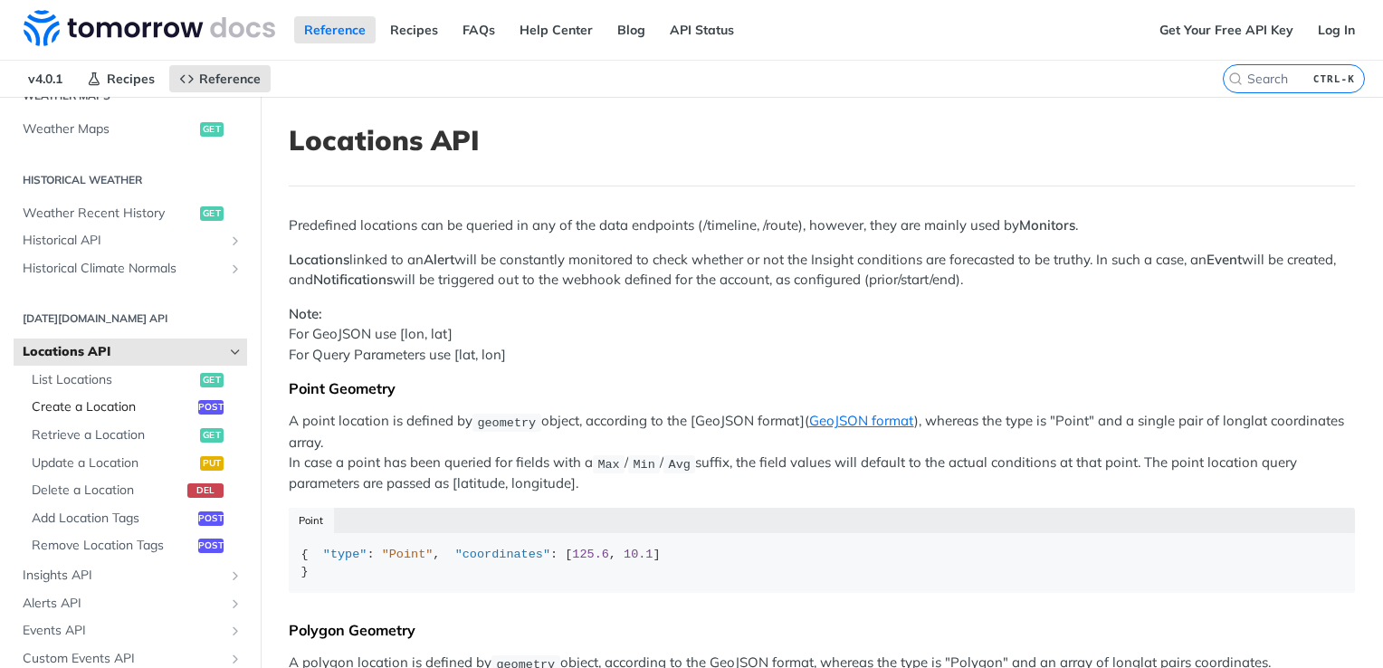
scroll to position [672, 0]
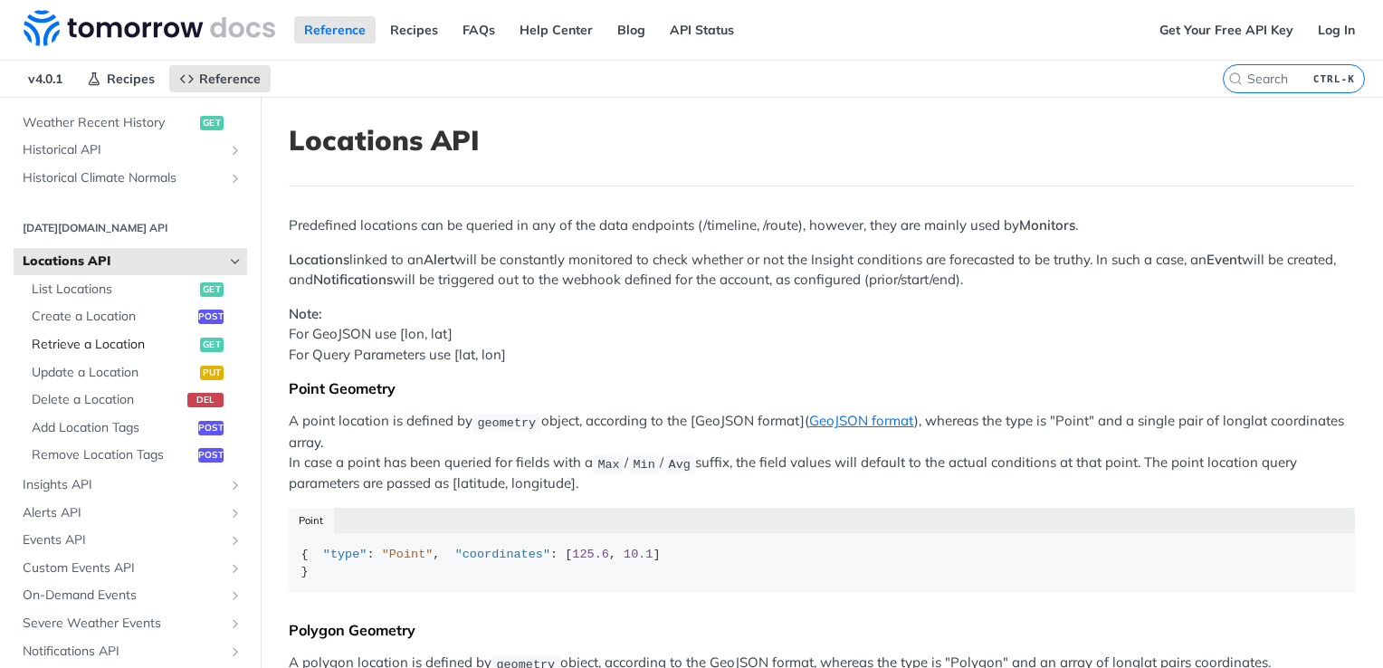
click at [114, 341] on span "Retrieve a Location" at bounding box center [114, 345] width 164 height 18
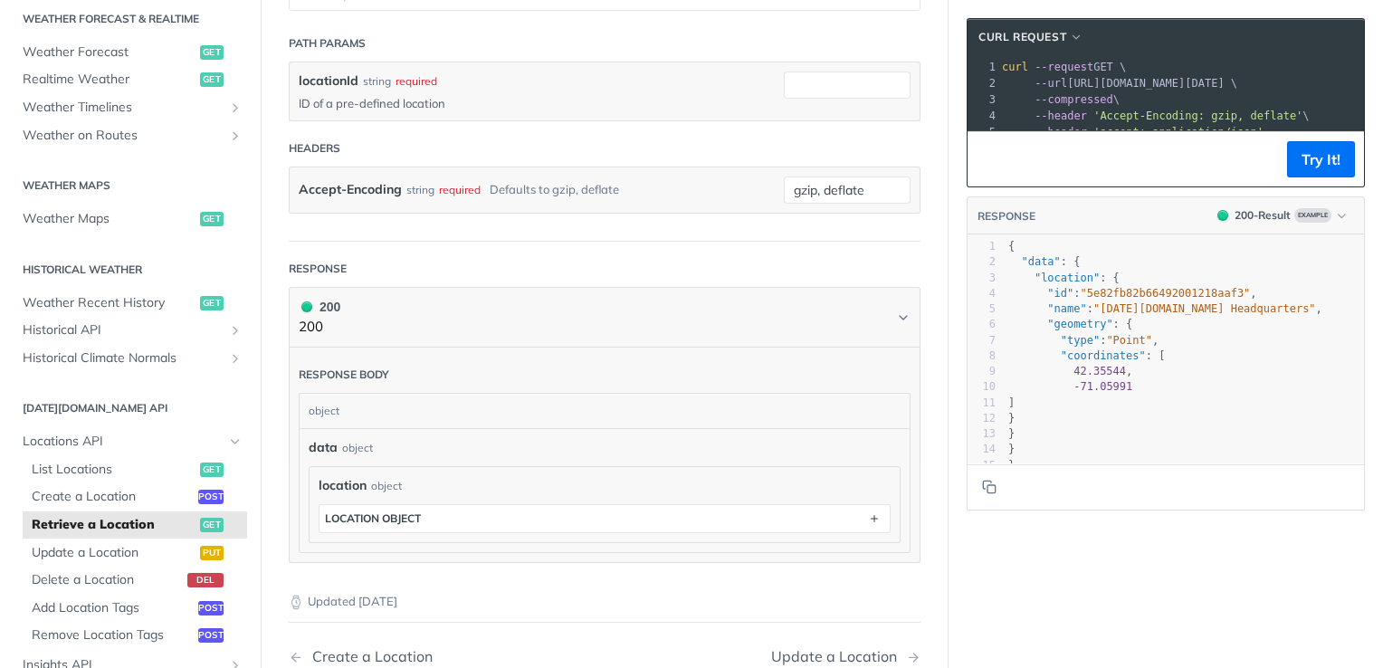
scroll to position [453, 0]
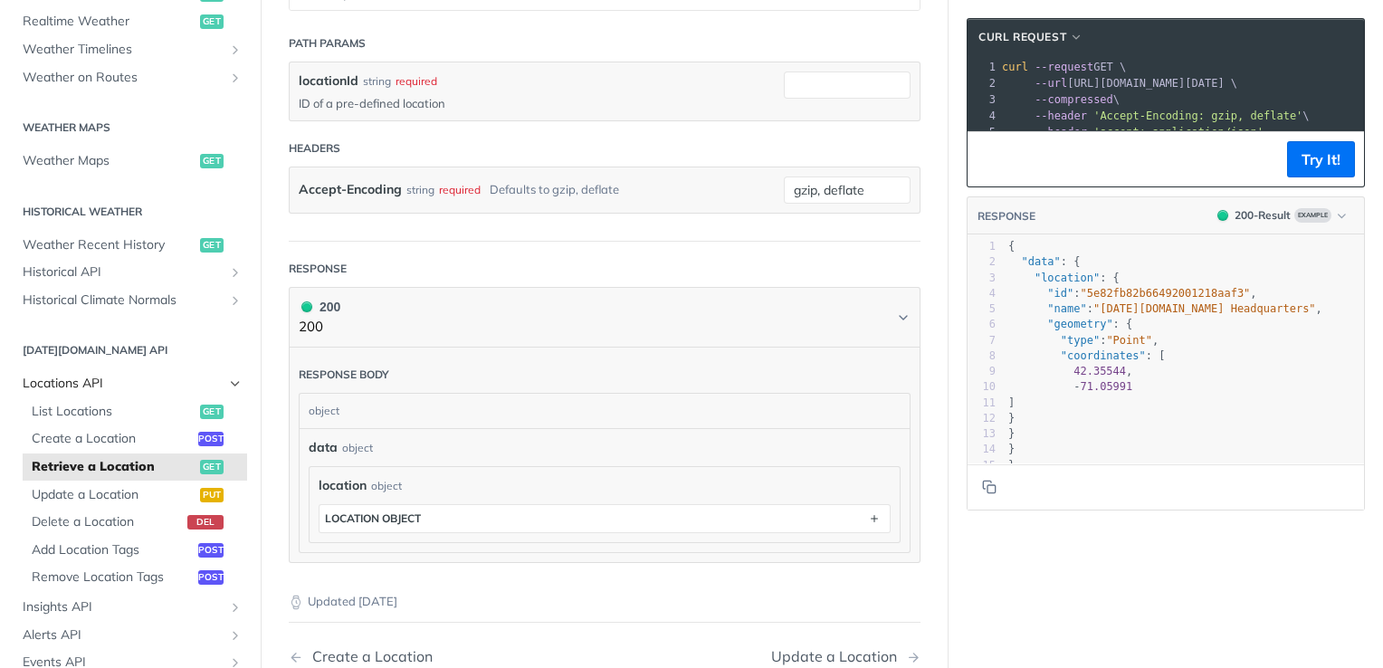
click at [210, 391] on link "Locations API" at bounding box center [131, 383] width 234 height 27
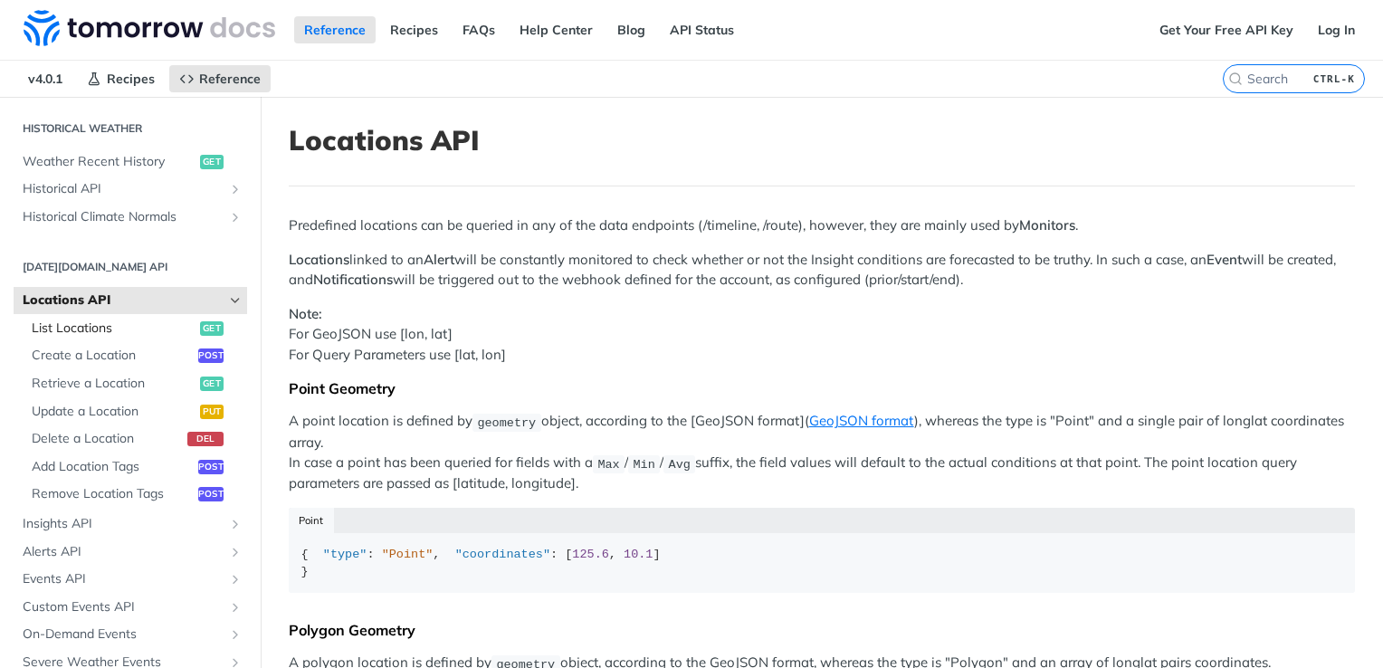
scroll to position [634, 0]
click at [228, 300] on icon "Hide subpages for Locations API" at bounding box center [235, 299] width 14 height 14
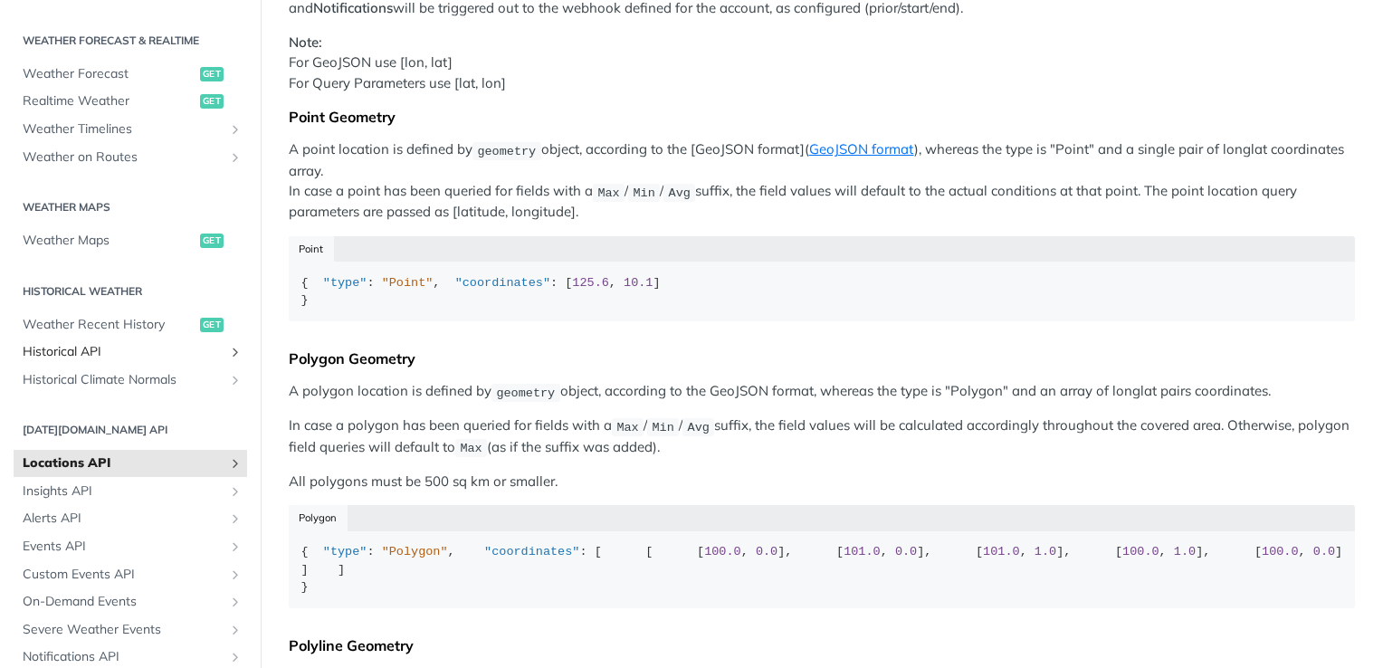
scroll to position [353, 0]
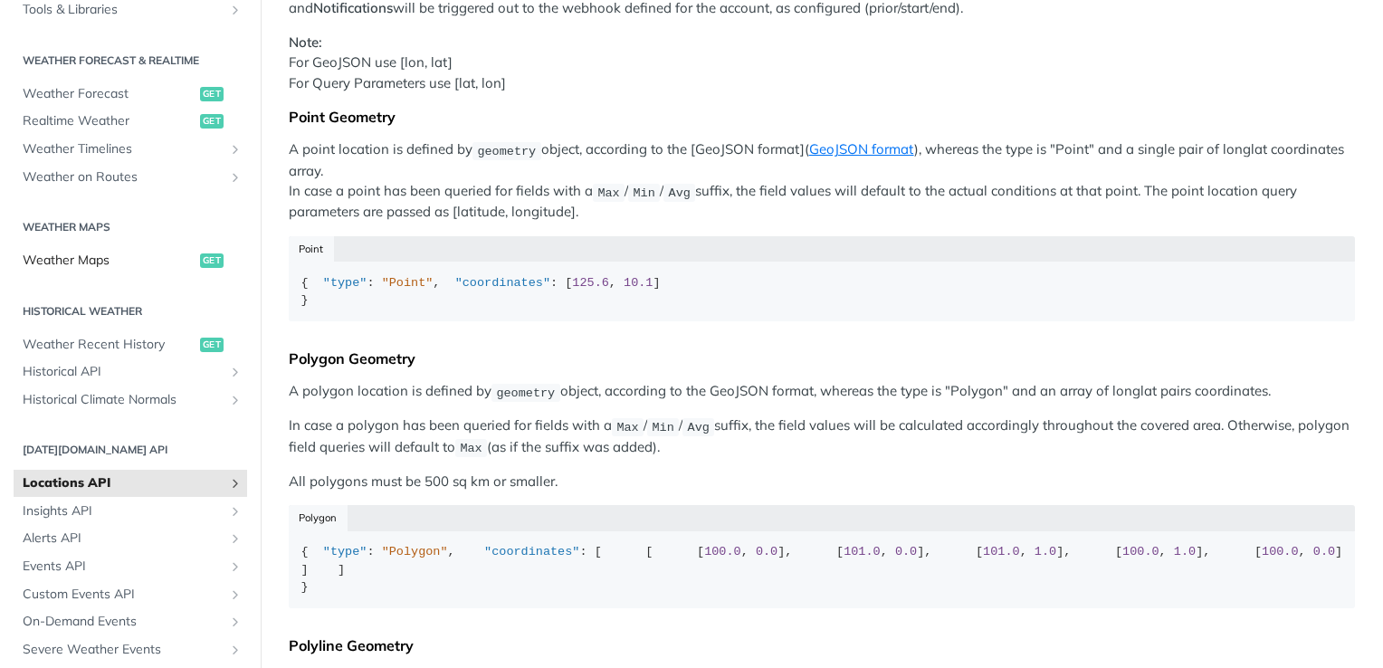
click at [76, 260] on span "Weather Maps" at bounding box center [109, 261] width 173 height 18
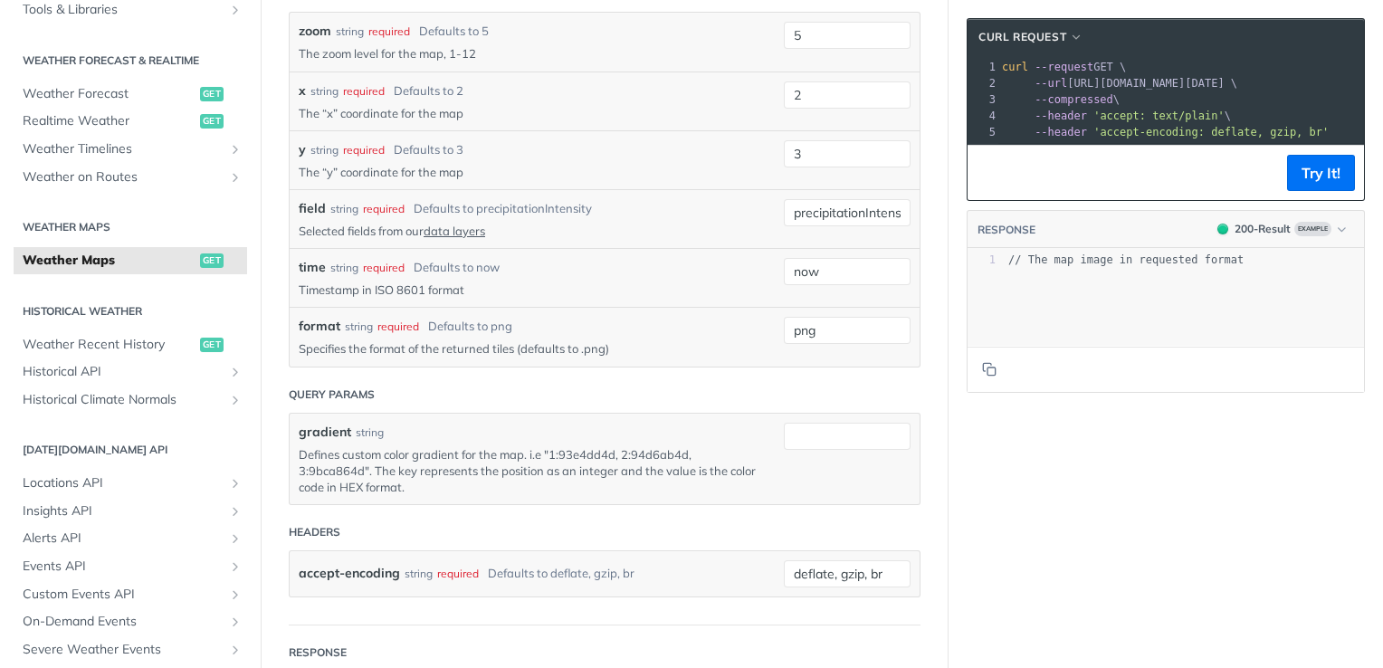
scroll to position [1901, 0]
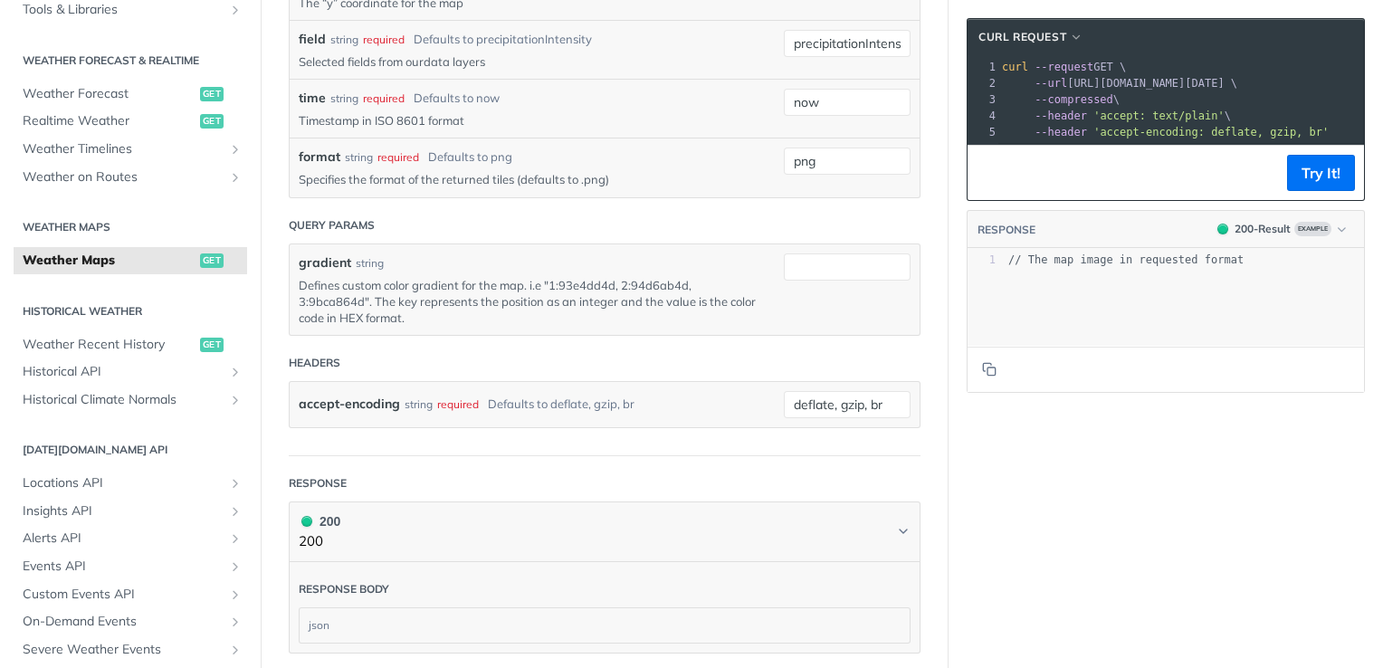
click at [460, 69] on link "data layers" at bounding box center [455, 61] width 62 height 14
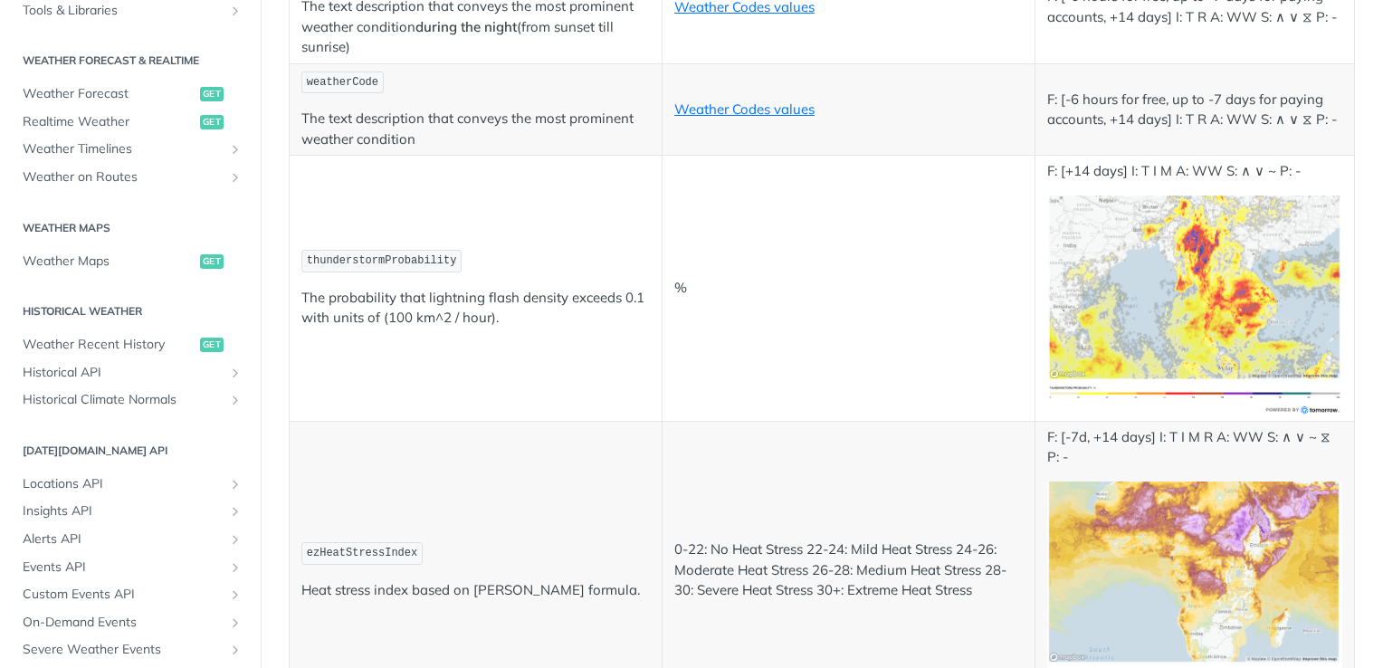
scroll to position [9505, 0]
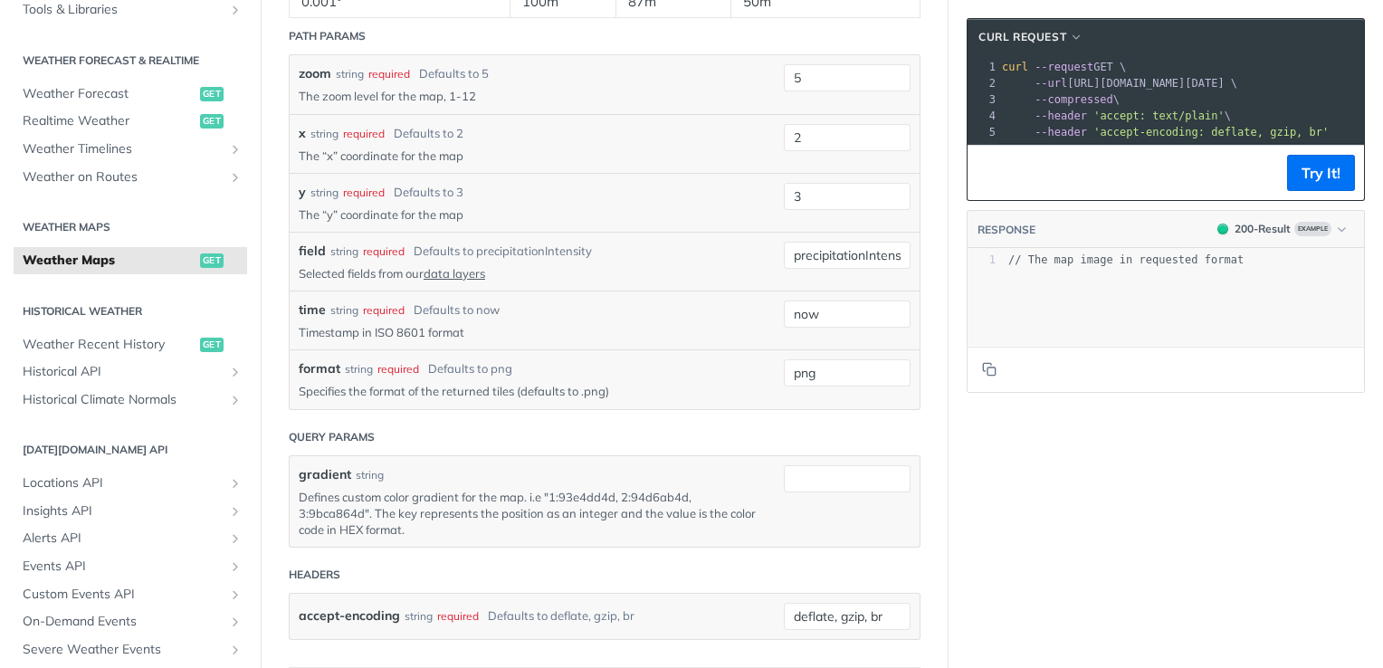
scroll to position [1992, 0]
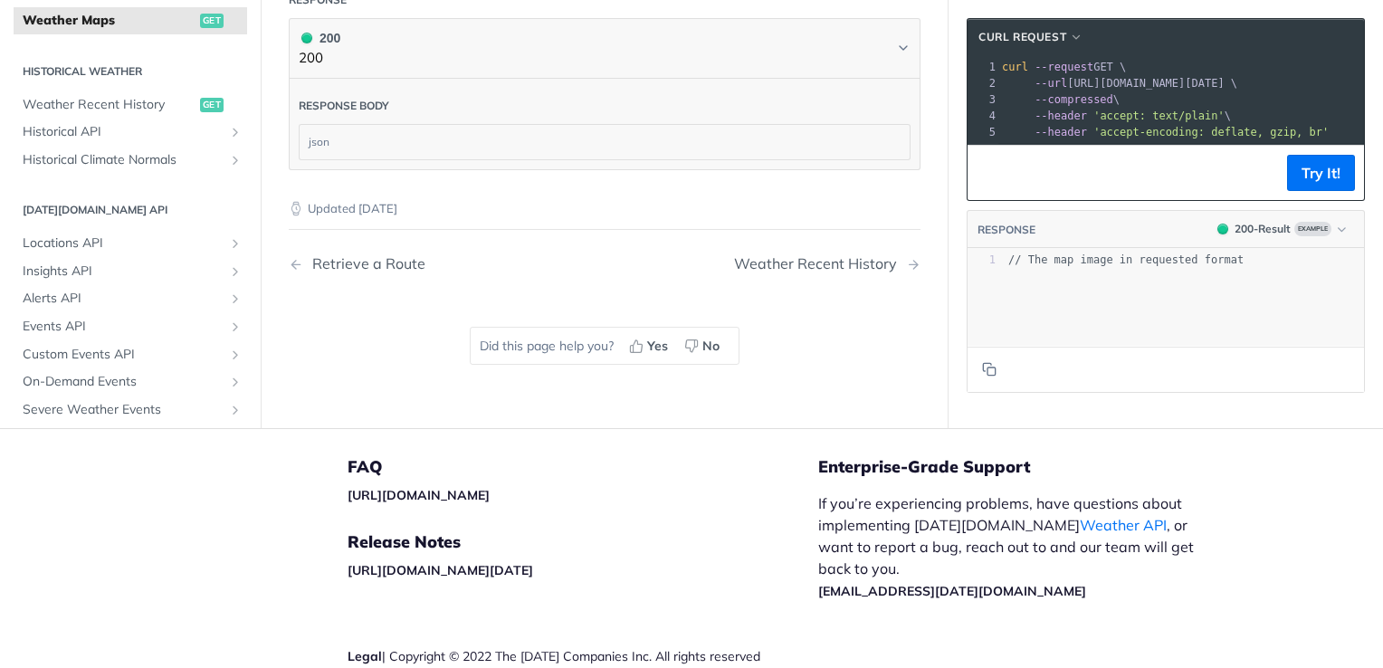
scroll to position [2354, 0]
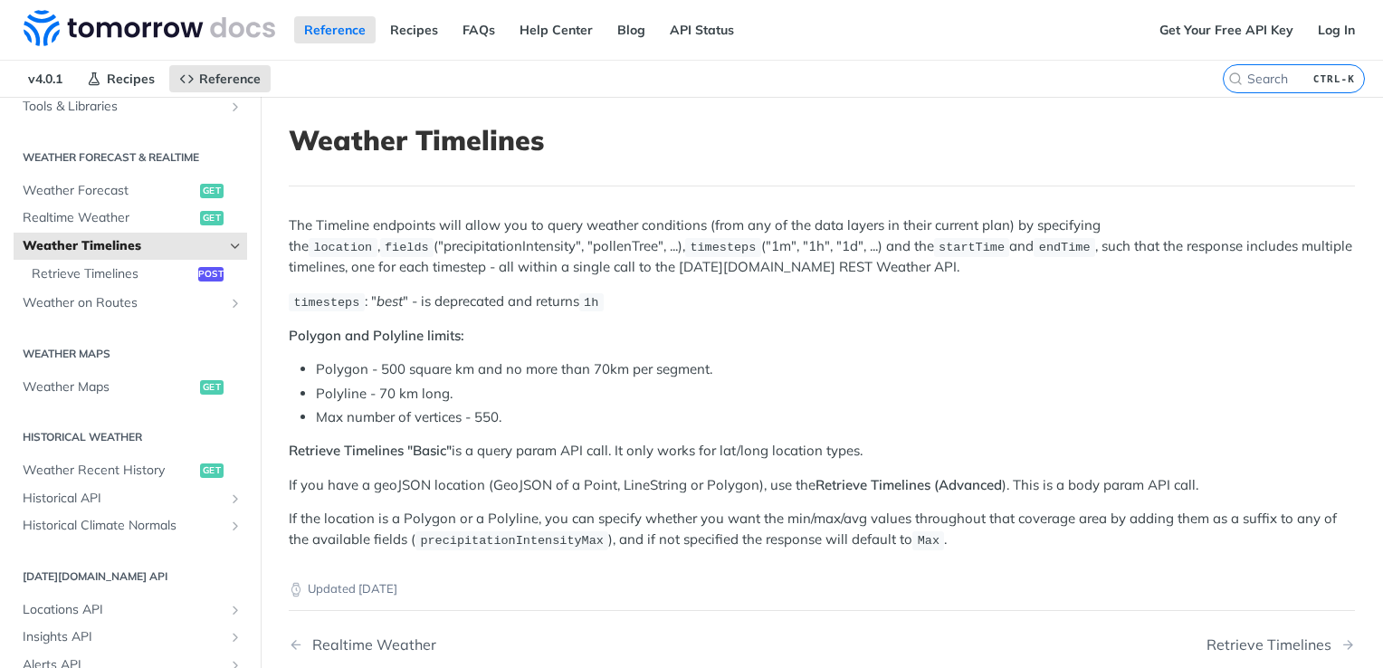
click at [686, 294] on p "timesteps : " best " - is deprecated and returns 1h" at bounding box center [822, 301] width 1066 height 21
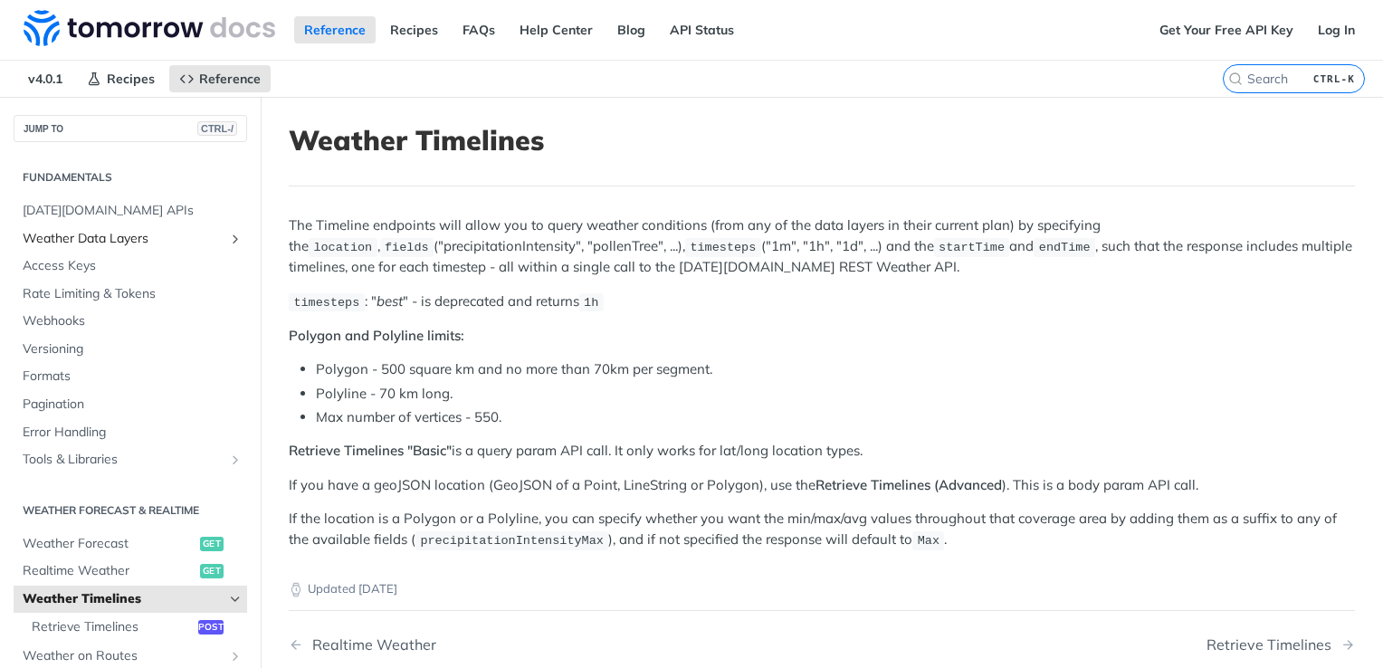
click at [177, 241] on span "Weather Data Layers" at bounding box center [123, 239] width 201 height 18
